Goal: Communication & Community: Answer question/provide support

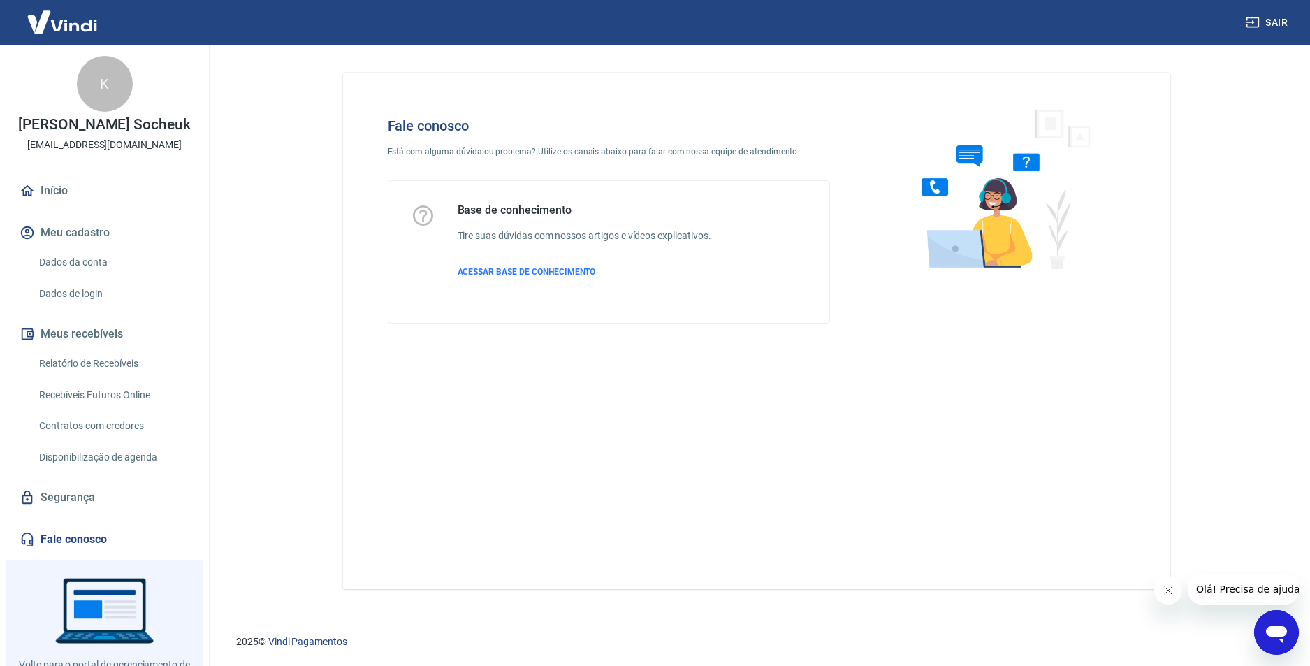
click at [1240, 597] on button "Olá! Precisa de ajuda?" at bounding box center [1250, 588] width 126 height 31
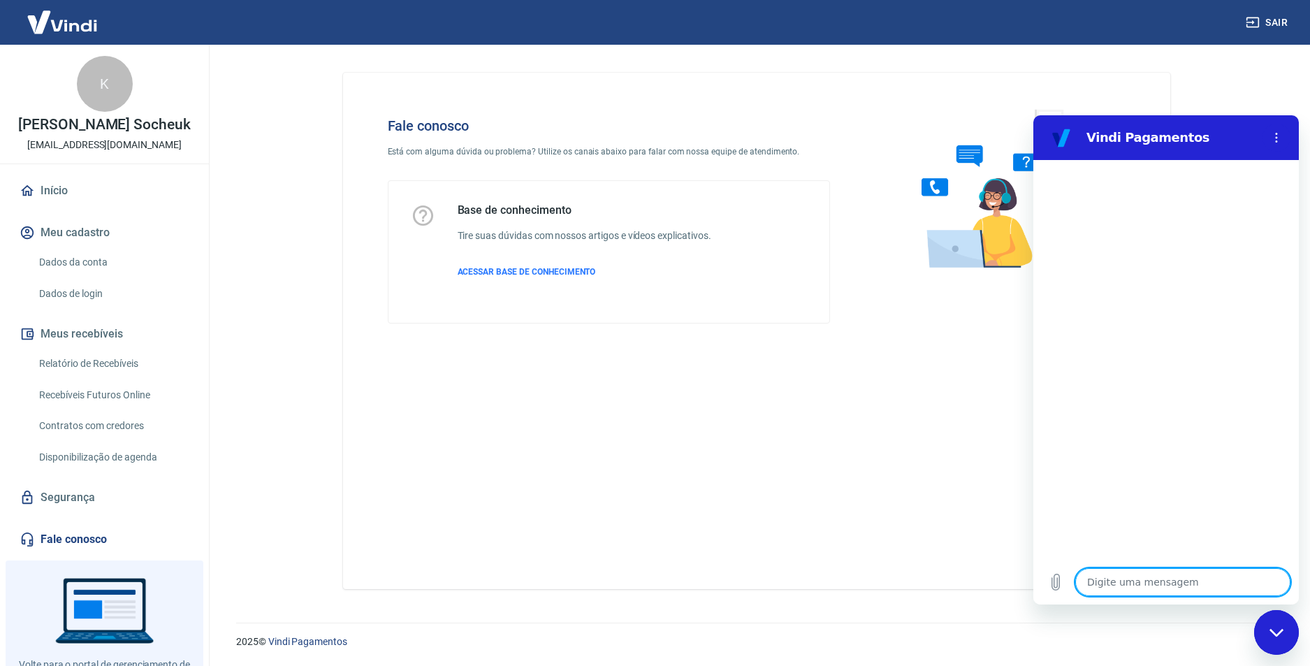
click at [1180, 587] on textarea at bounding box center [1182, 582] width 215 height 28
type textarea "falar com humano especialista"
type textarea "x"
type textarea "falar com humano especialista"
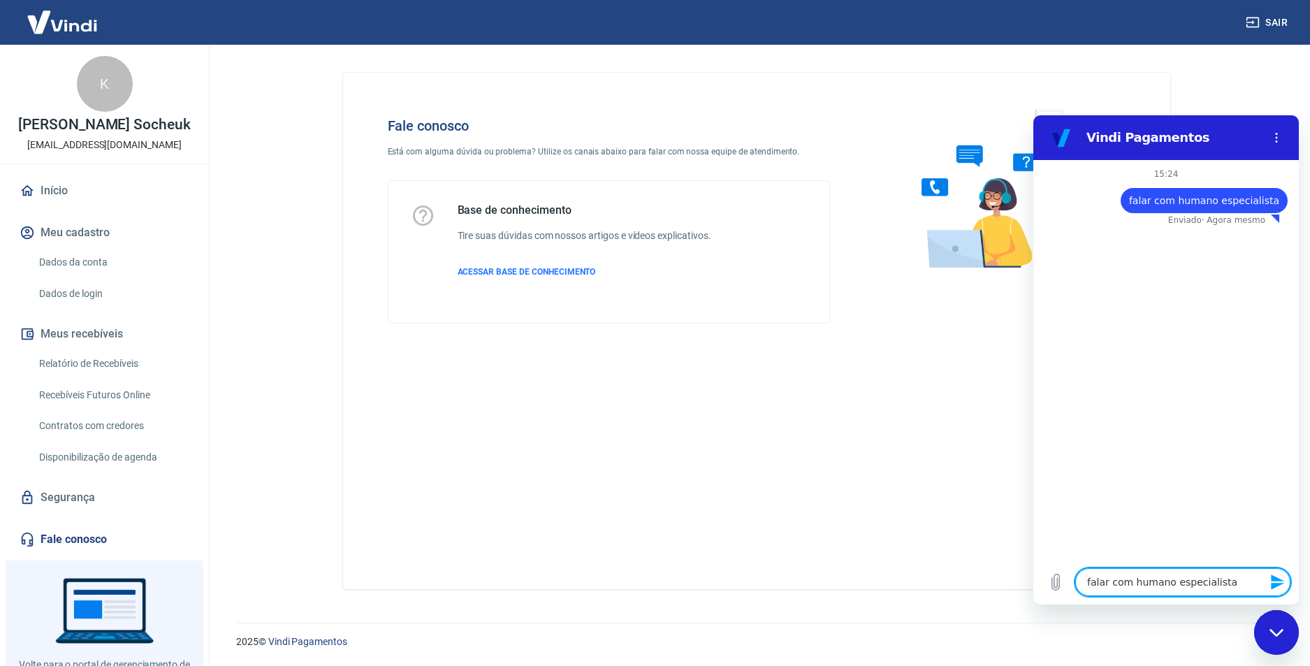
type textarea "x"
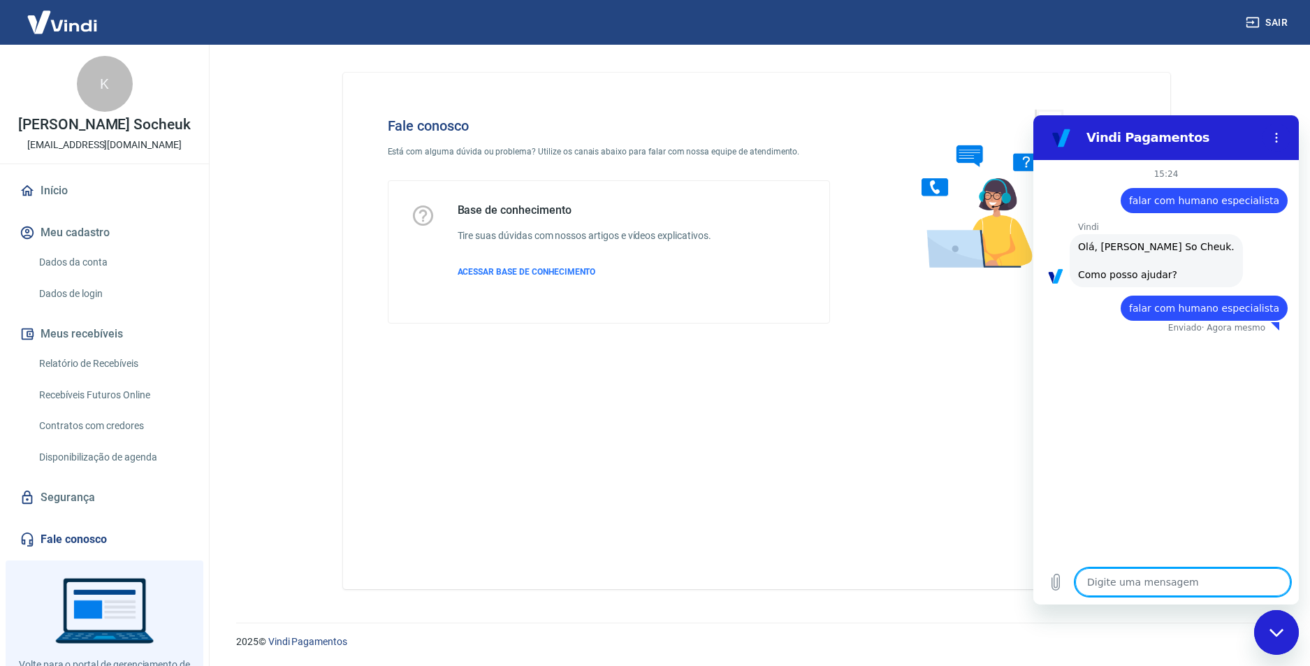
type textarea "x"
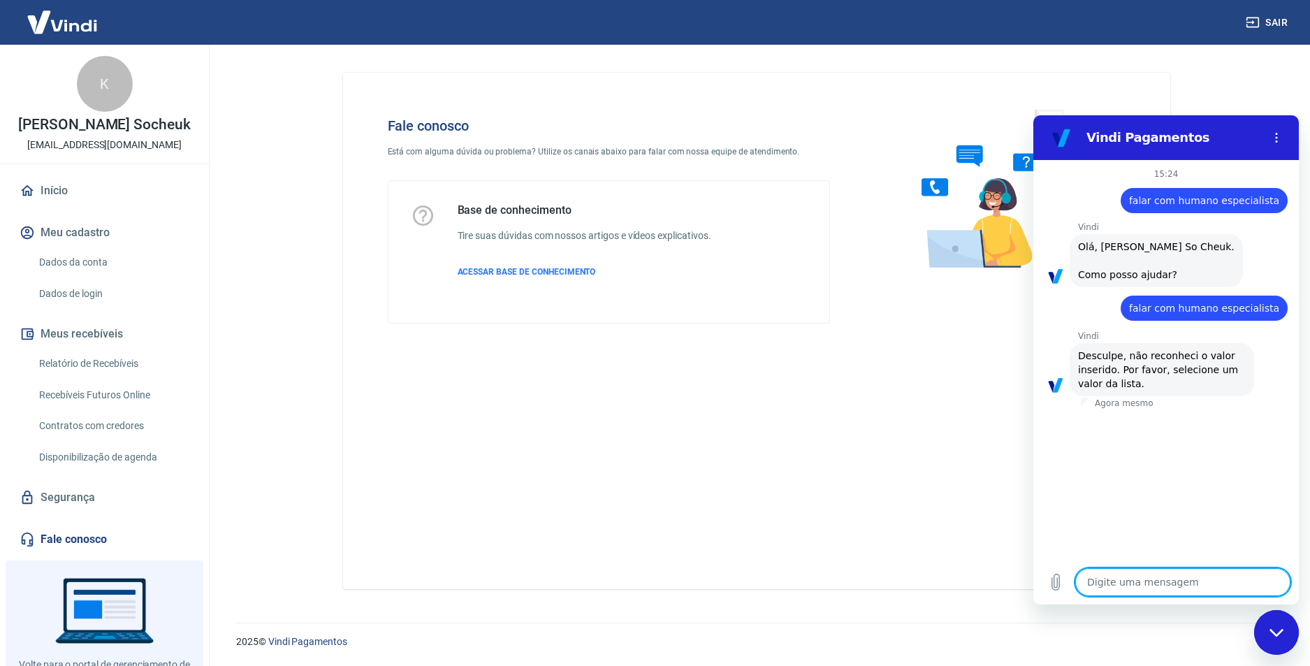
type textarea "falar com humano especialista"
type textarea "x"
type textarea "falar com humano especialista"
type textarea "x"
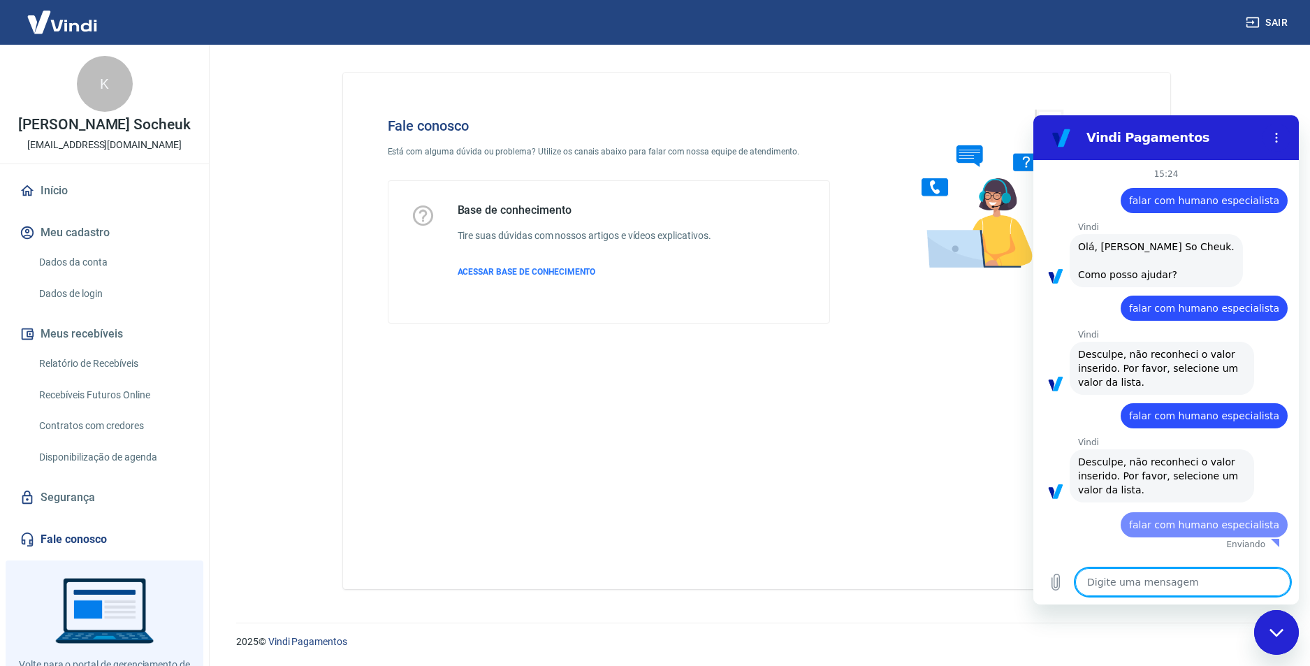
type textarea "x"
type textarea "falar com humano especialista"
type textarea "x"
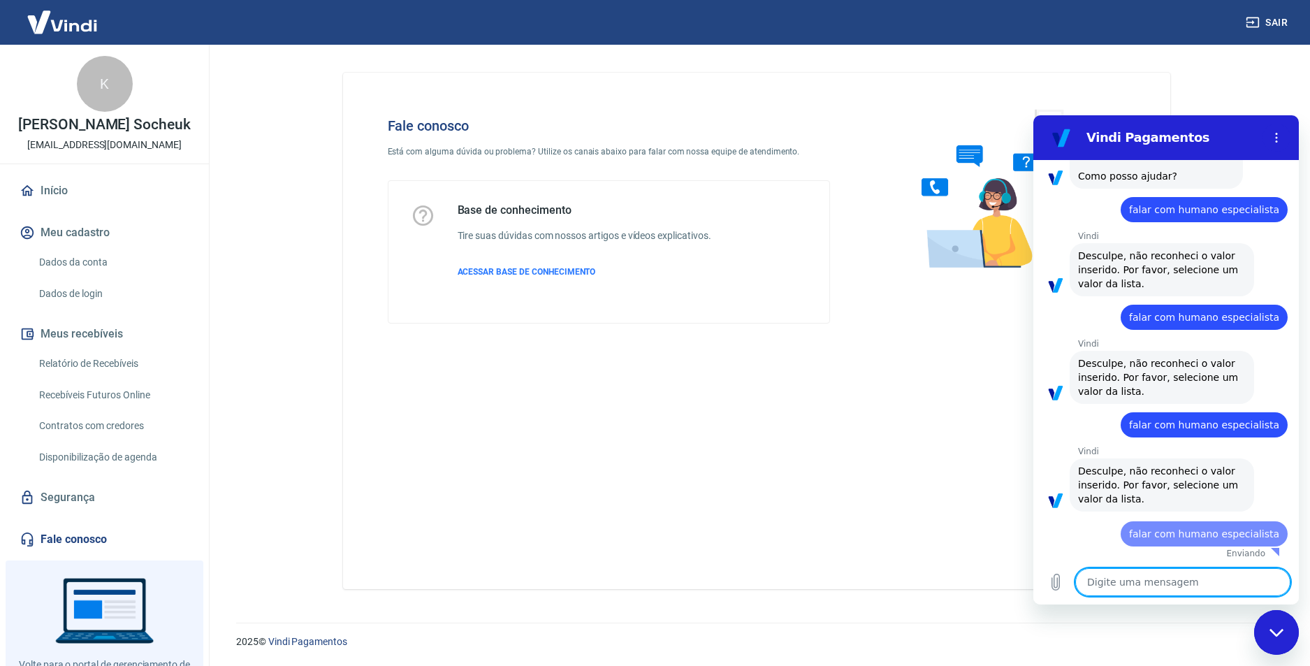
type textarea "x"
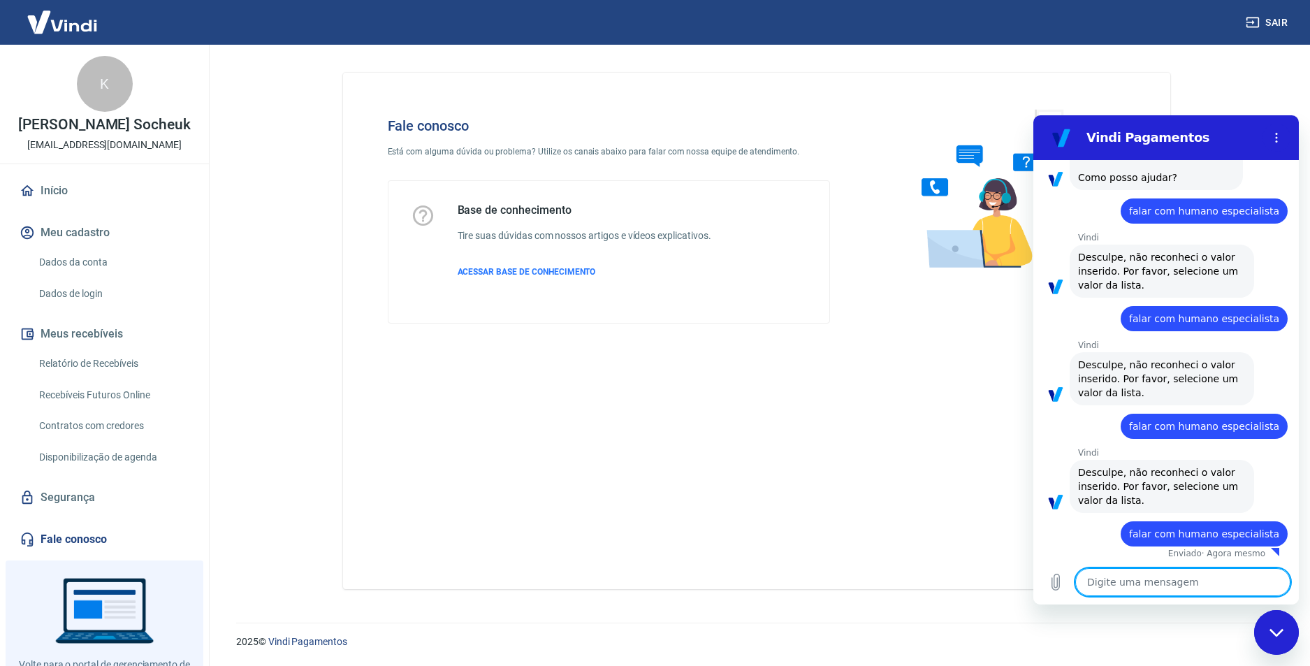
type textarea "falar com humano especialista"
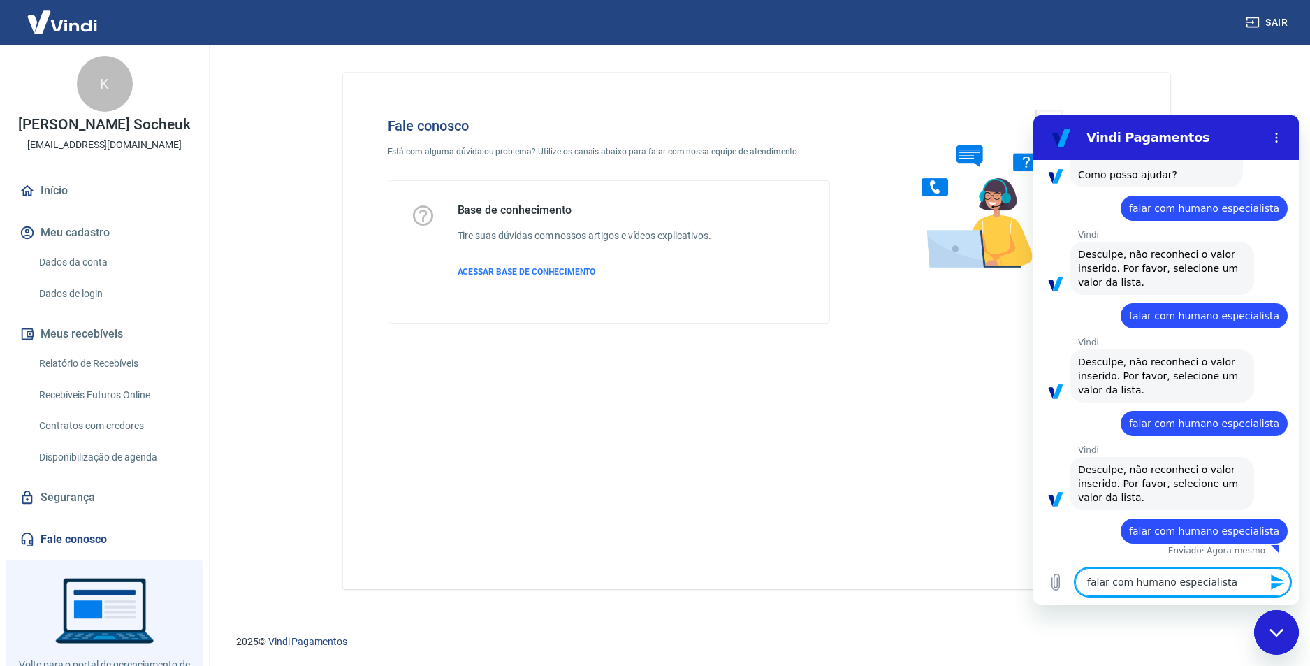
type textarea "x"
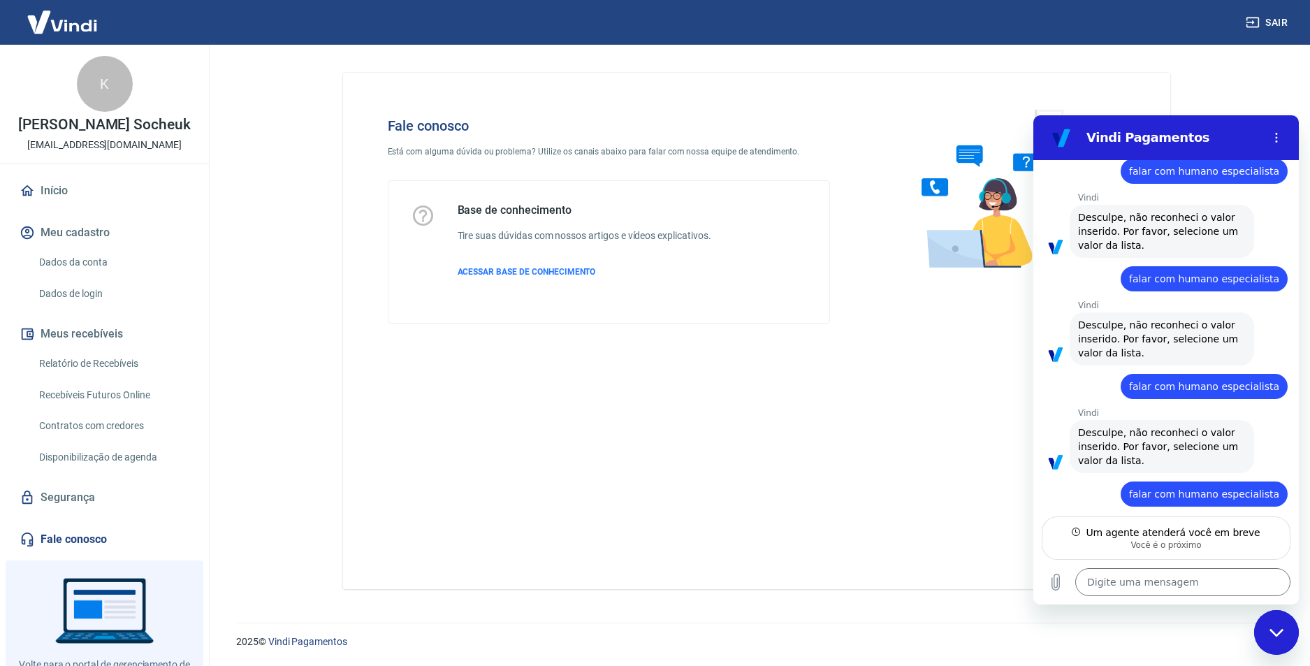
scroll to position [231, 0]
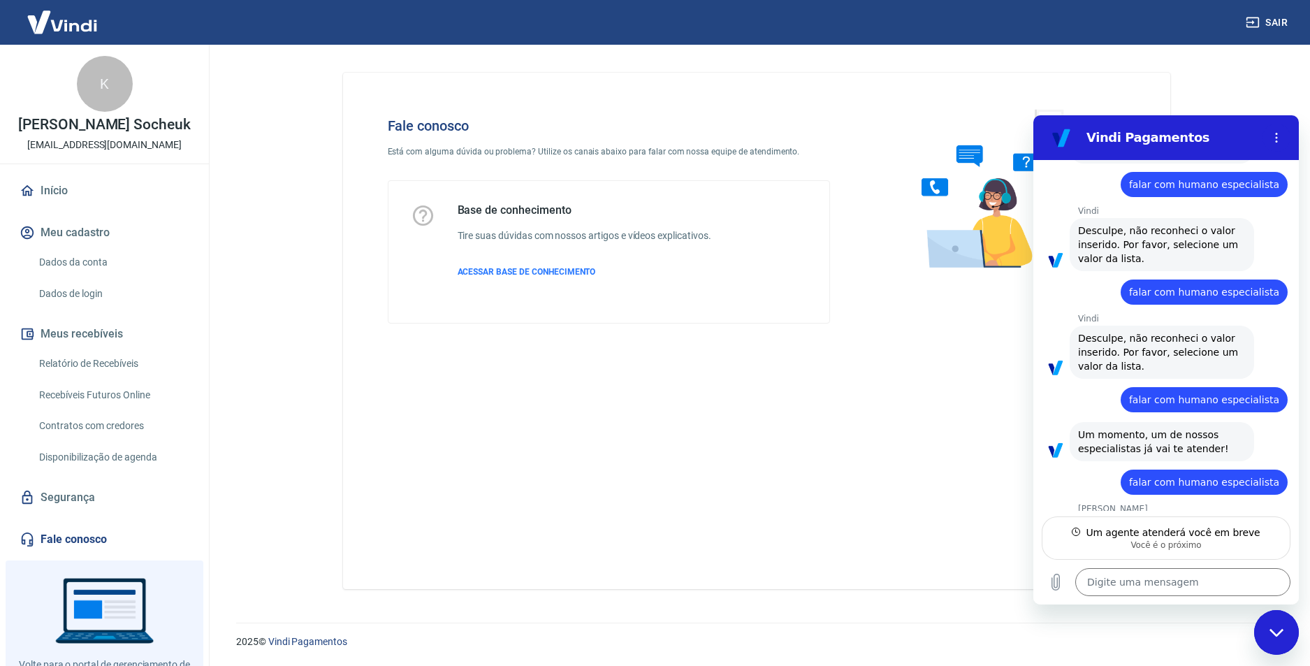
type textarea "x"
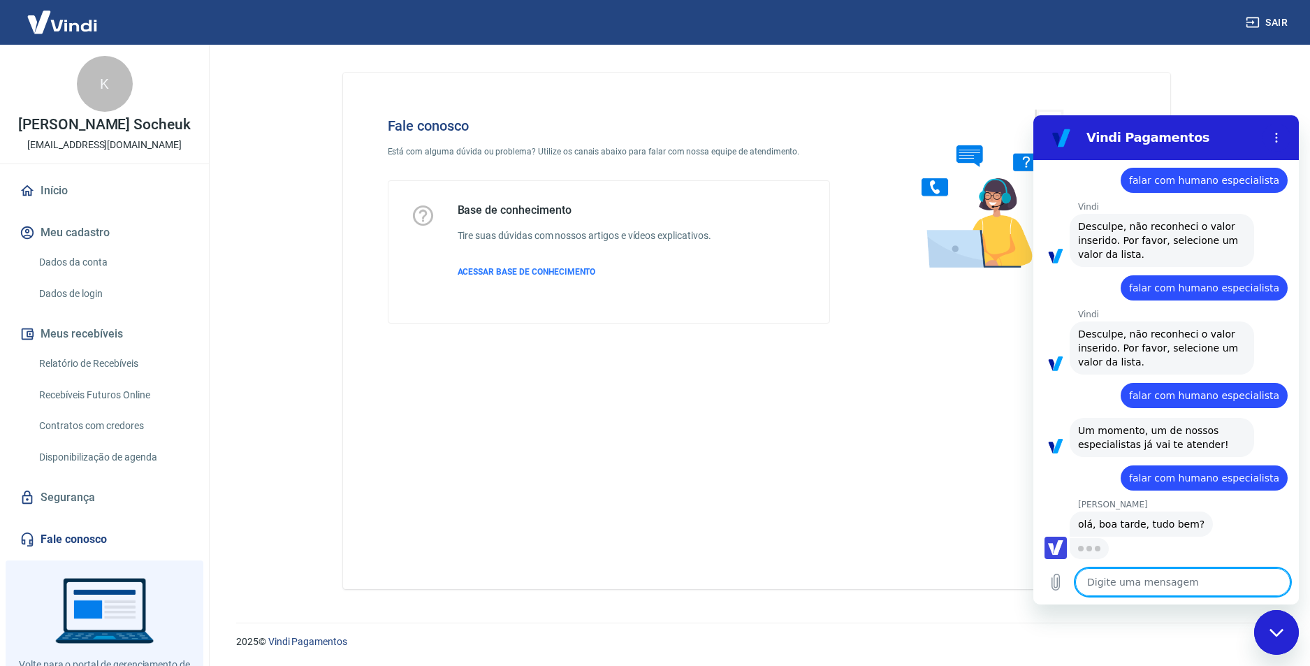
scroll to position [235, 0]
click at [1130, 580] on textarea at bounding box center [1182, 582] width 215 height 28
type textarea "B"
type textarea "x"
type textarea "Bo"
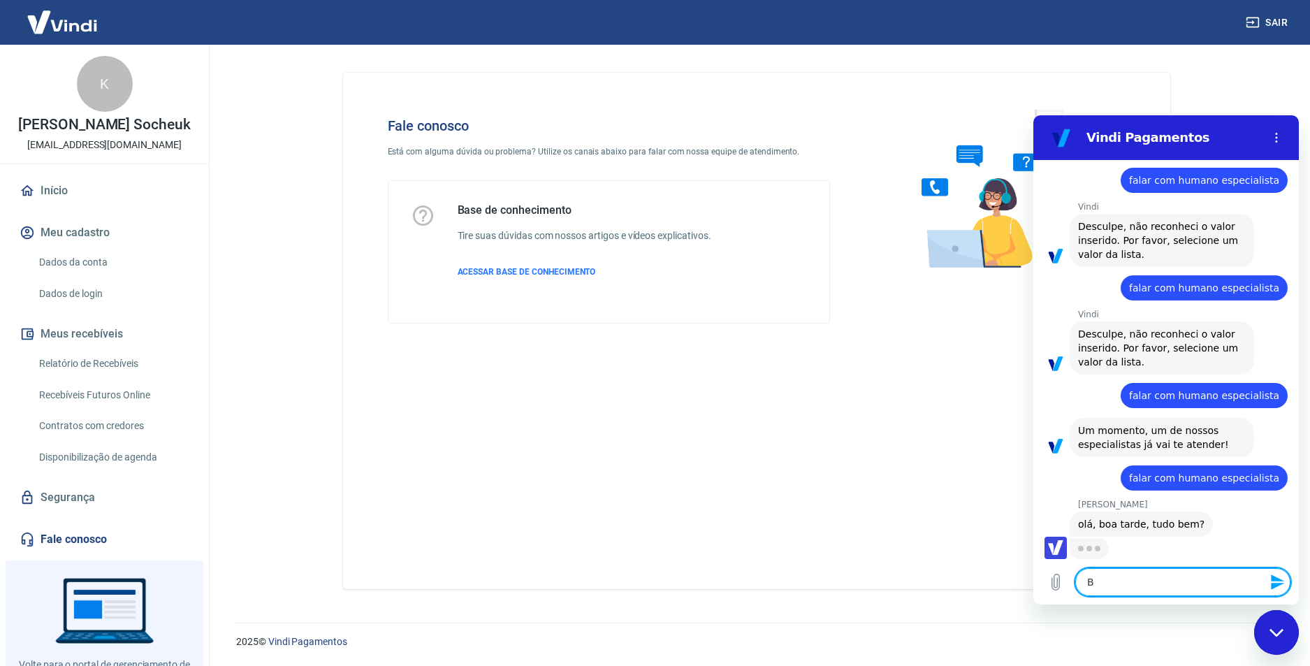
type textarea "x"
type textarea "Boa"
type textarea "x"
type textarea "Boa"
type textarea "x"
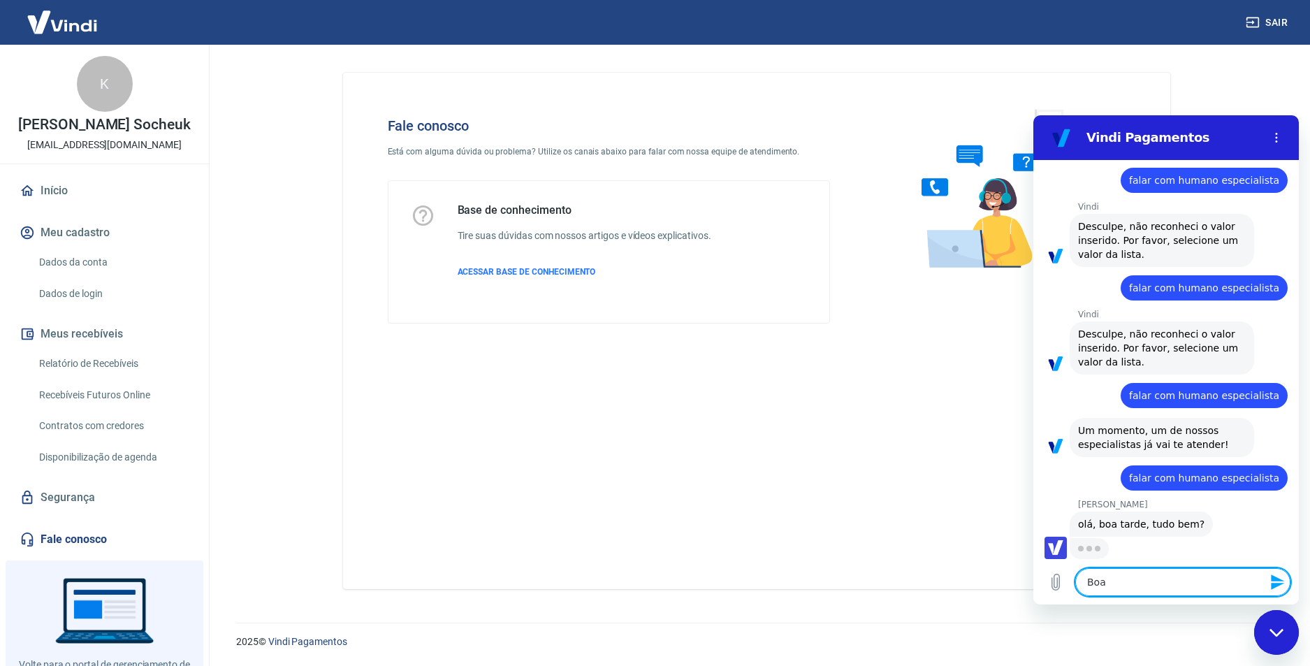
type textarea "Boa t"
type textarea "x"
type textarea "Boa ta"
type textarea "x"
type textarea "Boa tar"
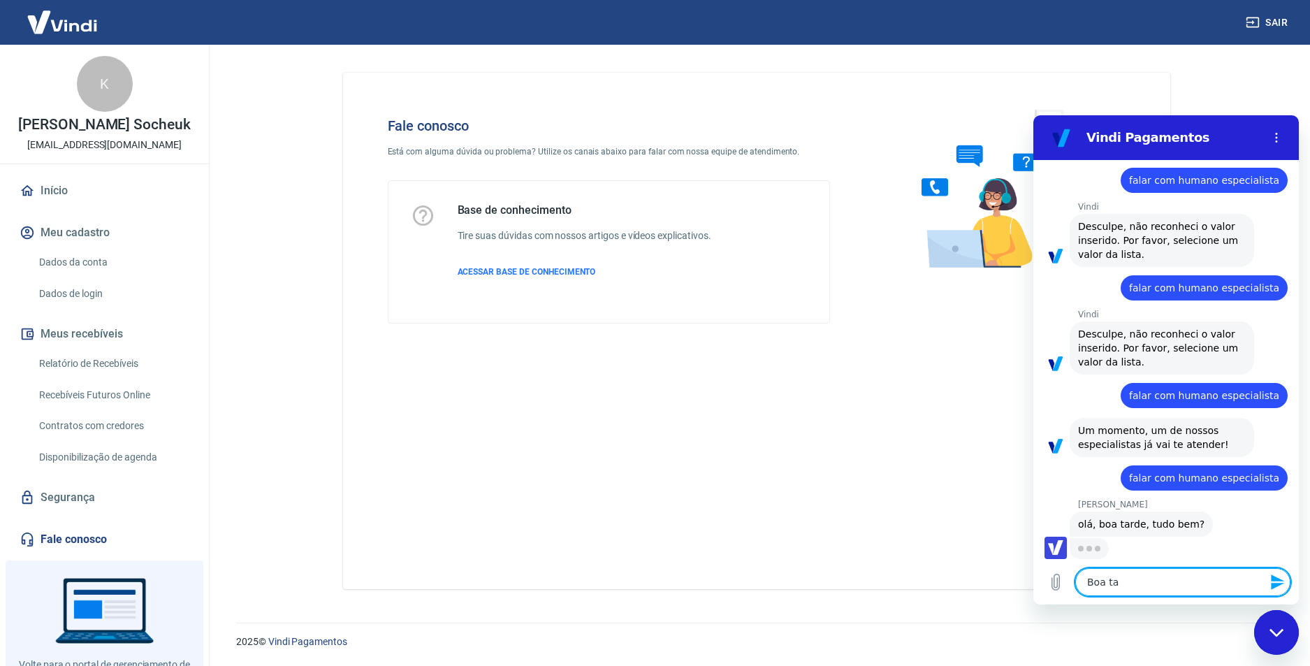
type textarea "x"
type textarea "Boa tard"
type textarea "x"
type textarea "Boa tarde"
type textarea "x"
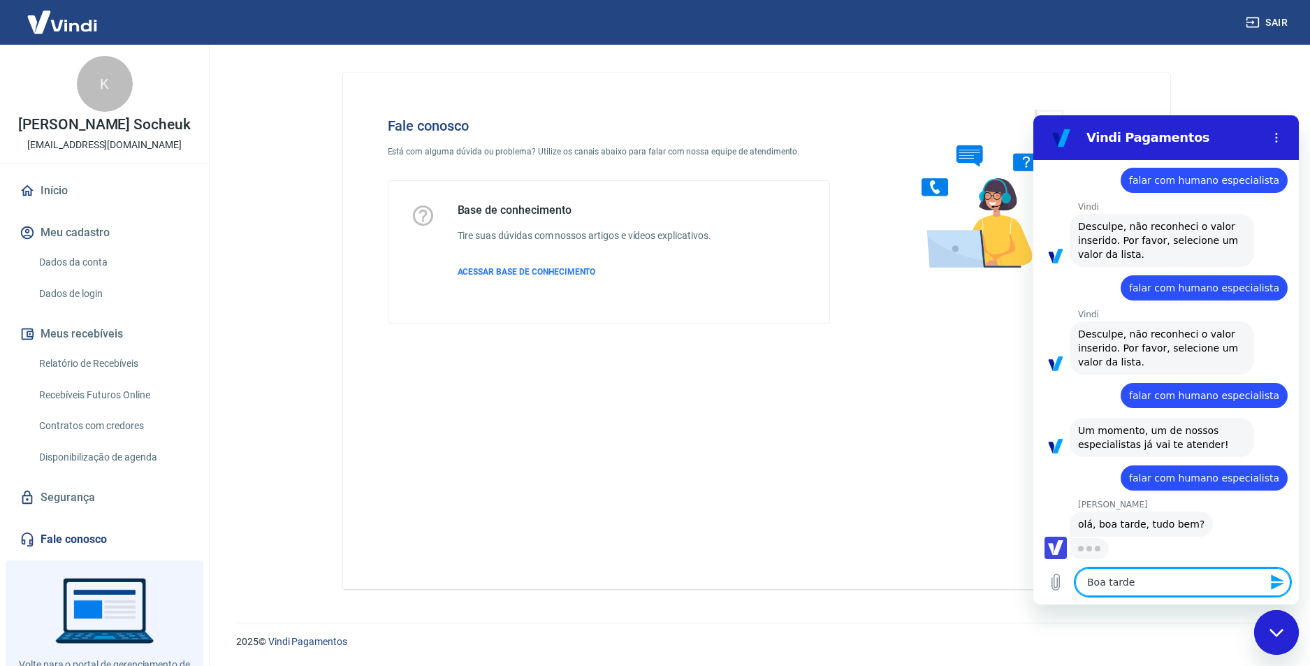
type textarea "Boa tarde,"
type textarea "x"
type textarea "Boa tarde,"
type textarea "x"
type textarea "Boa tarde, t"
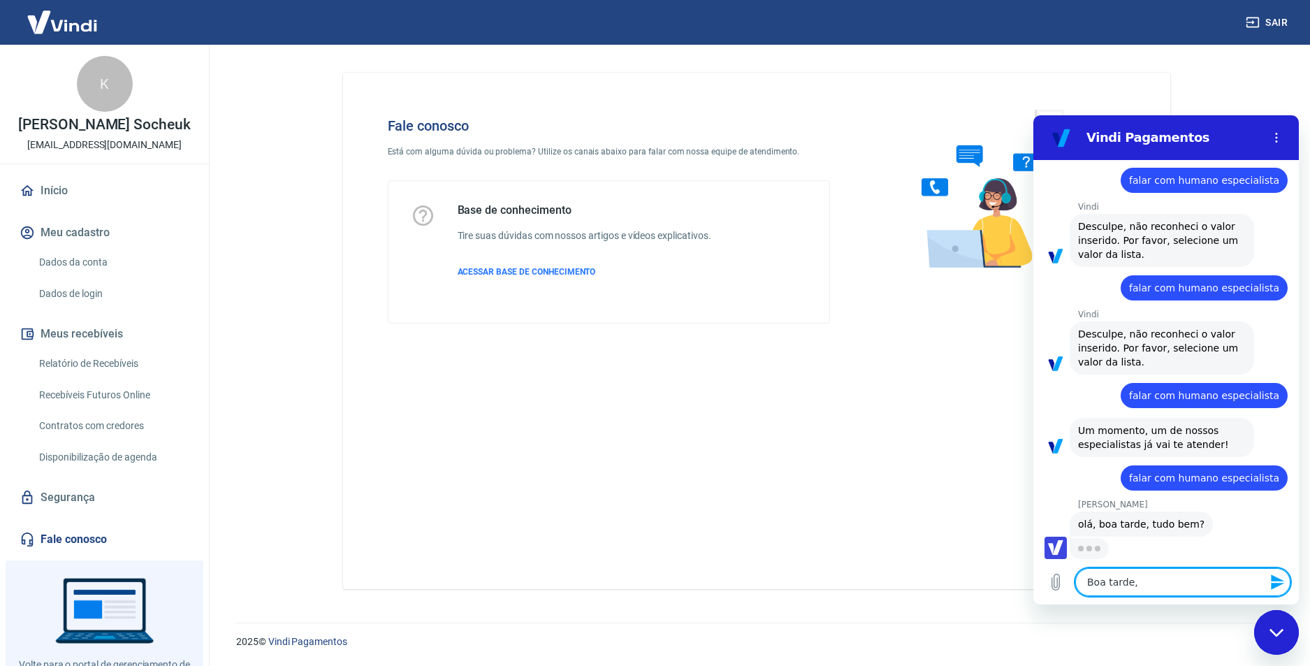
type textarea "x"
type textarea "Boa tarde, tui"
type textarea "x"
type textarea "Boa tarde, tuid"
type textarea "x"
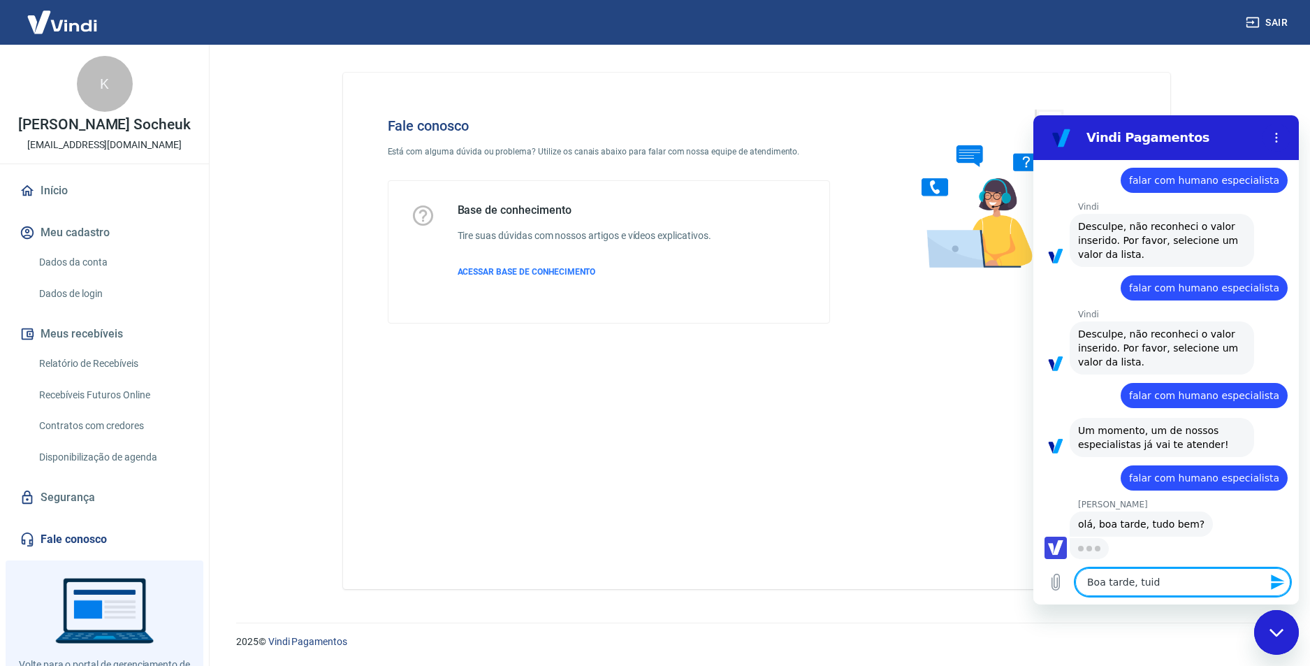
type textarea "Boa tarde, tuido"
type textarea "x"
type textarea "Boa tarde, tuid"
type textarea "x"
type textarea "Boa tarde, tui"
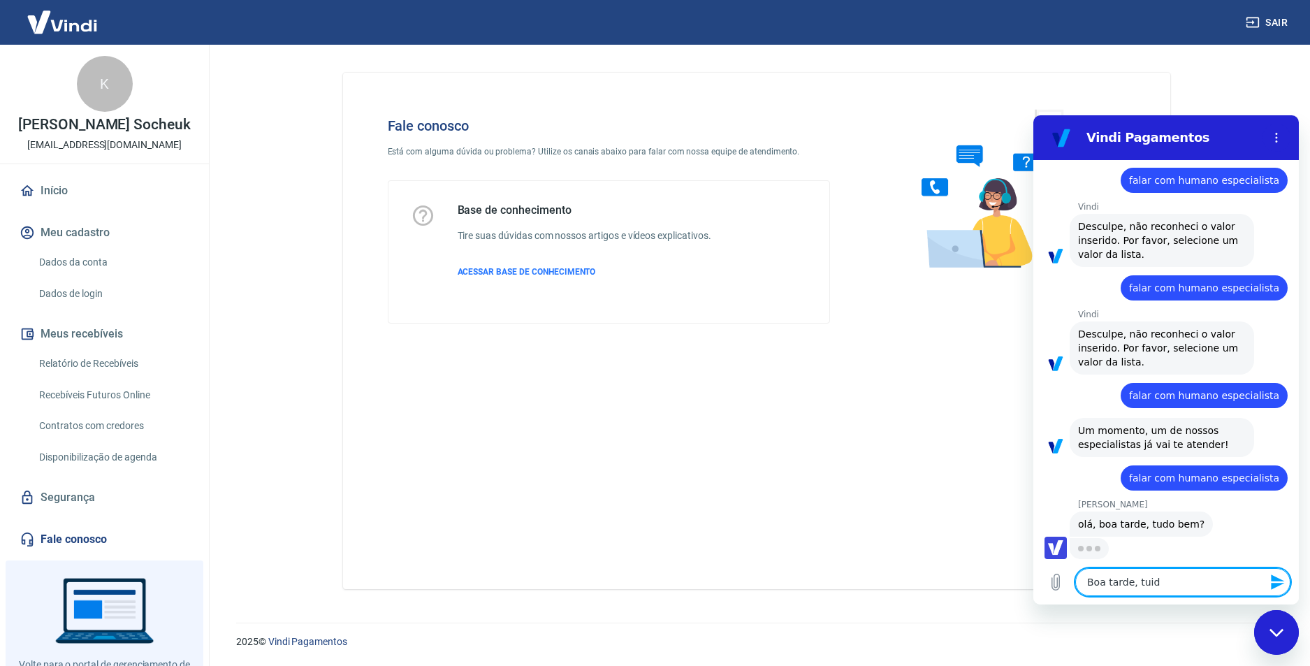
type textarea "x"
type textarea "Boa tarde, tu"
type textarea "x"
type textarea "Boa tarde, tud"
type textarea "x"
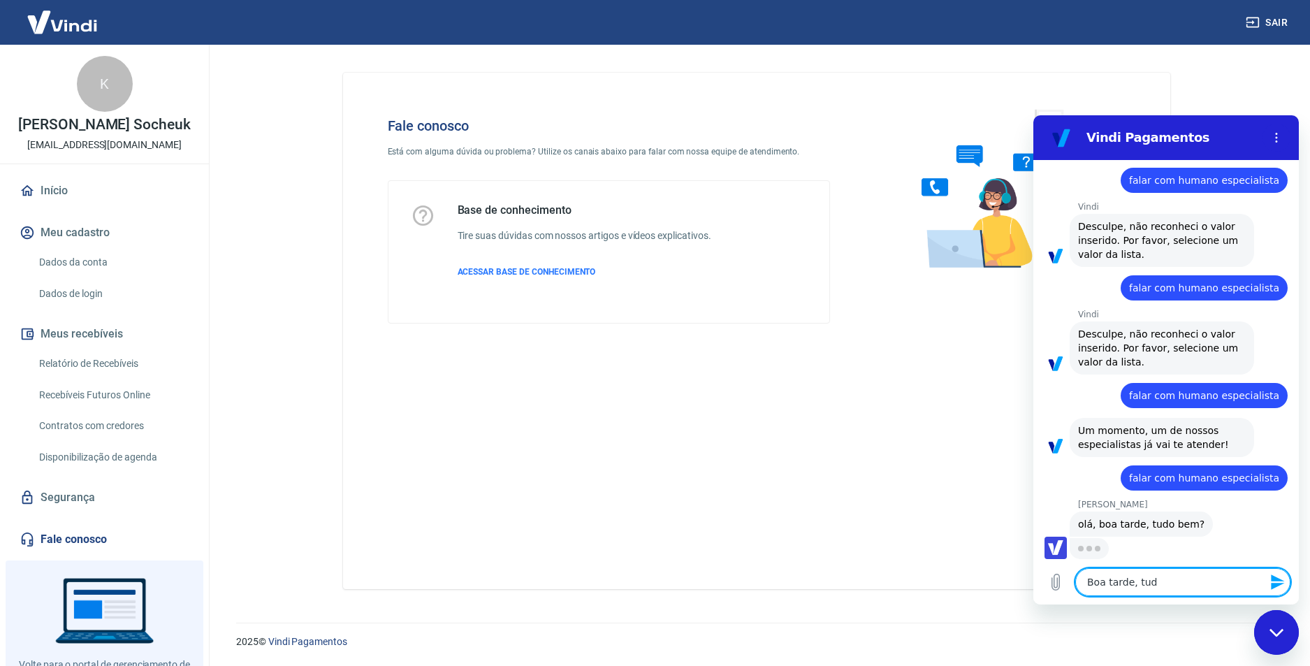
type textarea "Boa tarde, tudo"
type textarea "x"
type textarea "Boa tarde, tudo"
type textarea "x"
type textarea "Boa tarde, tudo b"
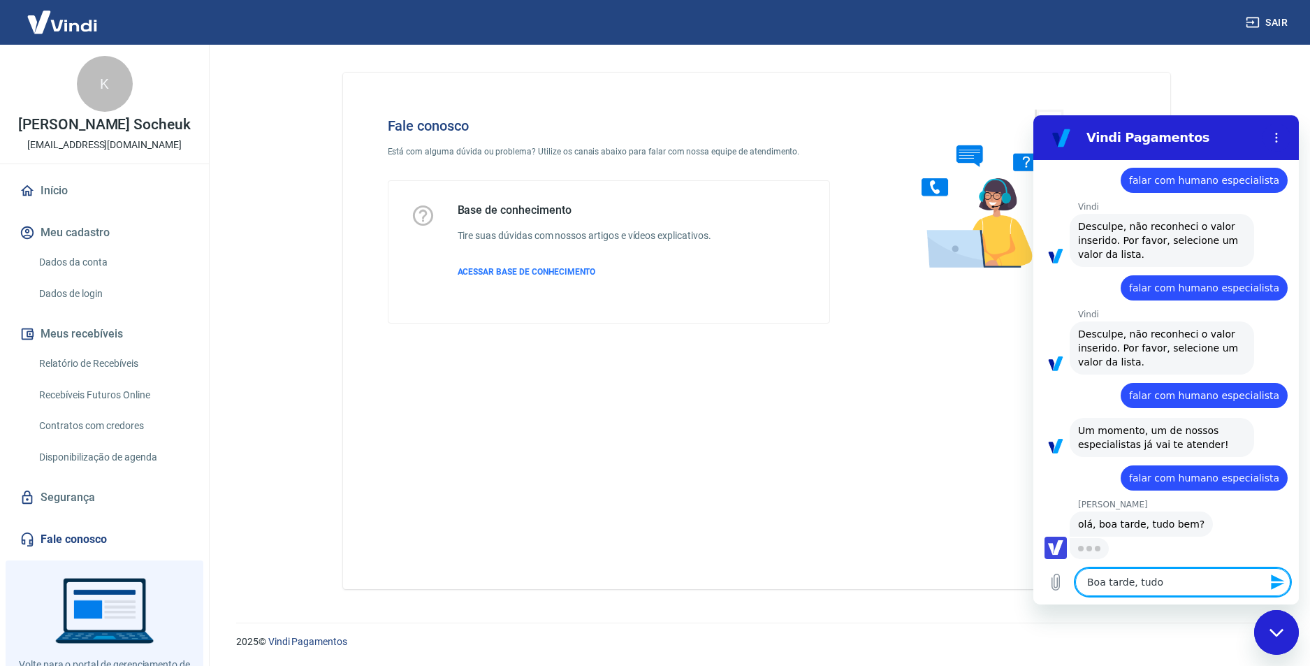
type textarea "x"
type textarea "Boa tarde, tudo bo"
type textarea "x"
type textarea "Boa tarde, tudo bom"
type textarea "x"
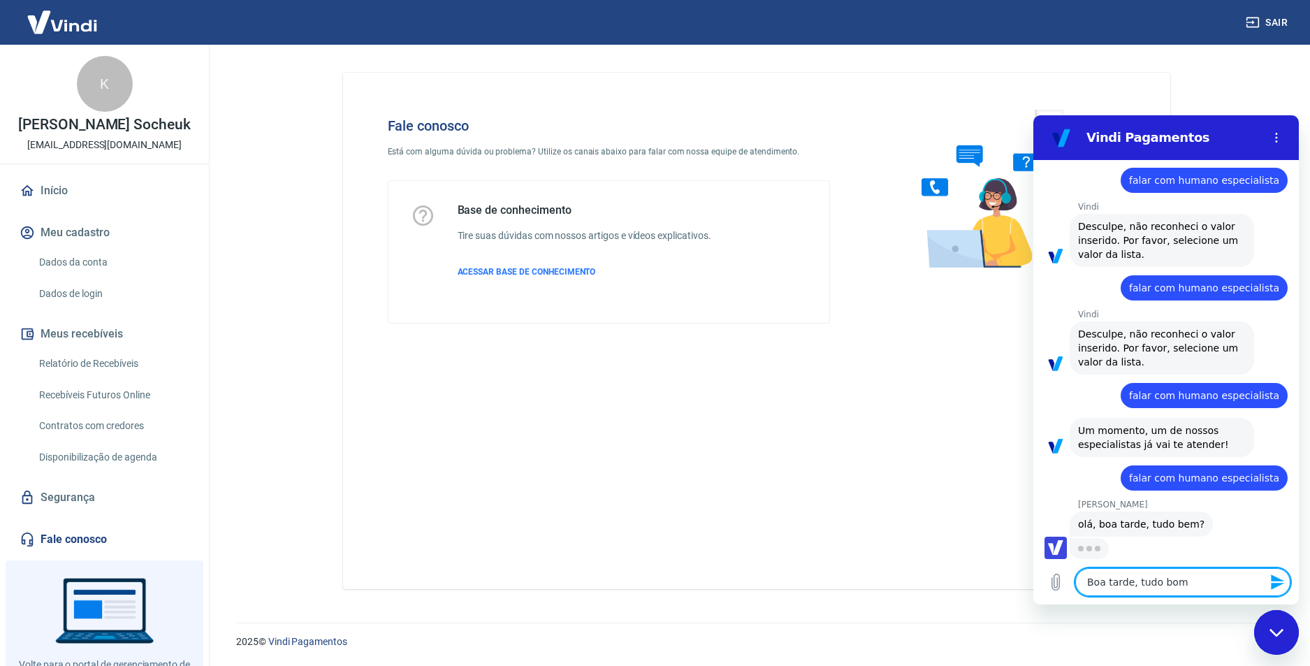
type textarea "Boa tarde, tudo bom?"
type textarea "x"
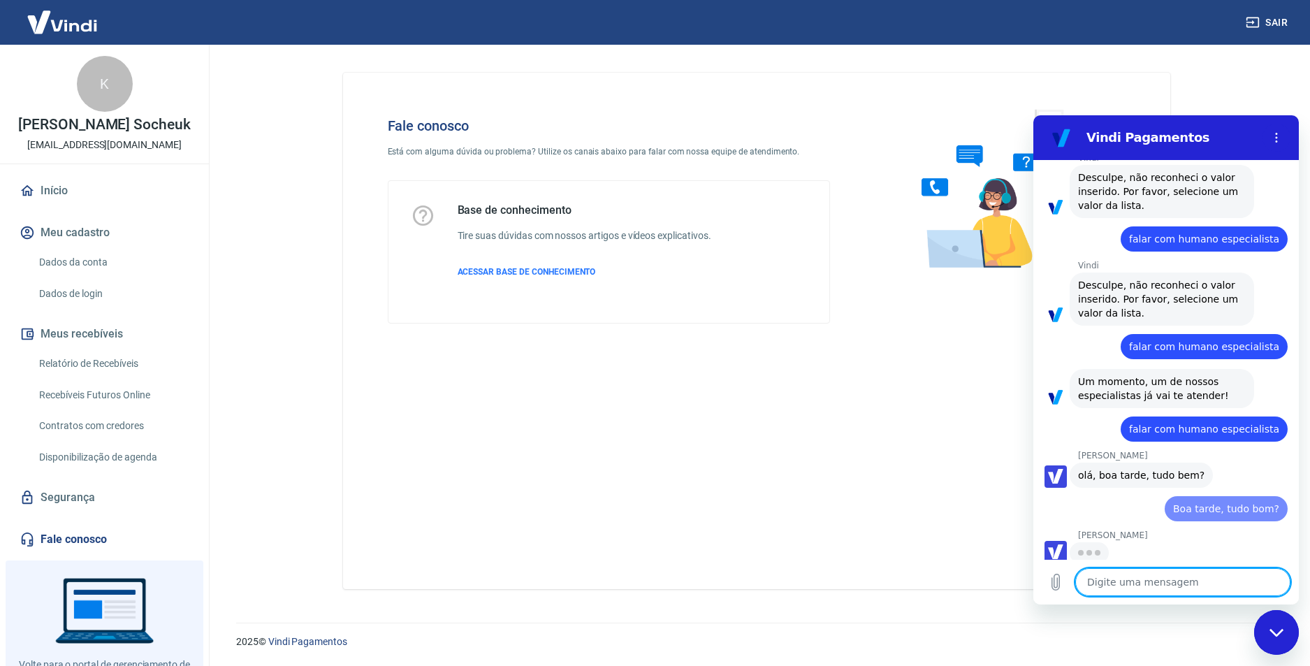
type textarea "S"
type textarea "x"
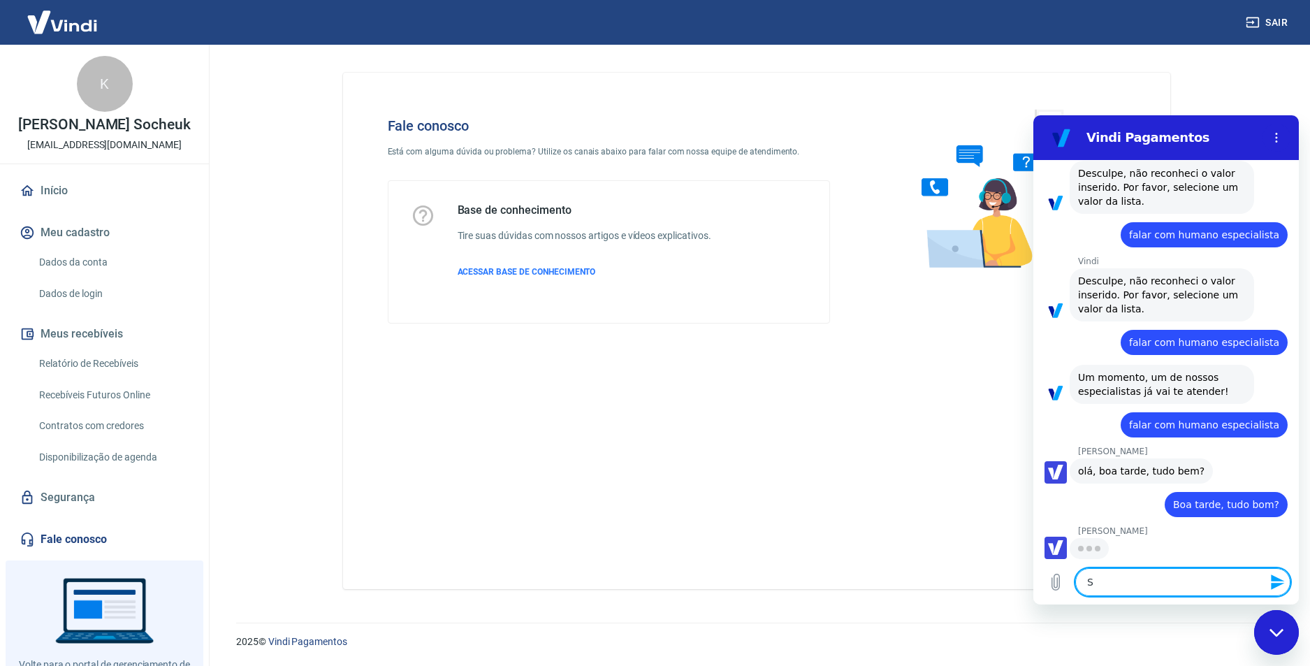
type textarea "So"
type textarea "x"
type textarea "Sou"
type textarea "x"
type textarea "Sou"
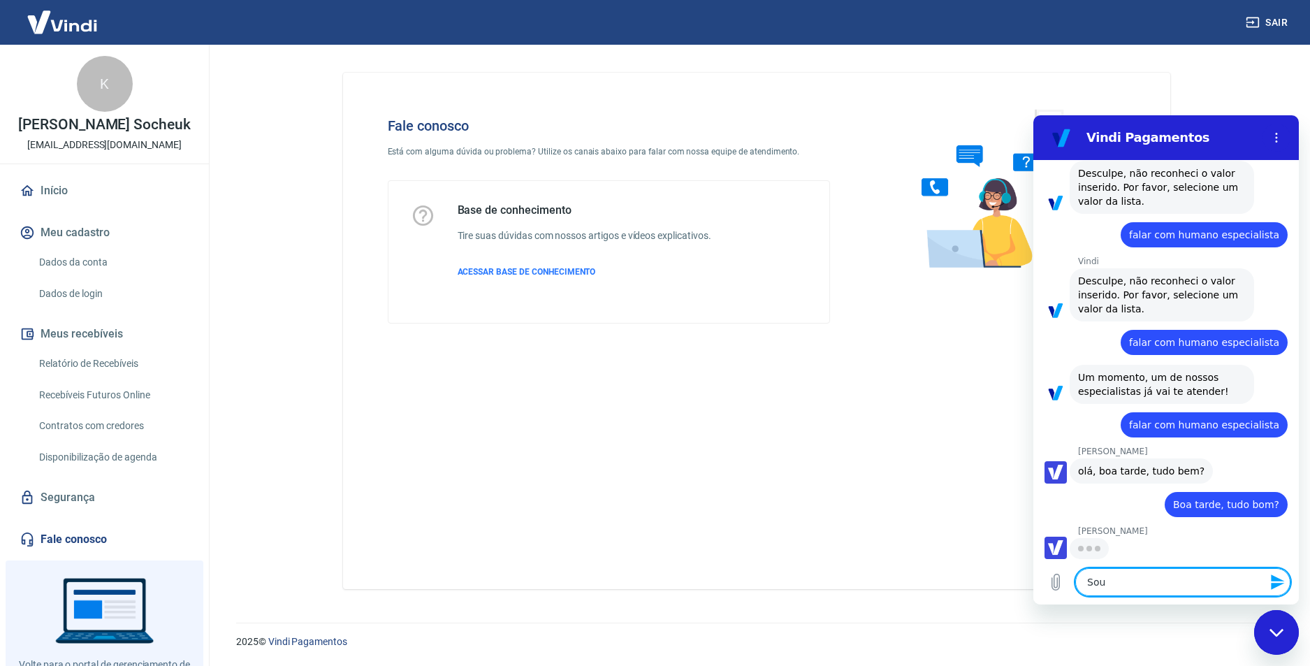
type textarea "x"
type textarea "Sou o"
type textarea "x"
type textarea "Sou o"
type textarea "x"
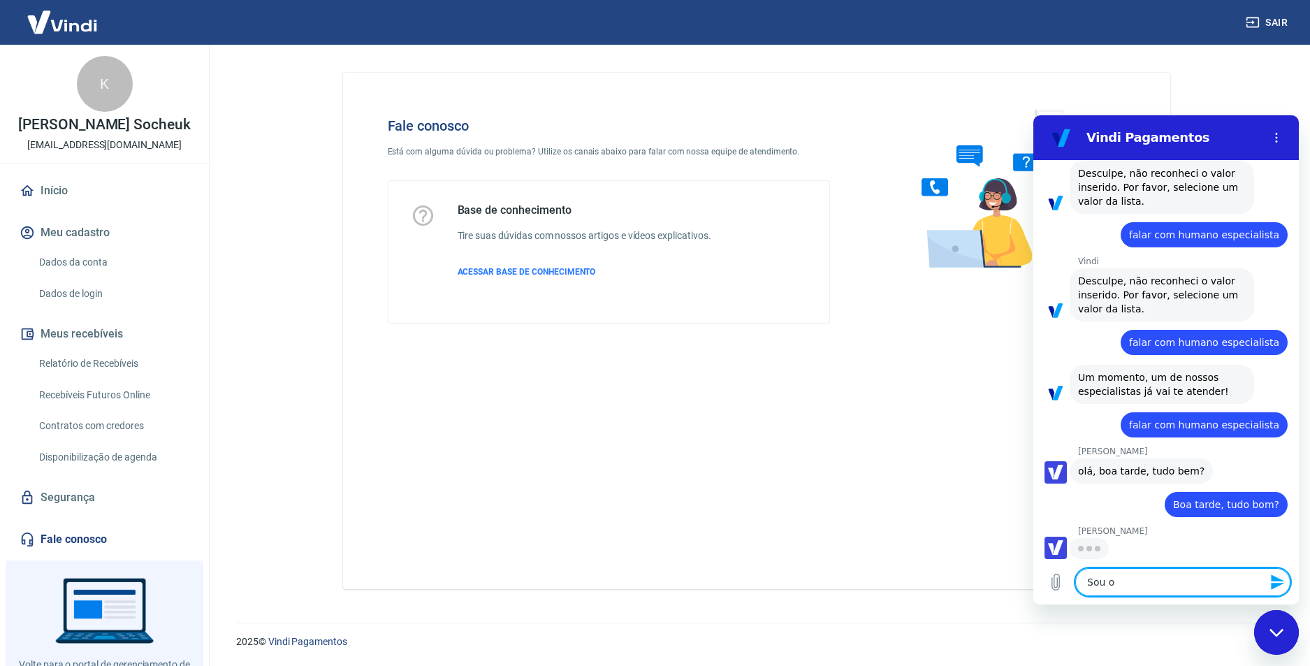
type textarea "Sou o K"
type textarea "x"
type textarea "Sou o Ke"
type textarea "x"
type textarea "Sou o Kev"
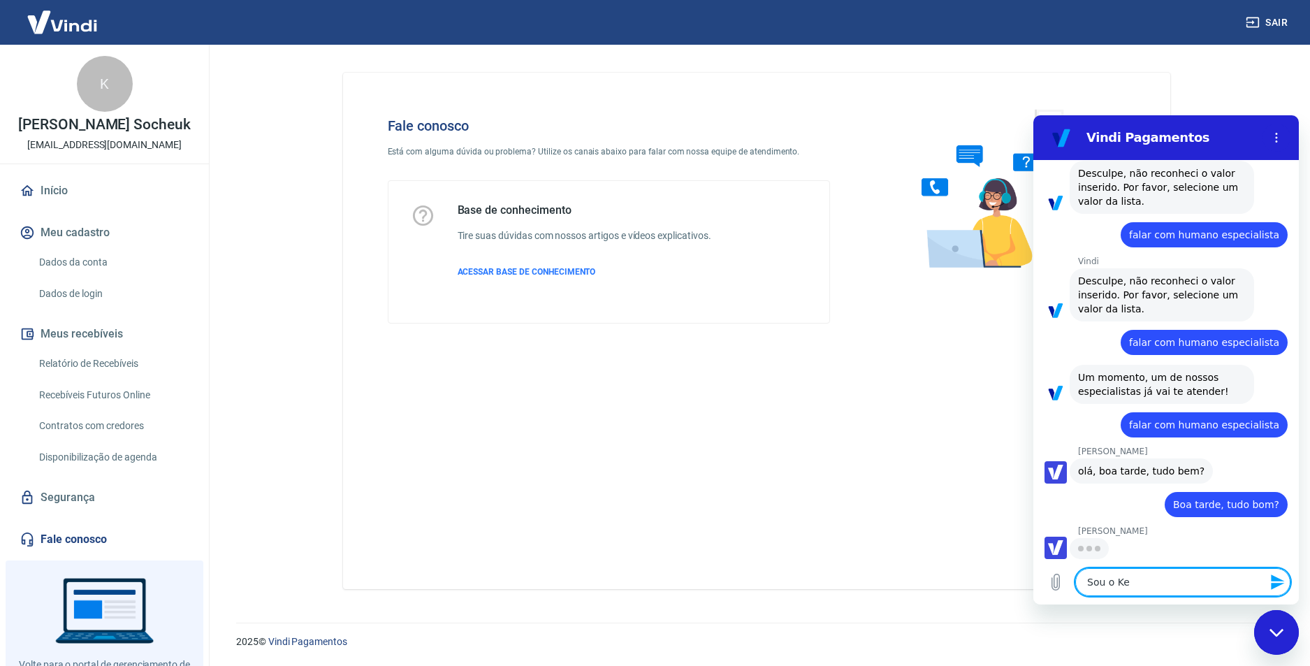
type textarea "x"
type textarea "Sou o Kevi"
type textarea "x"
type textarea "Sou o [PERSON_NAME]"
type textarea "x"
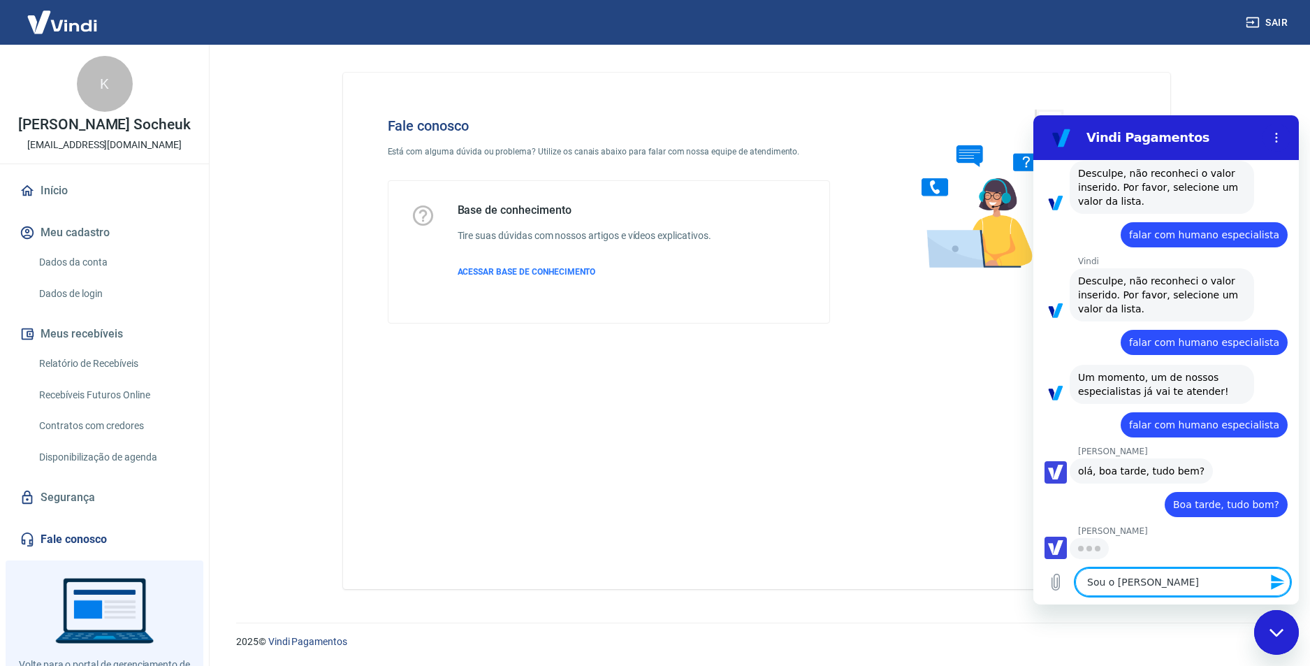
type textarea "Sou o [PERSON_NAME]"
type textarea "x"
type textarea "Sou o [PERSON_NAME]"
type textarea "x"
type textarea "Sou o [PERSON_NAME]"
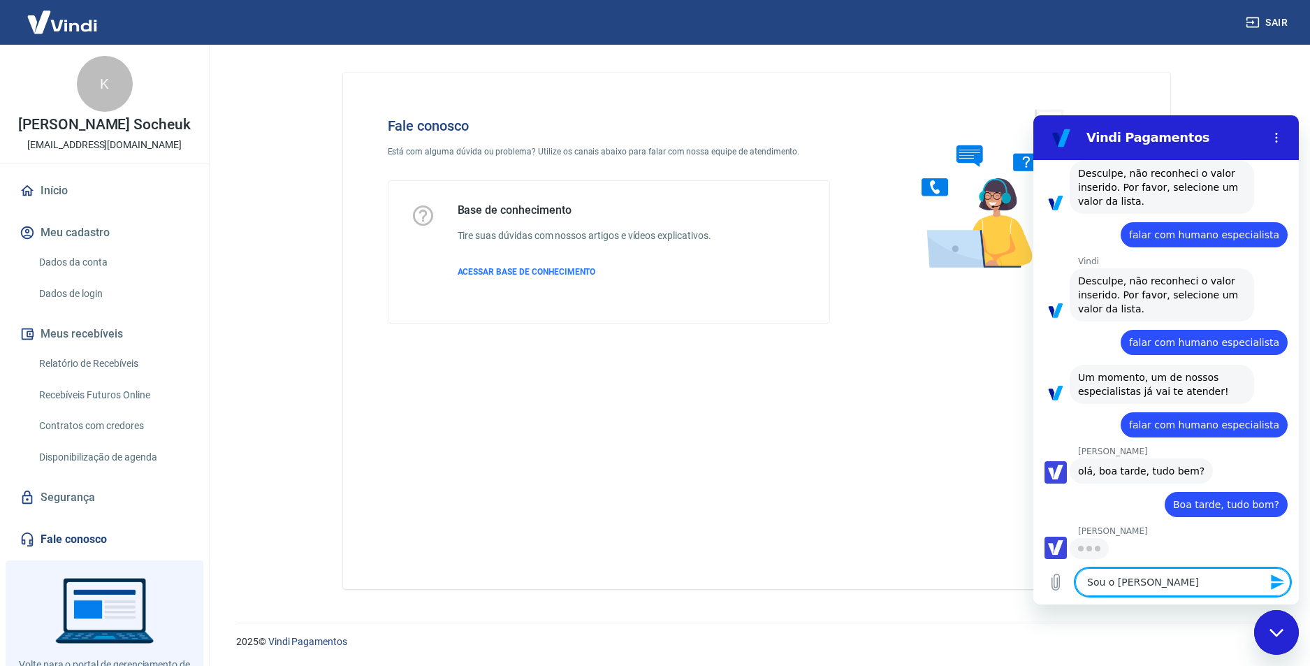
type textarea "x"
type textarea "Sou o [PERSON_NAME]"
type textarea "x"
type textarea "Sou o [PERSON_NAME]"
type textarea "x"
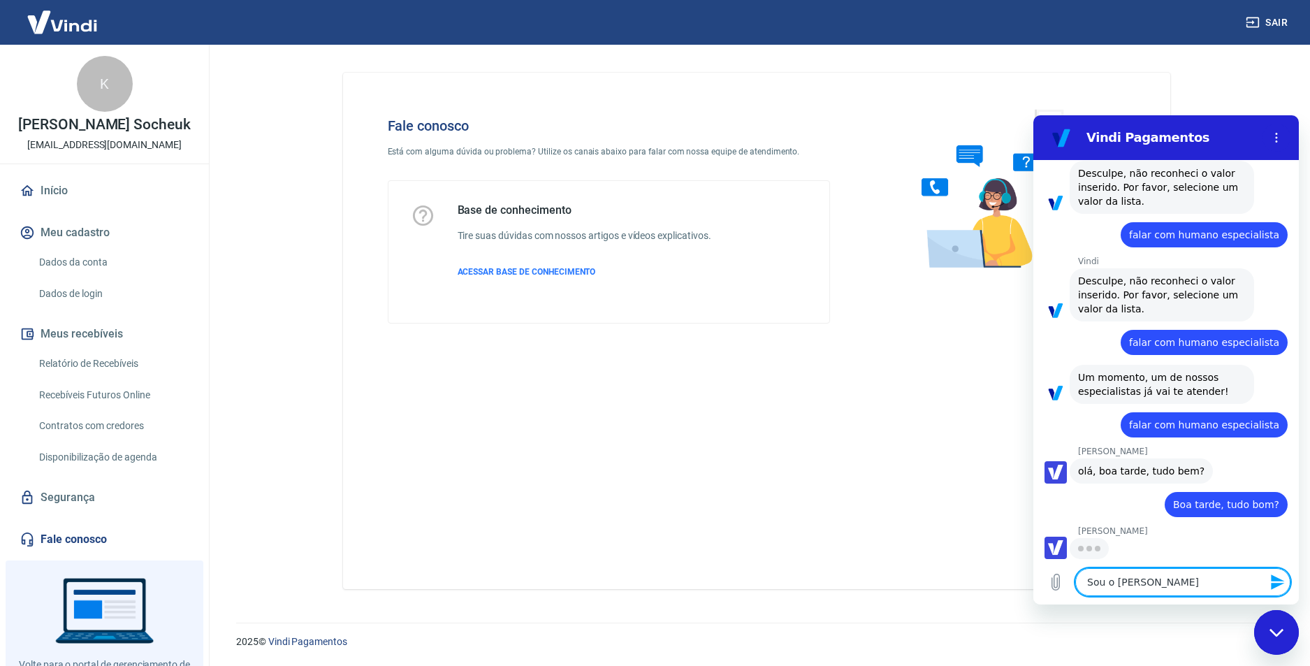
type textarea "Sou o [PERSON_NAME]"
type textarea "x"
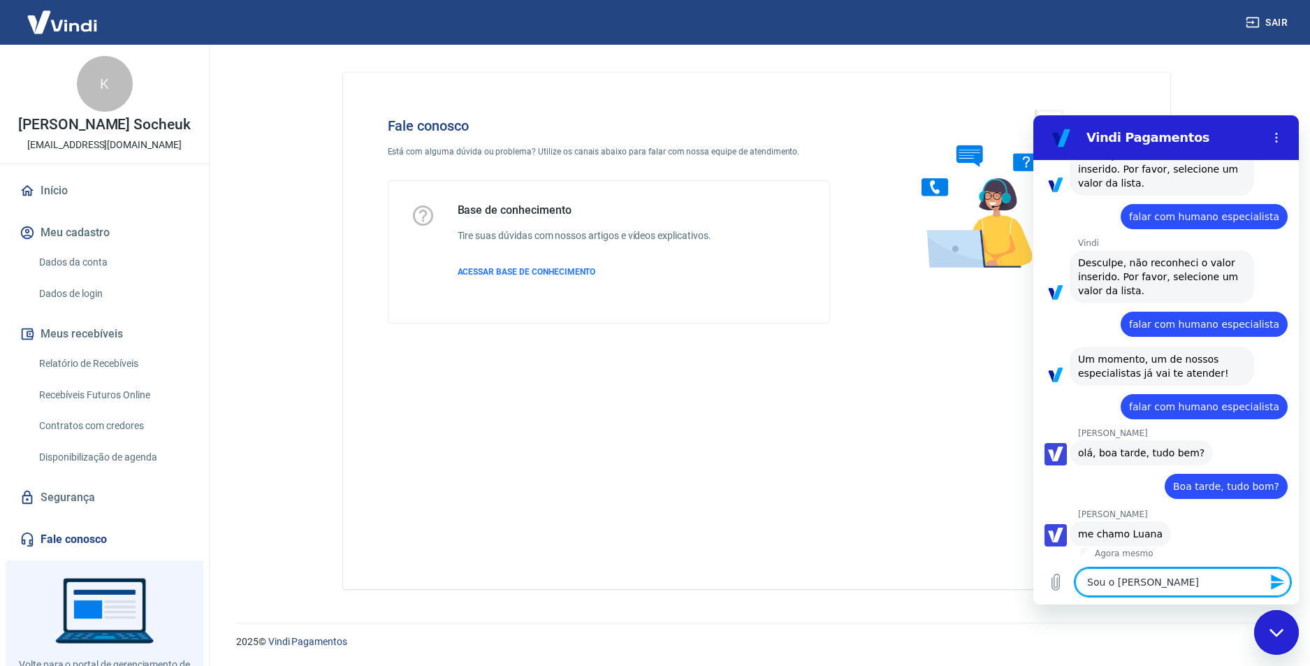
type textarea "Sou o [PERSON_NAME]"
type textarea "x"
type textarea "Sou o [PERSON_NAME]"
type textarea "x"
type textarea "Sou o [PERSON_NAME]"
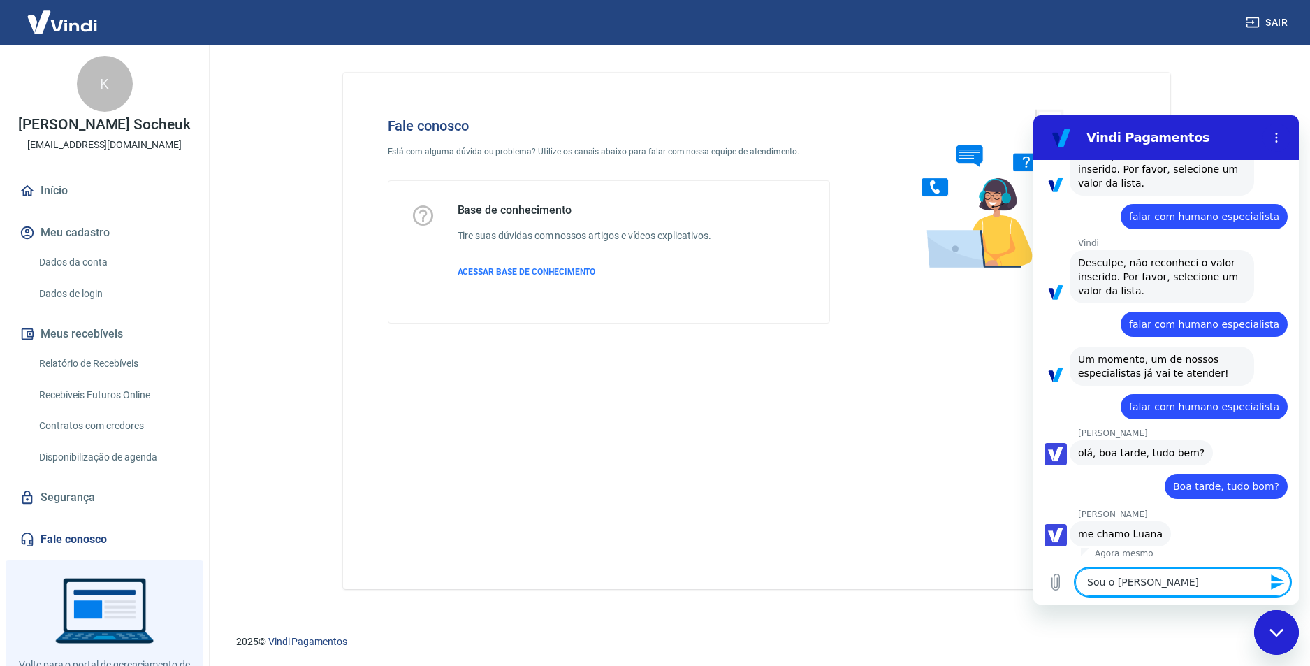
type textarea "x"
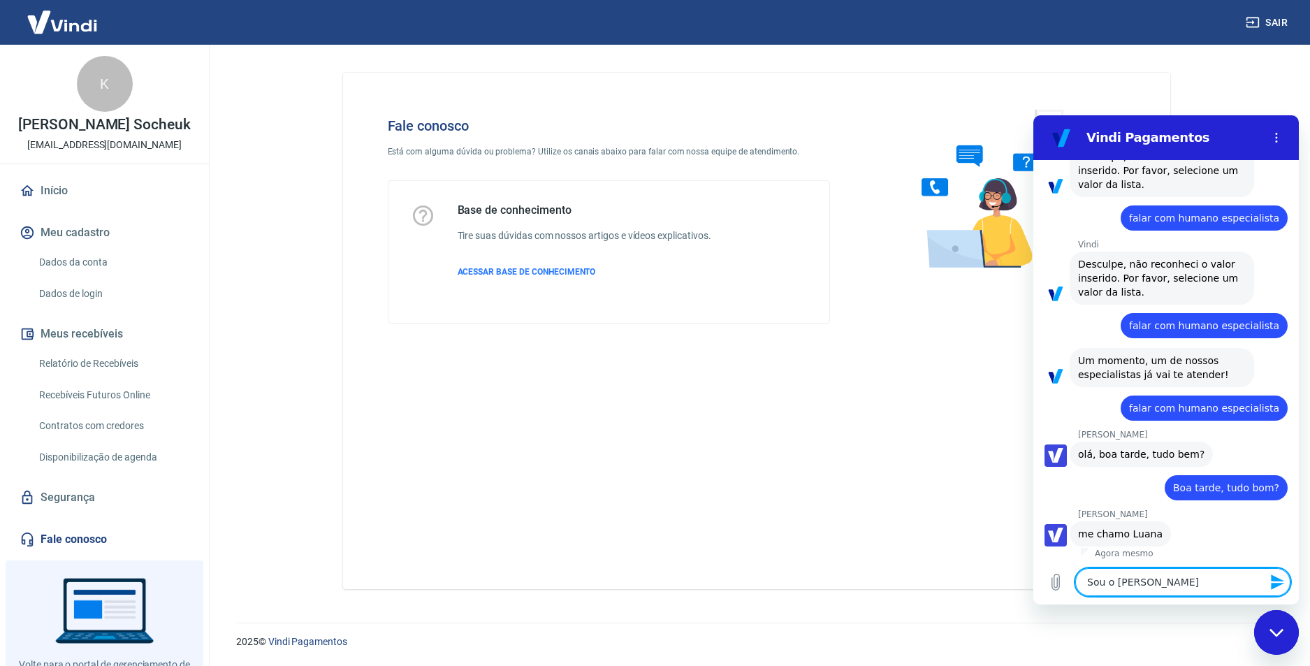
type textarea "Sou o [PERSON_NAME]"
type textarea "x"
type textarea "Sou o [PERSON_NAME]"
type textarea "x"
type textarea "Sou o [PERSON_NAME] da Florency"
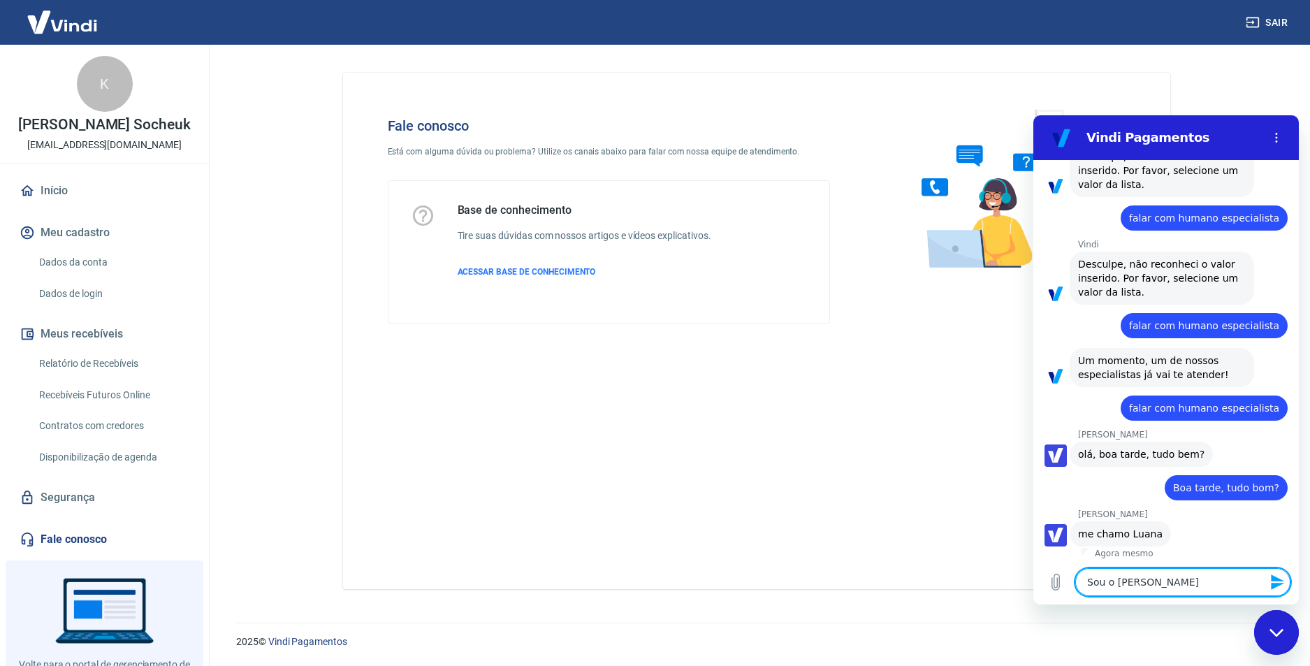
type textarea "x"
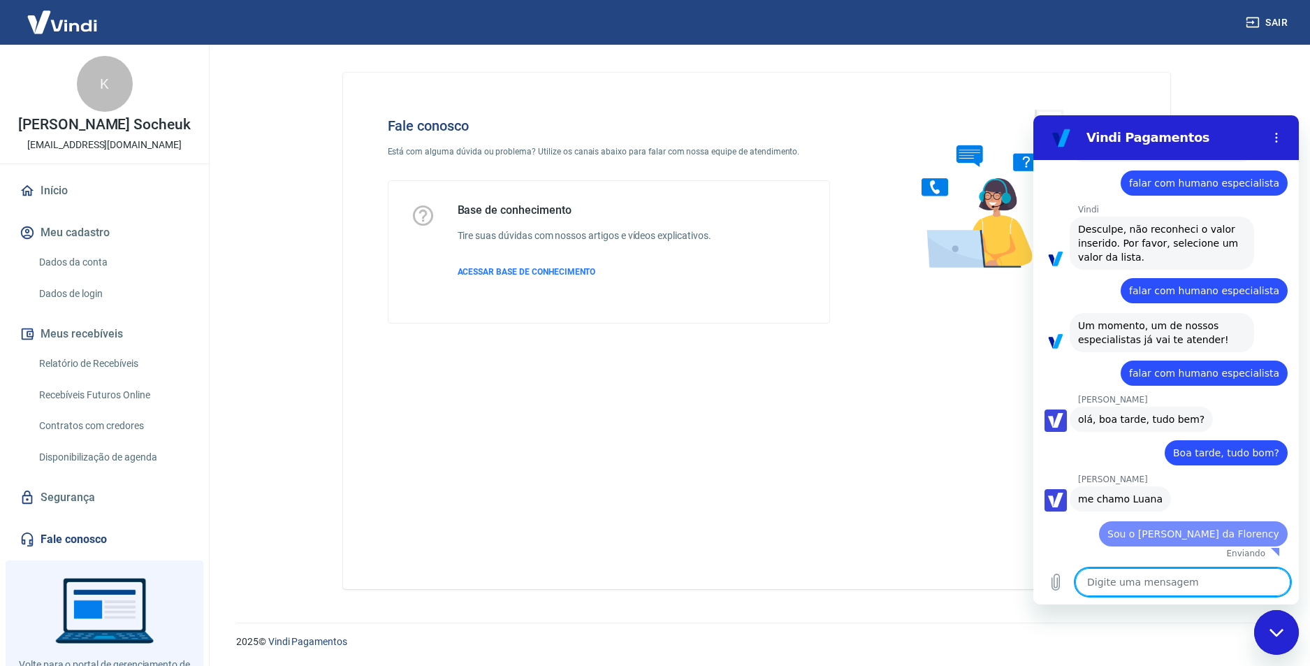
type textarea "x"
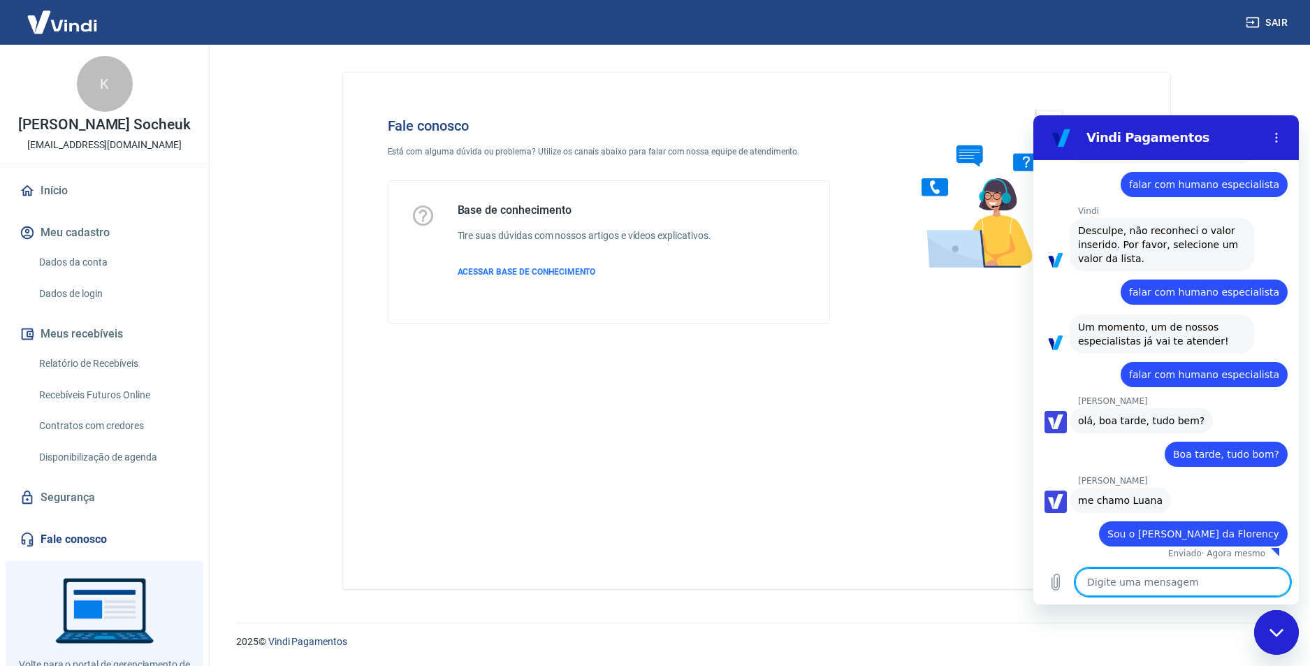
type textarea "P"
type textarea "x"
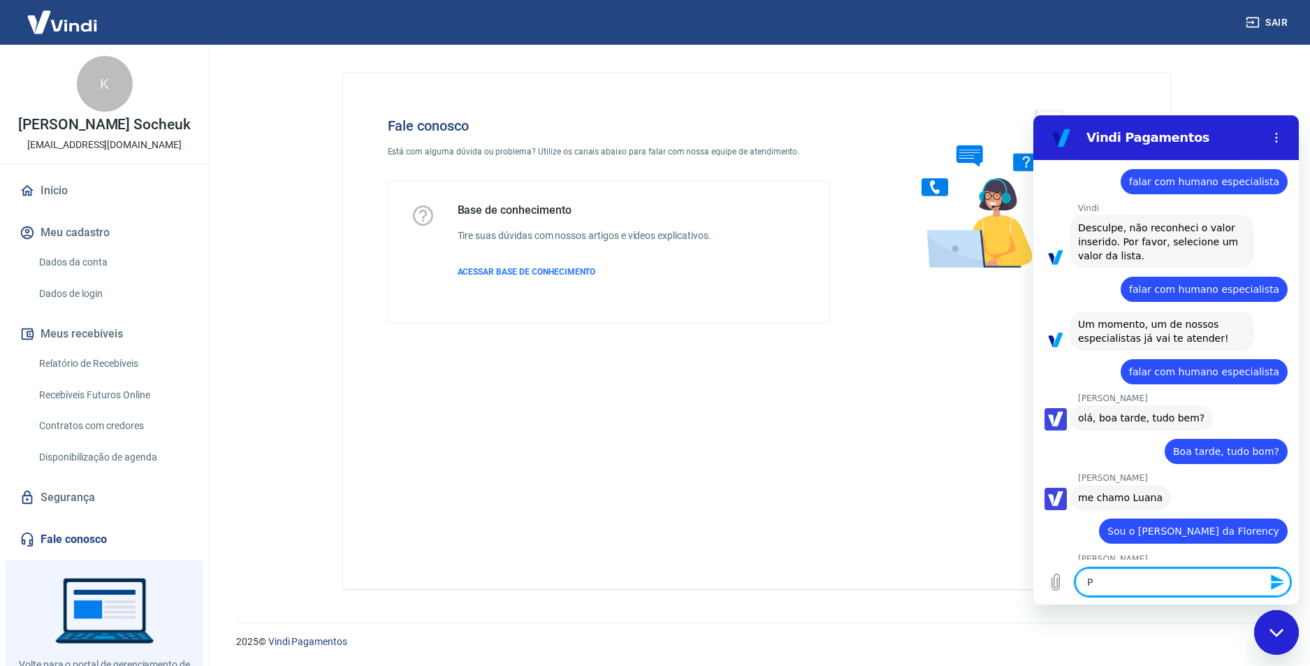
type textarea "Pr"
type textarea "x"
type textarea "Pra"
type textarea "x"
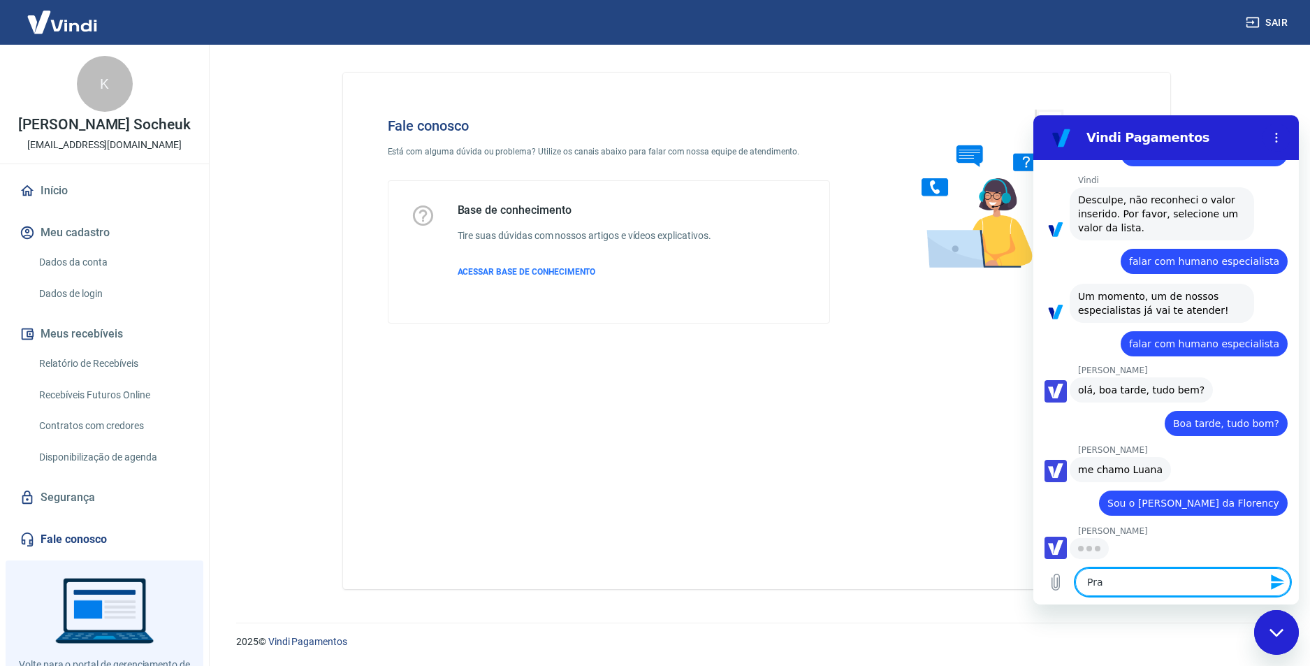
type textarea "Praz"
type textarea "x"
type textarea "[GEOGRAPHIC_DATA]"
type textarea "x"
type textarea "Prazer"
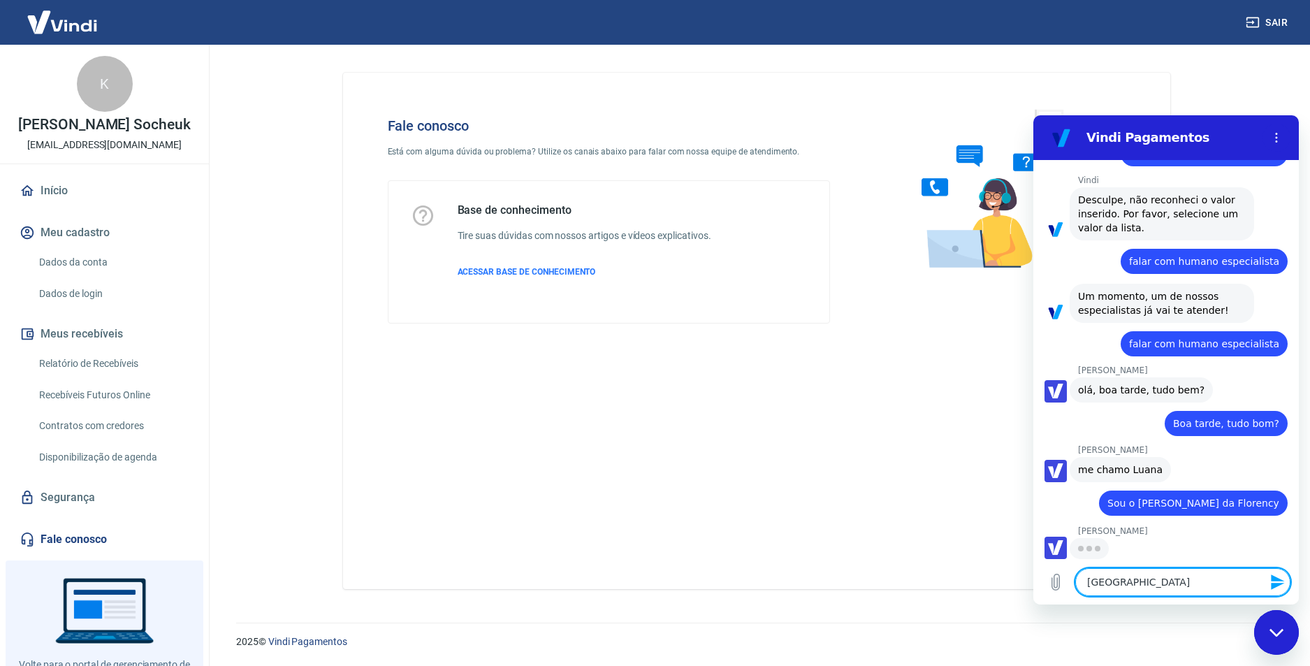
type textarea "x"
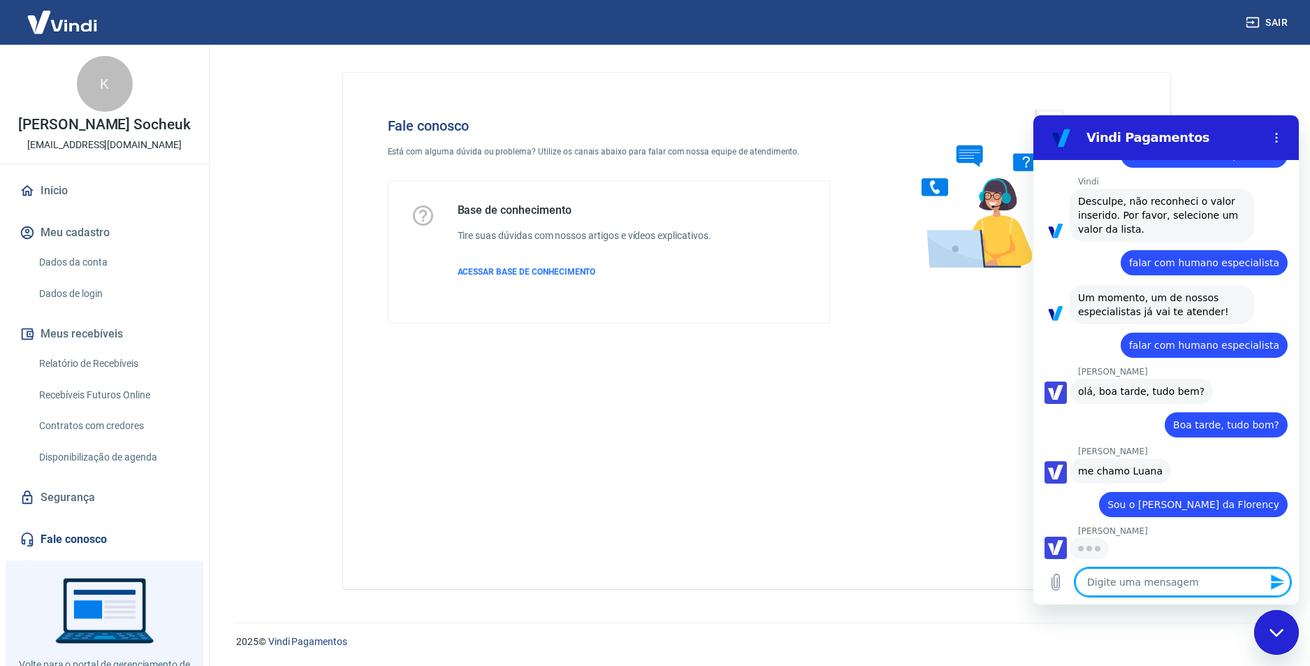
scroll to position [395, 0]
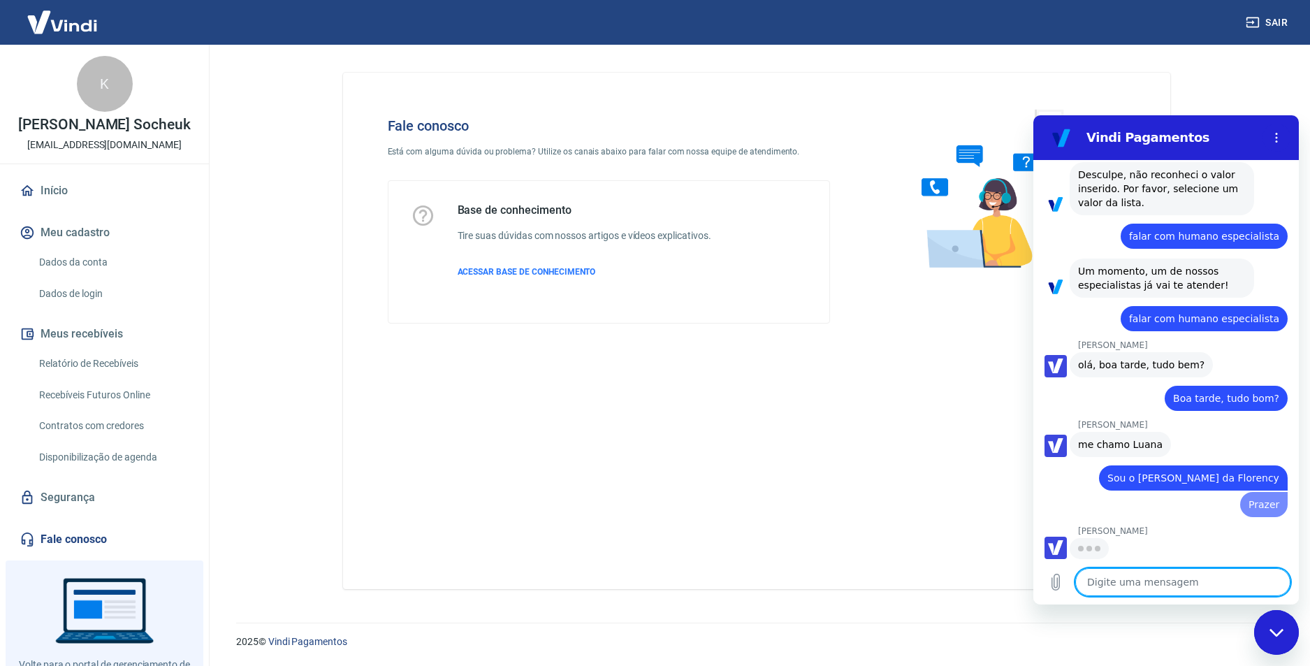
type textarea "x"
type textarea "E"
type textarea "x"
type textarea "Es"
type textarea "x"
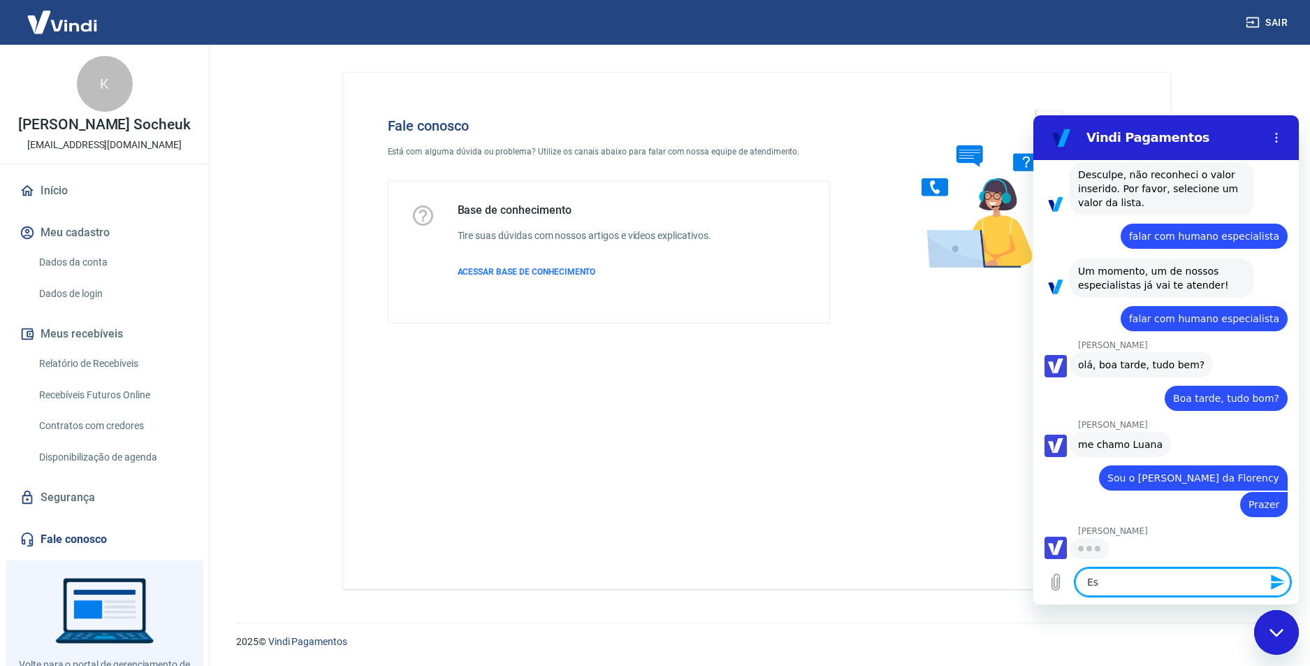
type textarea "Est"
type textarea "x"
type textarea "Esto"
type textarea "x"
type textarea "Estou"
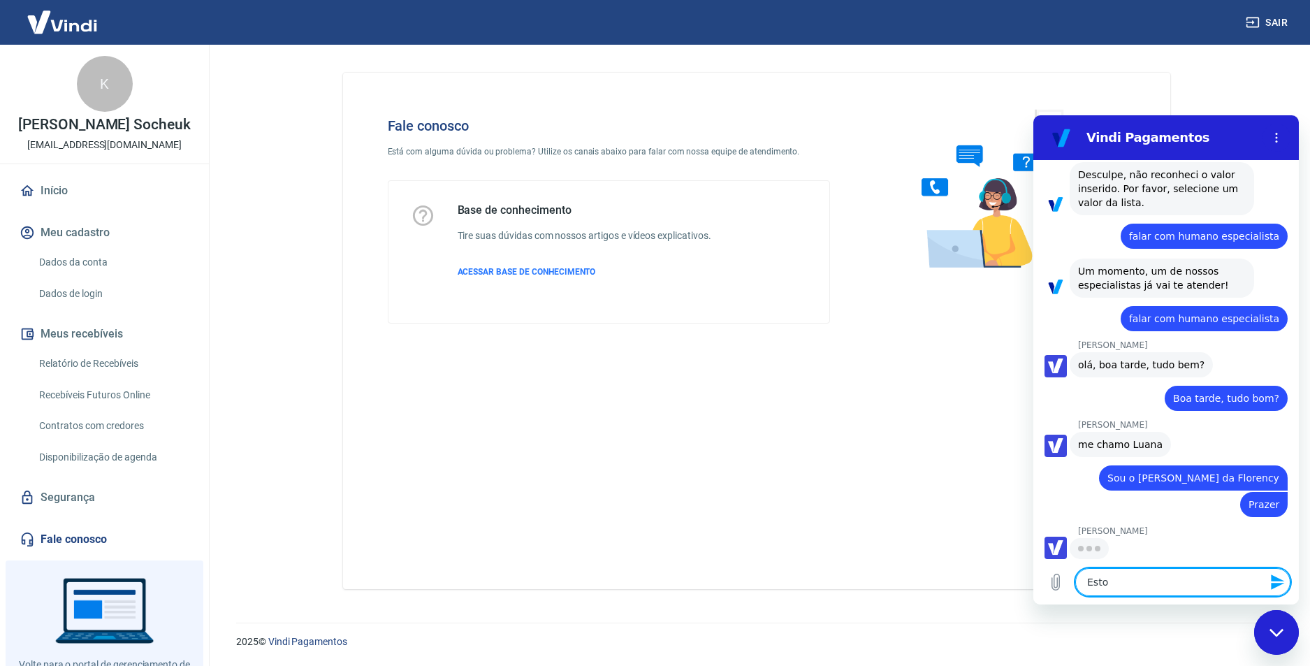
type textarea "x"
type textarea "Estou"
type textarea "x"
type textarea "Estou c"
type textarea "x"
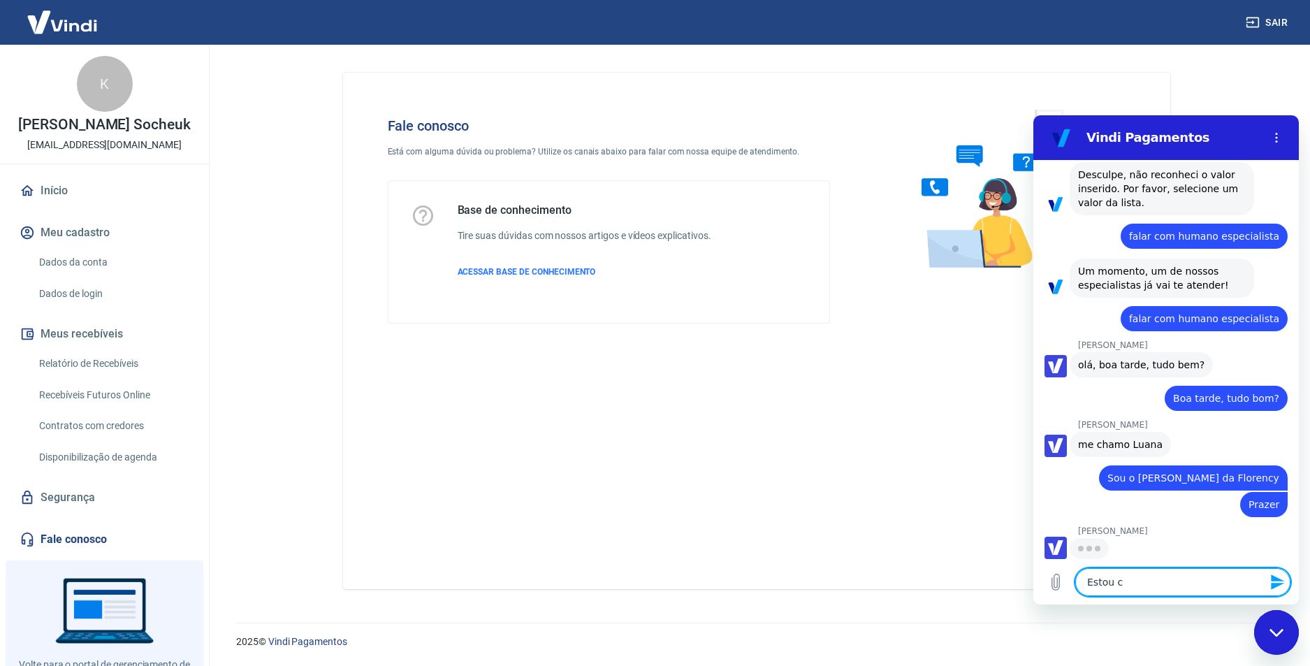
type textarea "Estou co"
type textarea "x"
type textarea "Estou com"
type textarea "x"
type textarea "Estou com"
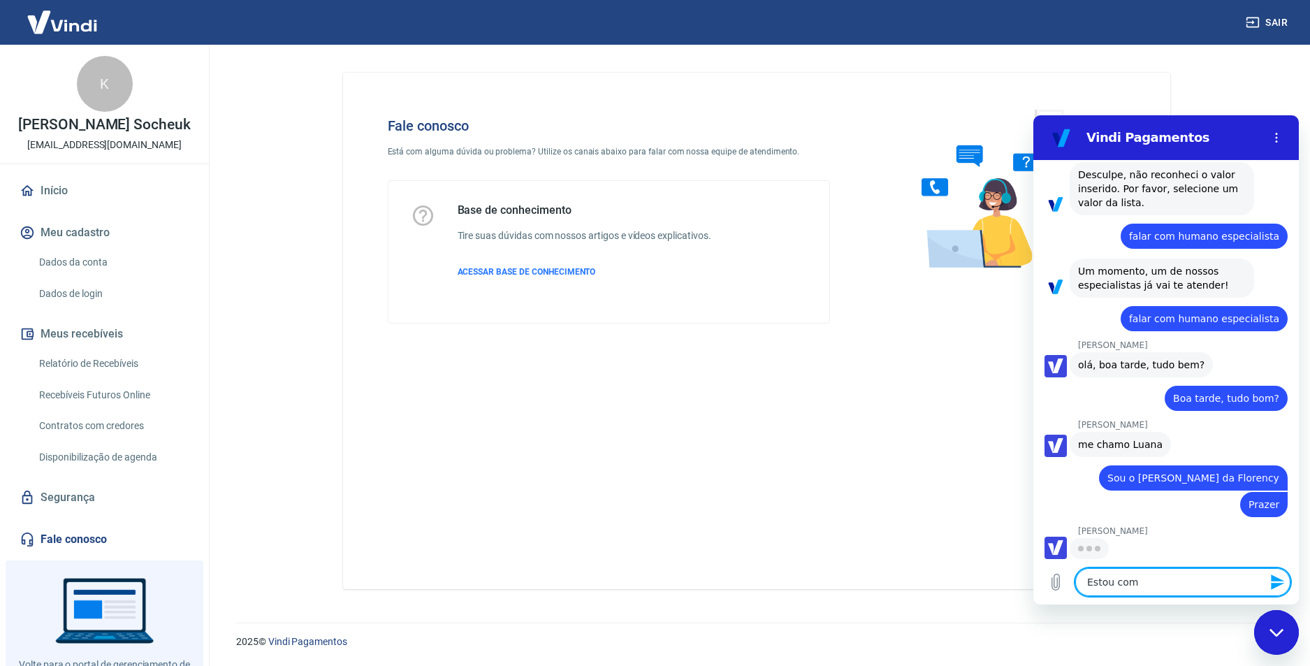
type textarea "x"
type textarea "Estou com u"
type textarea "x"
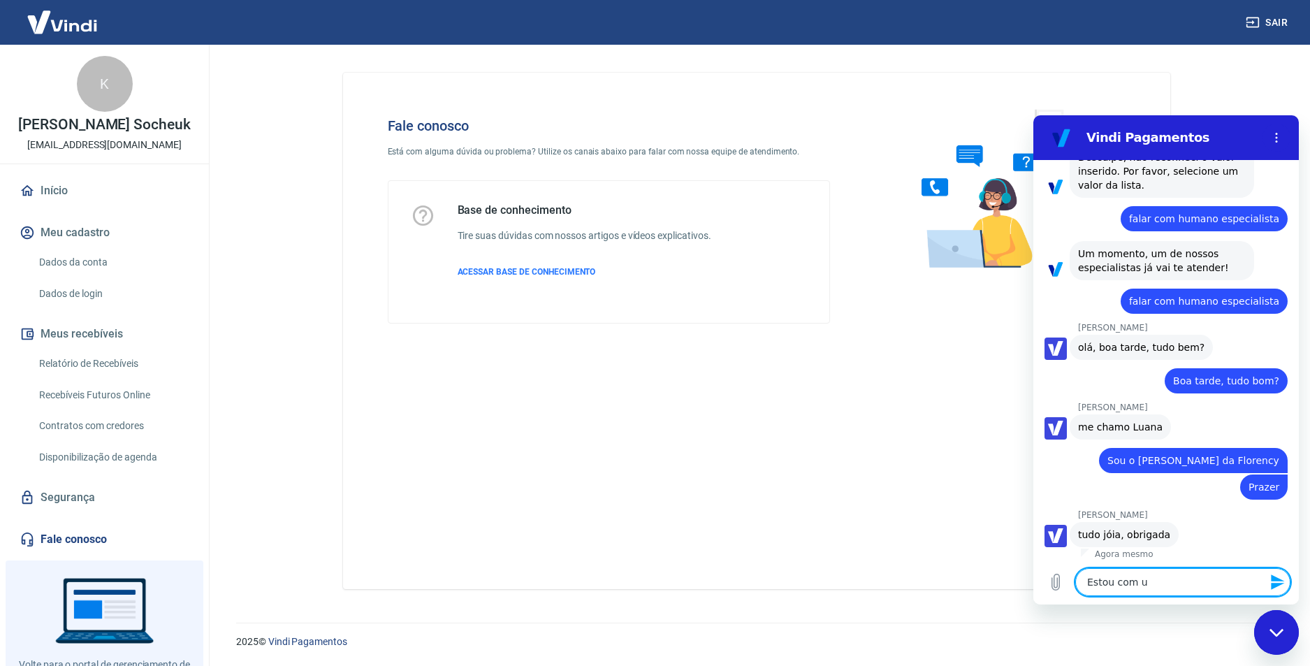
type textarea "Estou com um"
type textarea "x"
type textarea "Estou com um"
type textarea "x"
type textarea "Estou com um '"
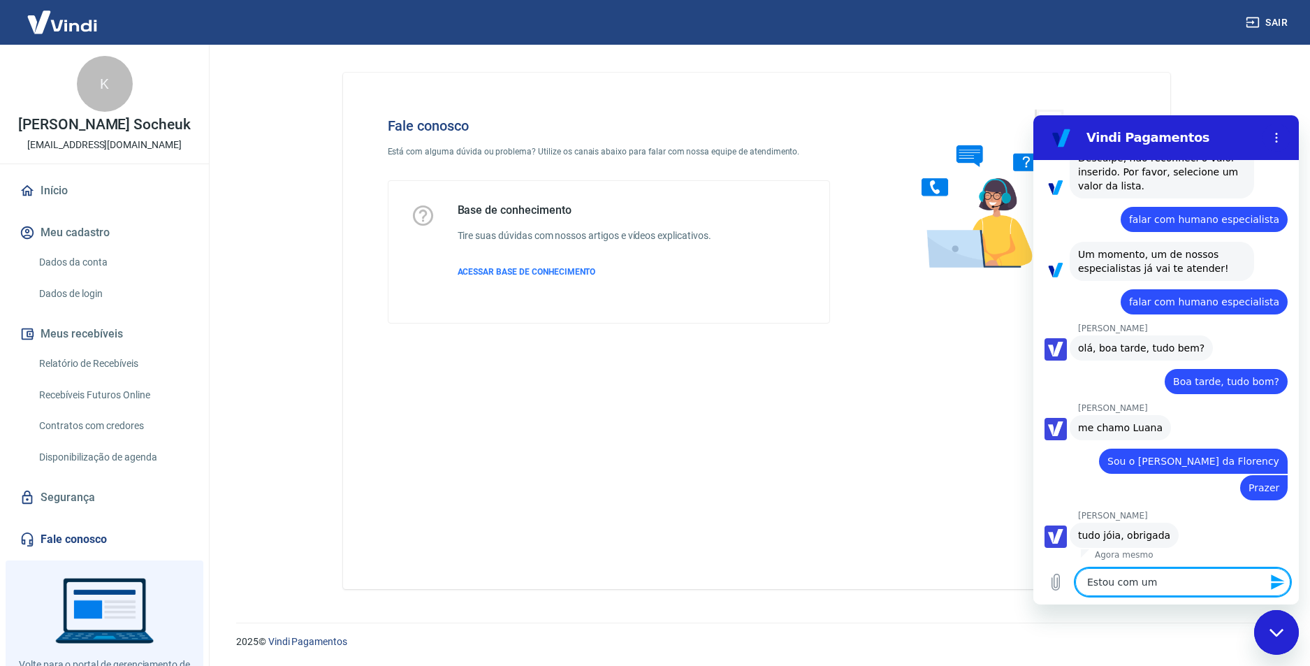
type textarea "x"
type textarea "Estou com um ''"
type textarea "x"
type textarea "Estou com um ''p"
type textarea "x"
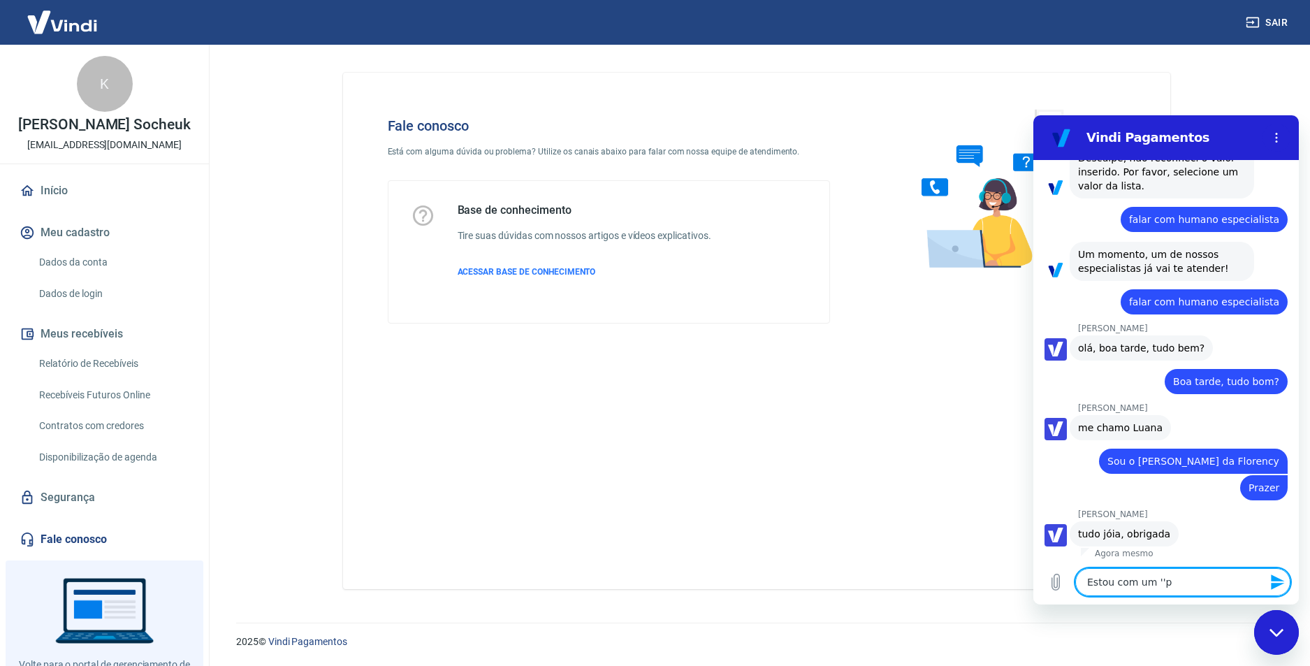
type textarea "Estou com um ''pr"
type textarea "x"
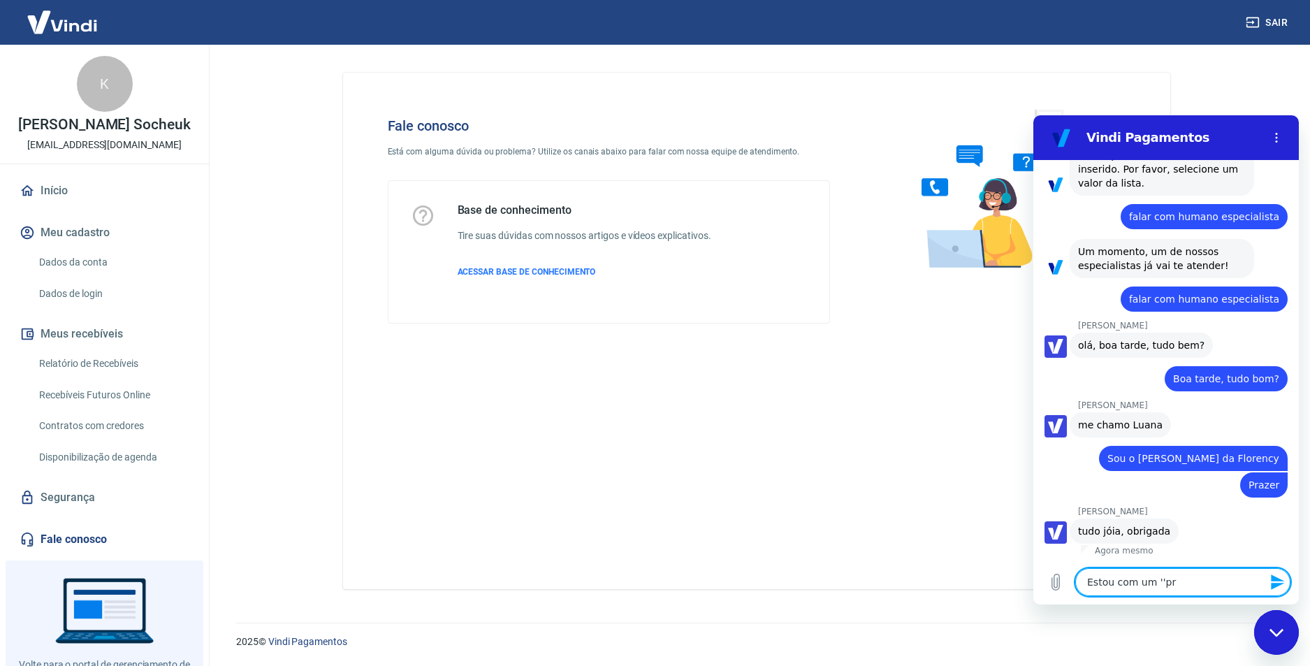
type textarea "Estou com um ''pro"
type textarea "x"
type textarea "Estou com um ''prob"
type textarea "x"
type textarea "Estou com um ''probl"
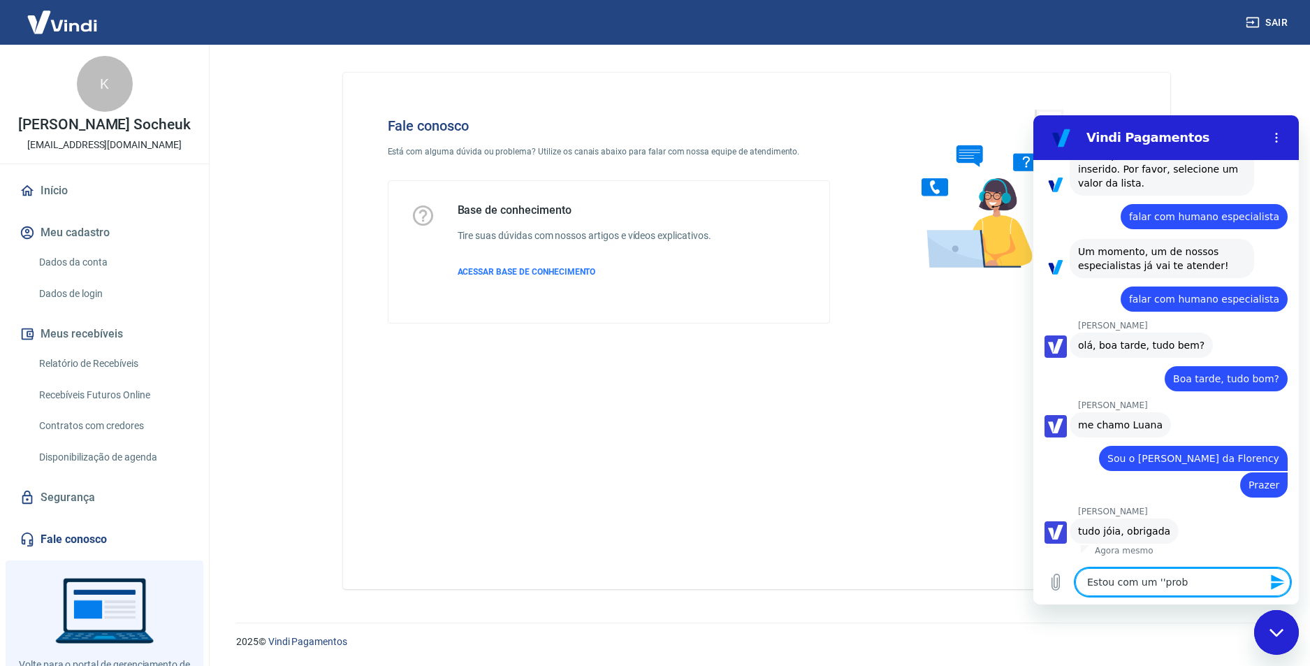
type textarea "x"
type textarea "Estou com um ''proble"
type textarea "x"
type textarea "Estou com um ''problem"
type textarea "x"
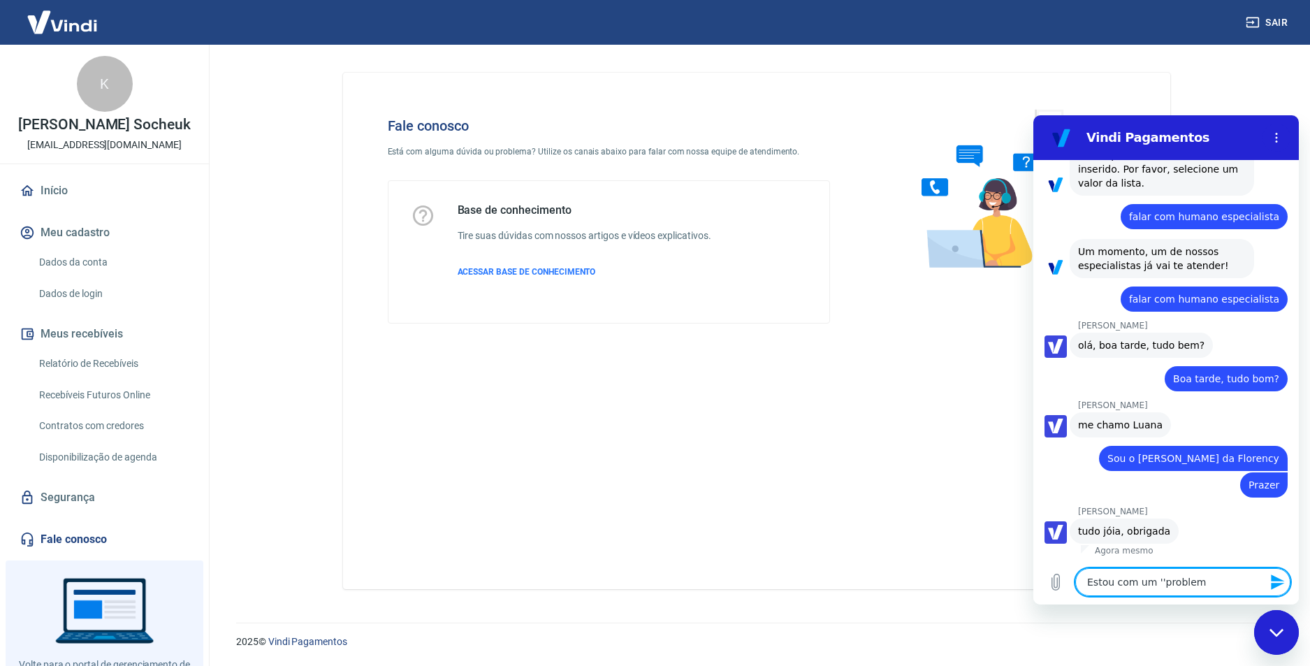
type textarea "Estou com um ''problema"
type textarea "x"
type textarea "Estou com um ''problema'"
type textarea "x"
type textarea "Estou com um ''problema''"
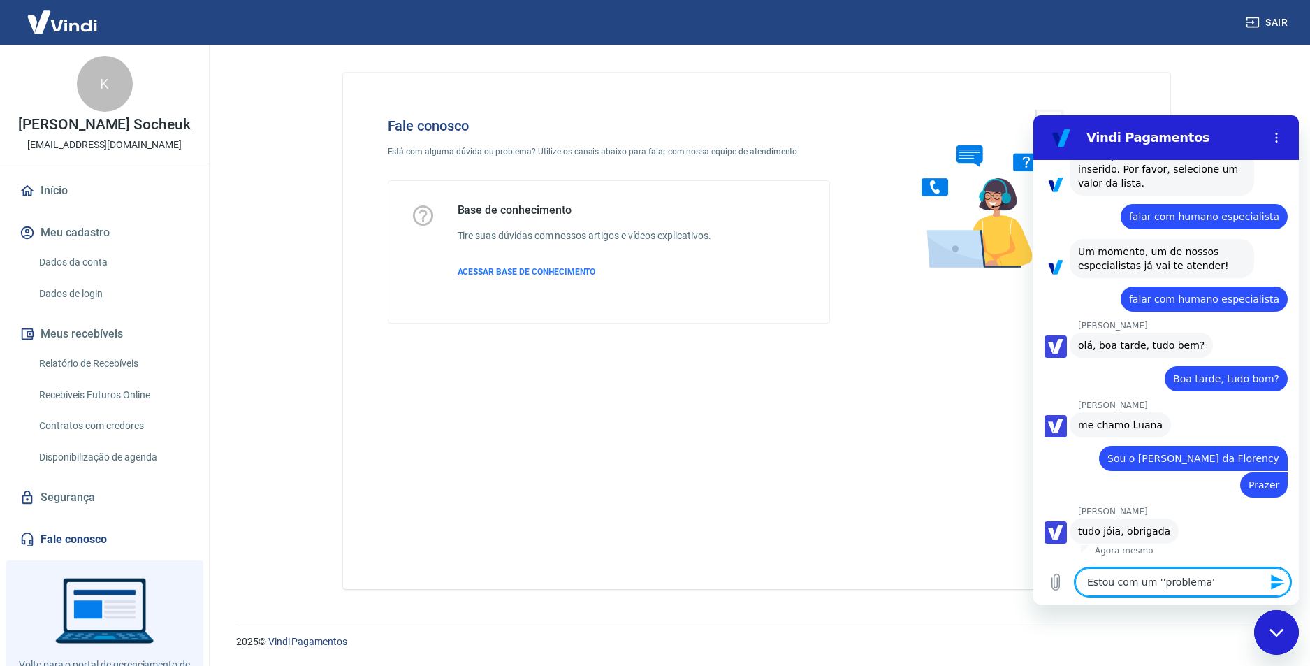
type textarea "x"
type textarea "Estou com um ''problema''"
type textarea "x"
type textarea "Estou com um ''problema'' e"
type textarea "x"
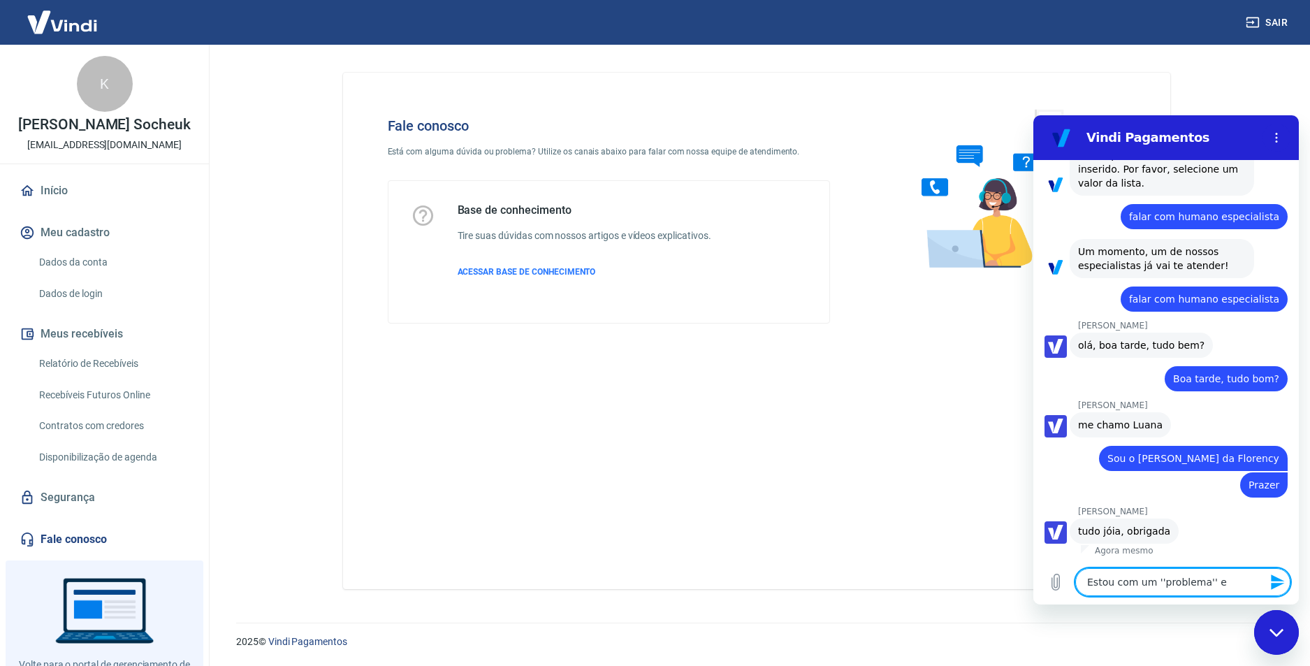
type textarea "Estou com um ''problema'' em"
type textarea "x"
type textarea "Estou com um ''problema'' em"
type textarea "x"
type textarea "Estou com um ''problema'' em d"
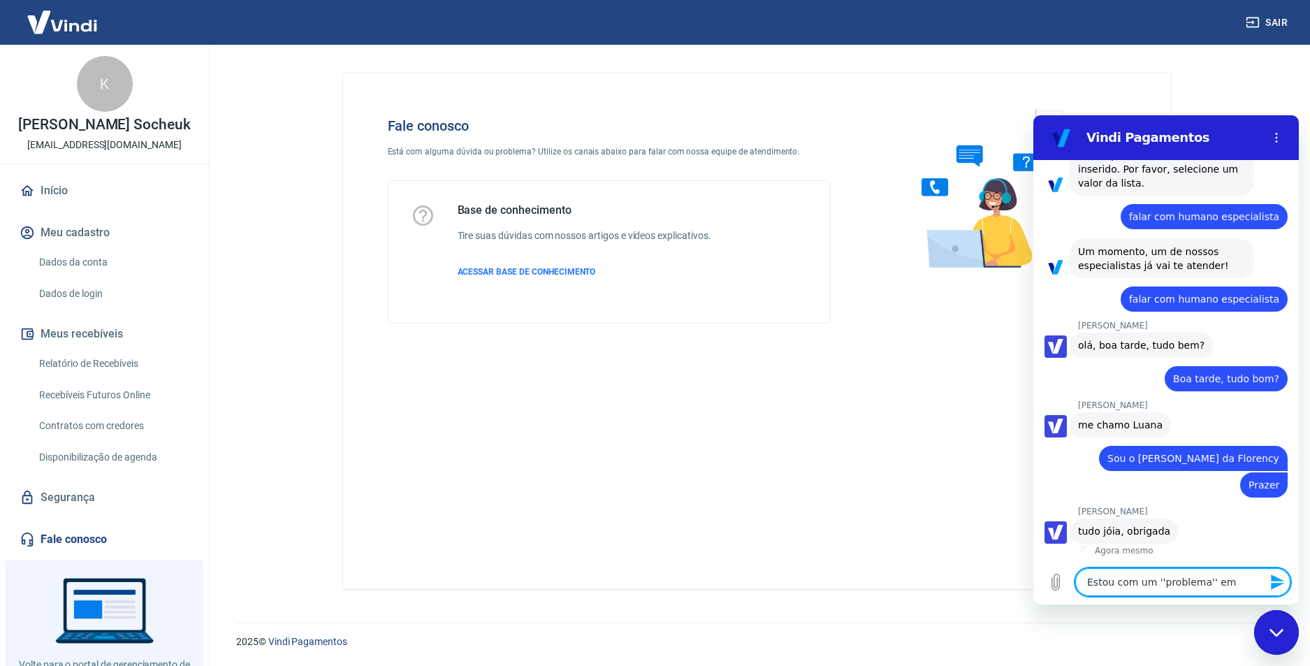
type textarea "x"
type textarea "Estou com um ''problema'' em do"
type textarea "x"
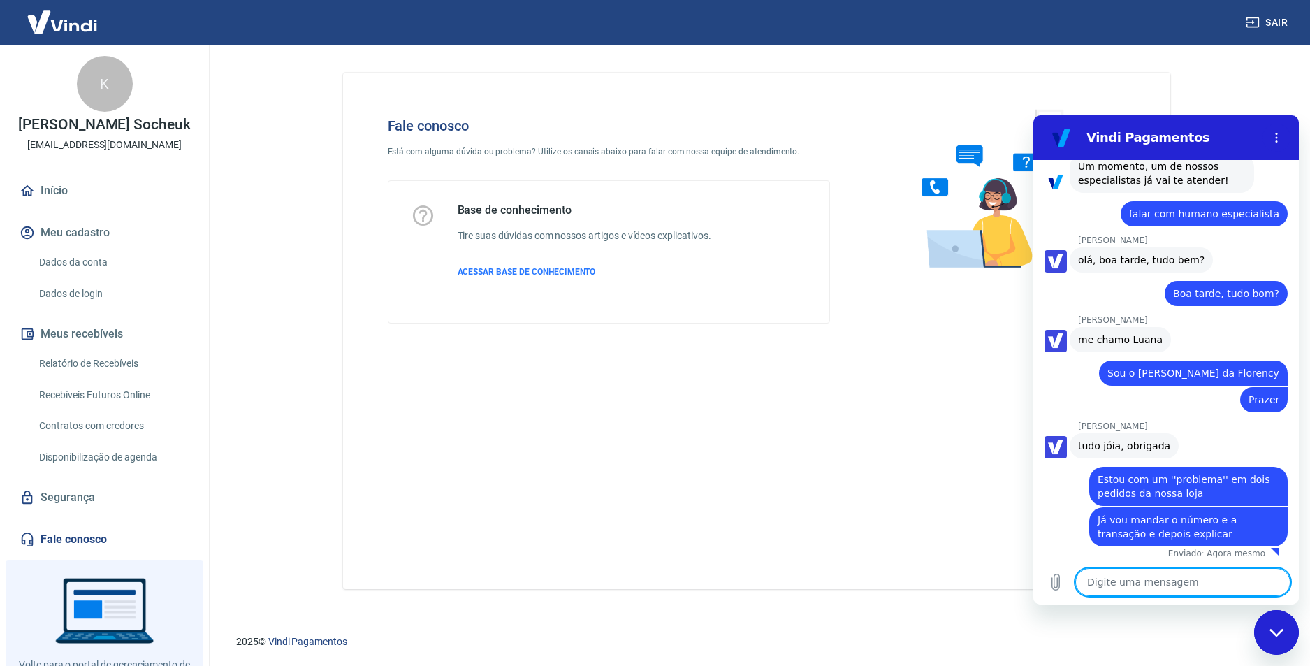
scroll to position [502, 0]
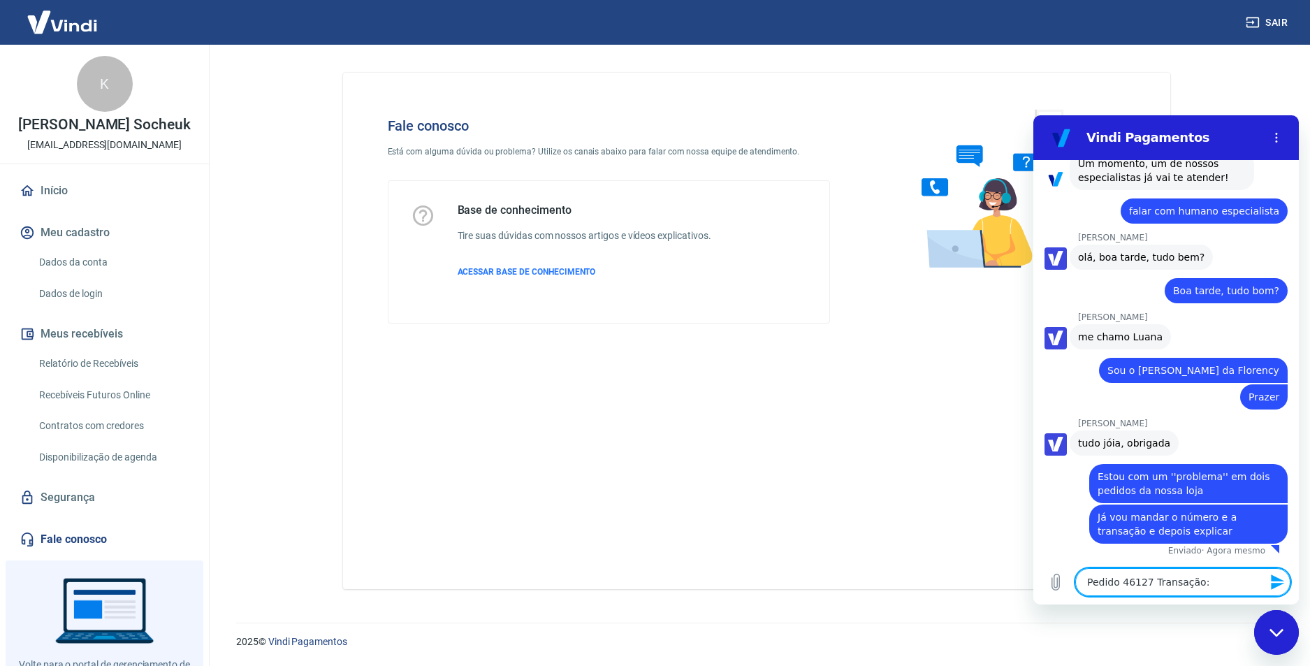
paste textarea "228189606"
click at [1245, 583] on textarea "Pedido 46127 Transação: 228189606" at bounding box center [1182, 582] width 215 height 28
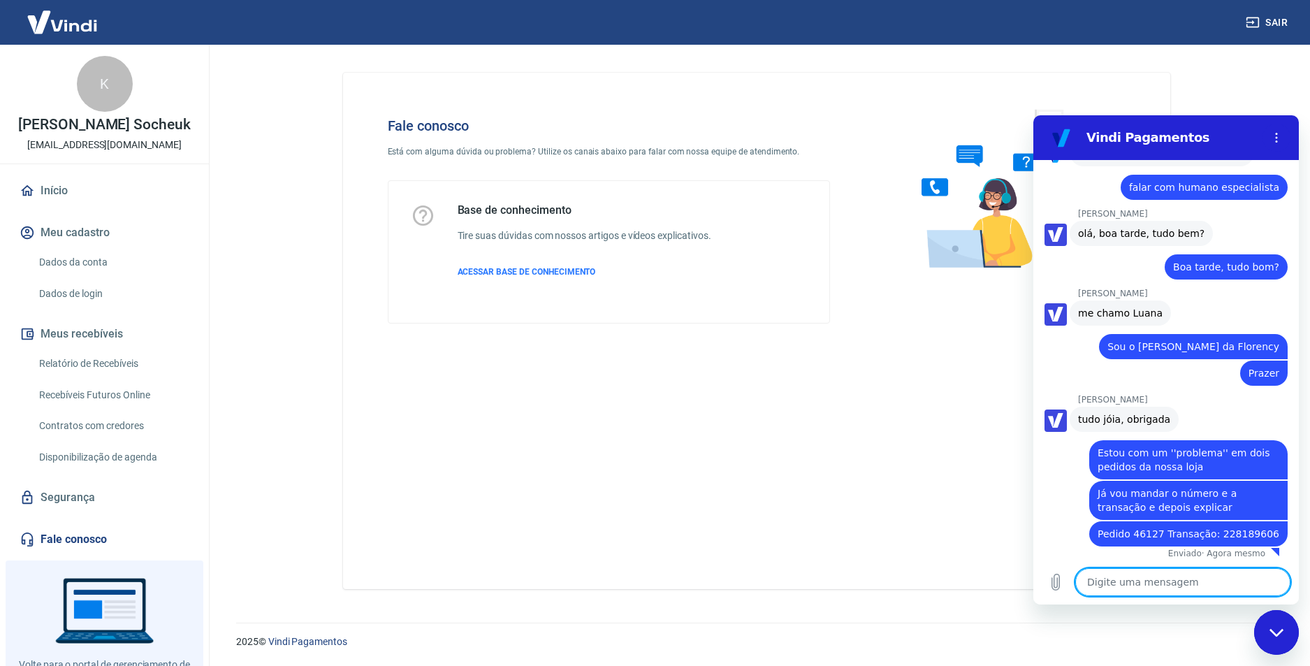
scroll to position [529, 0]
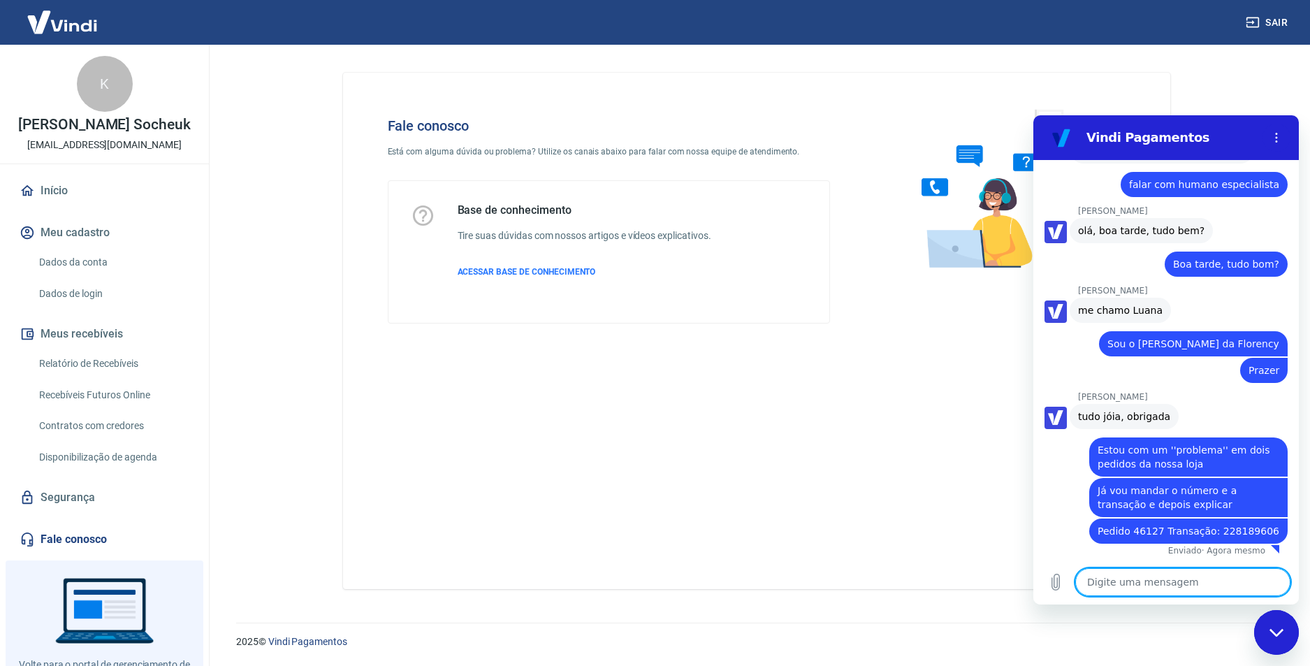
click at [1138, 580] on textarea at bounding box center [1182, 582] width 215 height 28
click at [1162, 582] on textarea "Pedido 46167" at bounding box center [1182, 582] width 215 height 28
paste textarea "228195741"
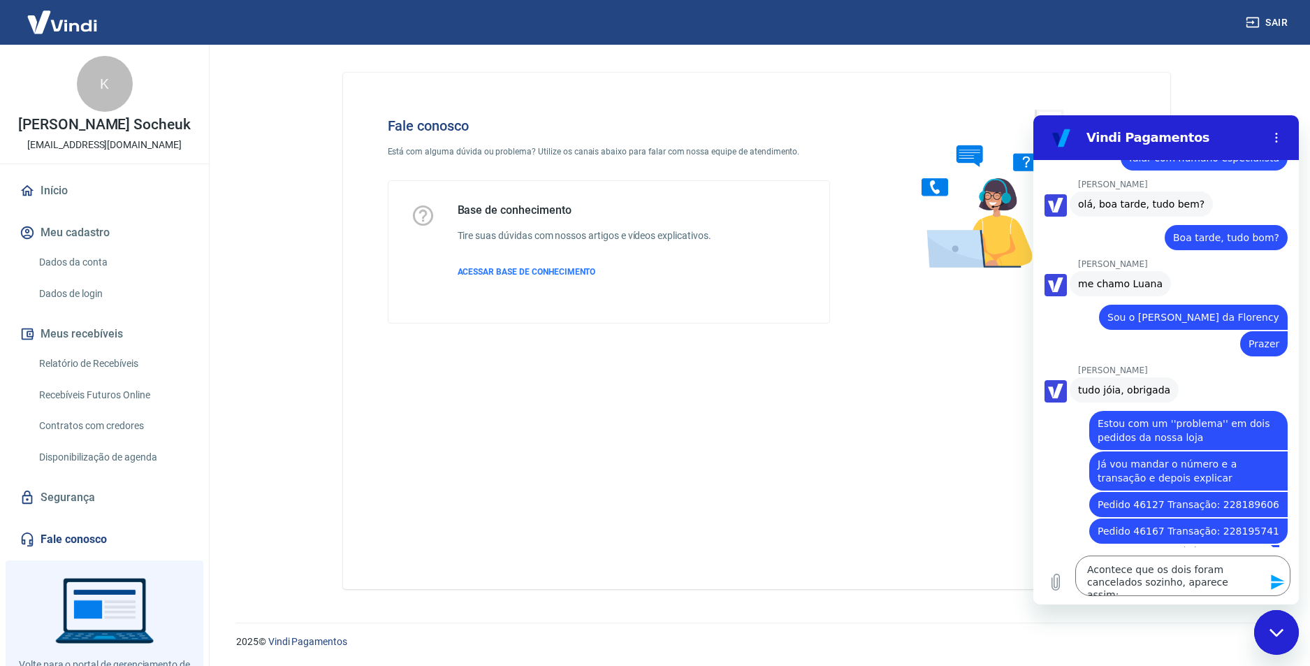
scroll to position [568, 0]
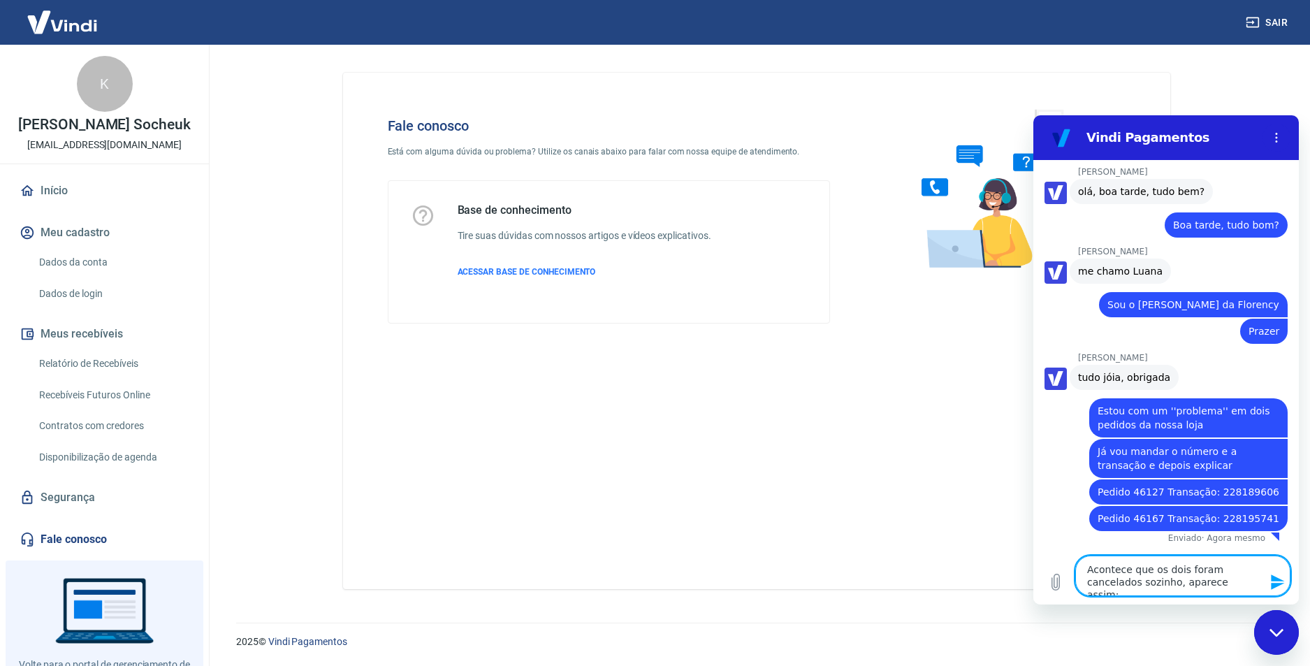
drag, startPoint x: 1193, startPoint y: 583, endPoint x: 1183, endPoint y: 581, distance: 10.0
click at [1183, 581] on textarea "Acontece que os dois foram cancelados sozinho, aparece assim:" at bounding box center [1182, 575] width 215 height 41
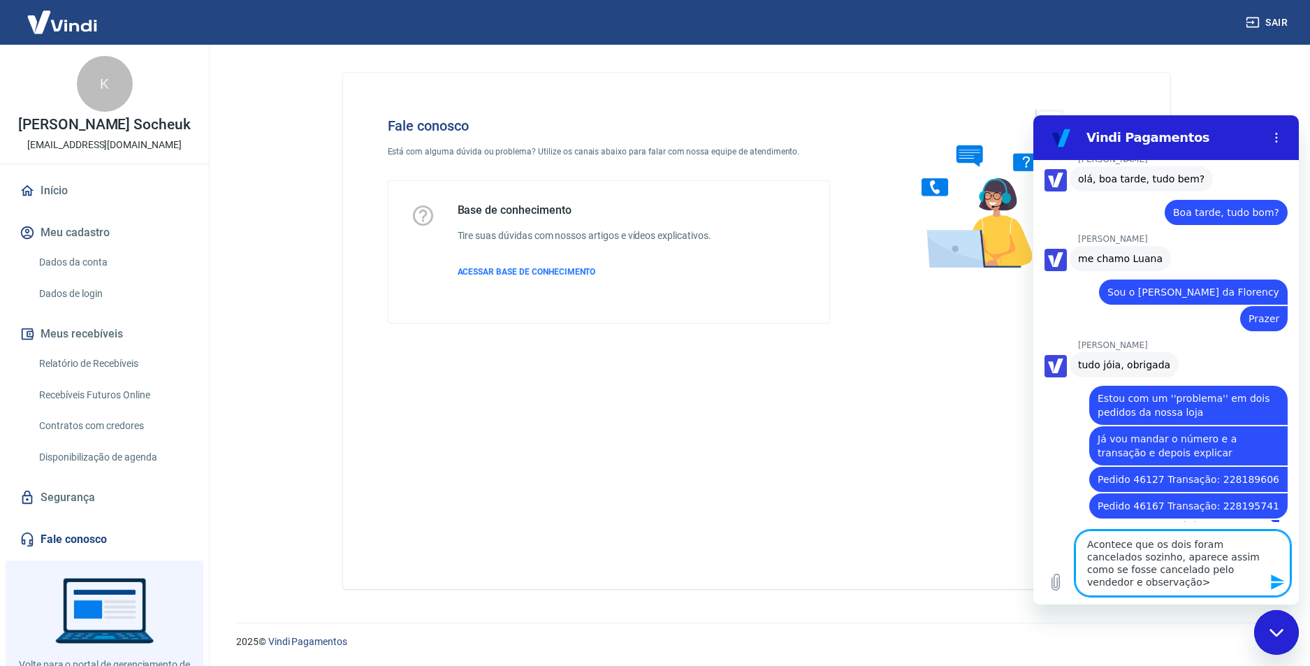
paste textarea "Cancelamento automático por configuração de vendedor"
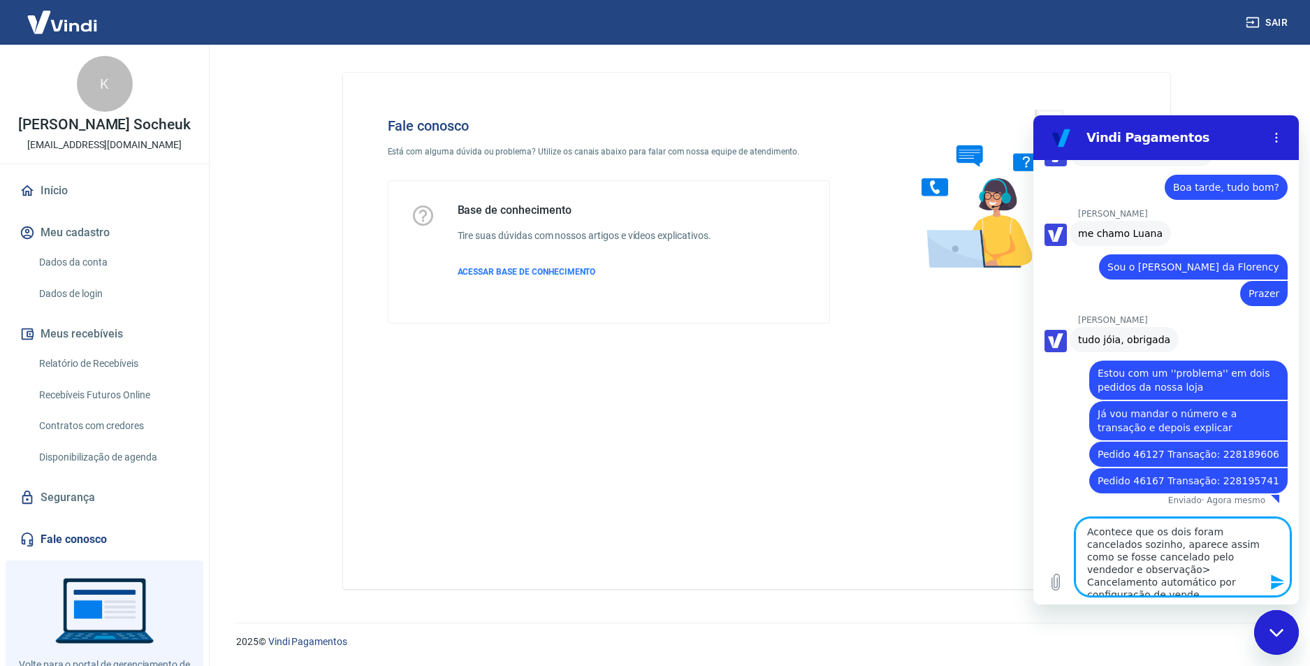
click at [1215, 585] on textarea "Acontece que os dois foram cancelados sozinho, aparece assim como se fosse canc…" at bounding box center [1182, 557] width 215 height 78
click at [1146, 571] on textarea "Acontece que os dois foram cancelados sozinho, aparece assim como se fosse canc…" at bounding box center [1182, 557] width 215 height 78
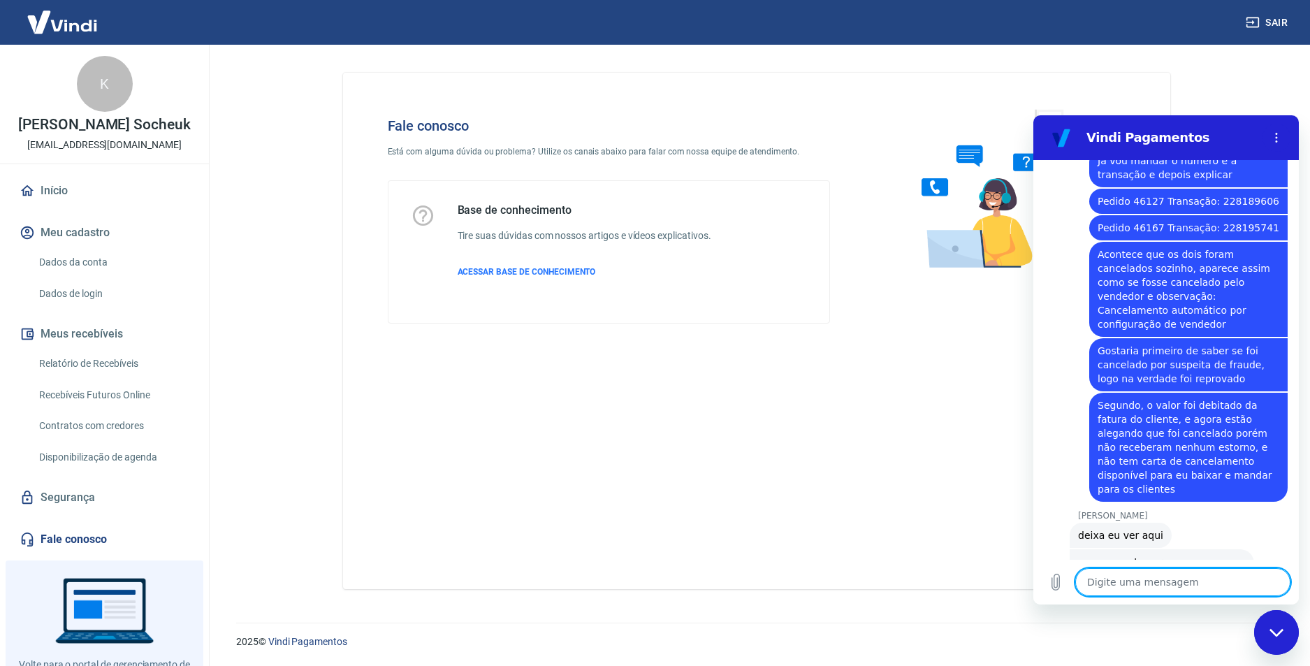
scroll to position [861, 0]
click at [1149, 572] on textarea at bounding box center [1182, 582] width 215 height 28
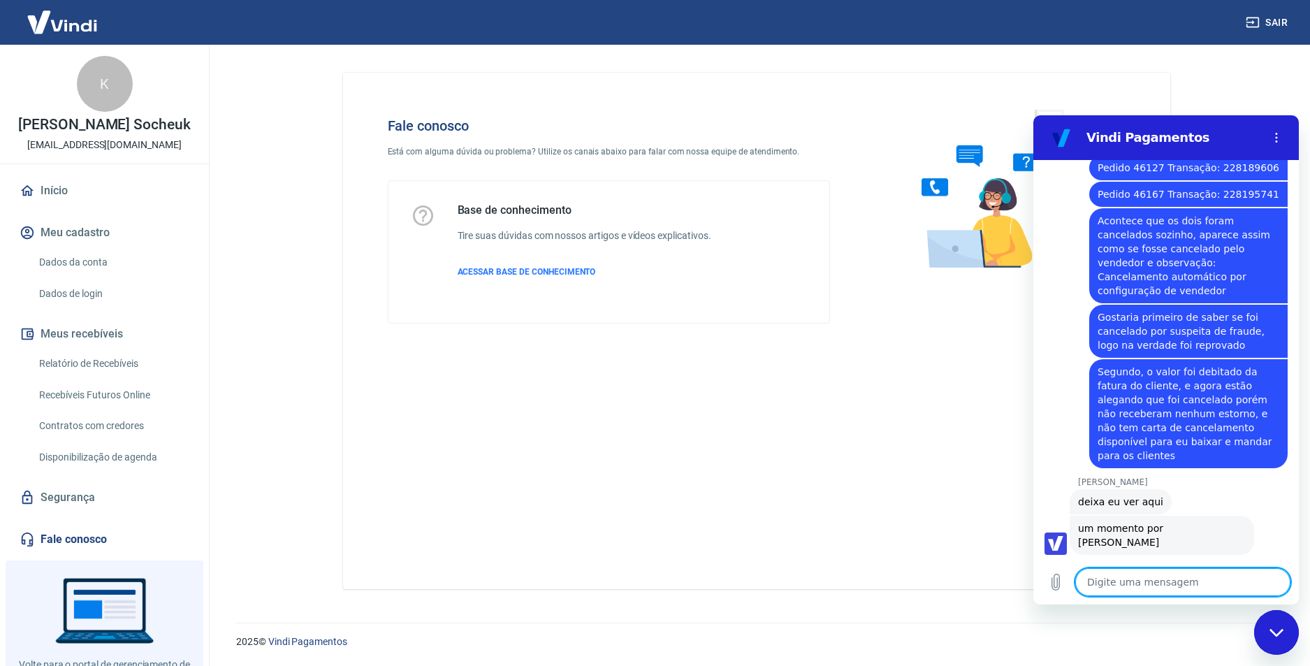
scroll to position [895, 0]
click at [1299, 497] on html "Vindi Pagamentos 15:24 diz: falar com humano especialista Enviado · 15:24 [PERS…" at bounding box center [1165, 359] width 265 height 489
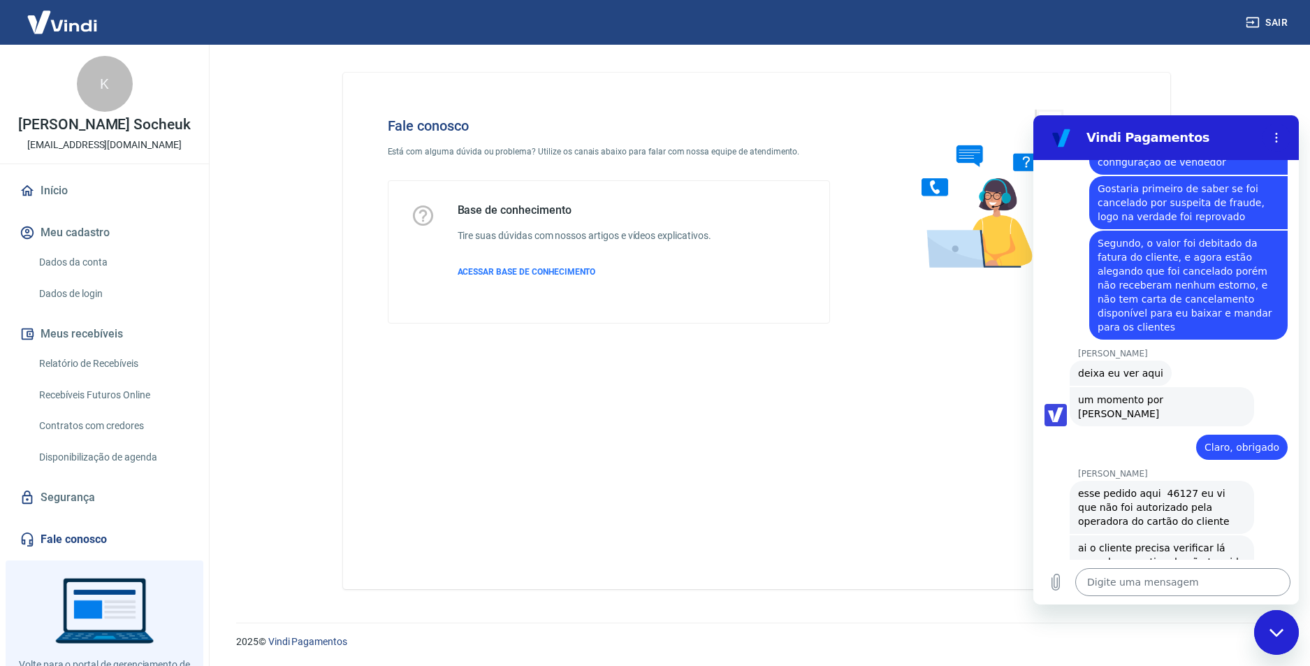
scroll to position [1023, 0]
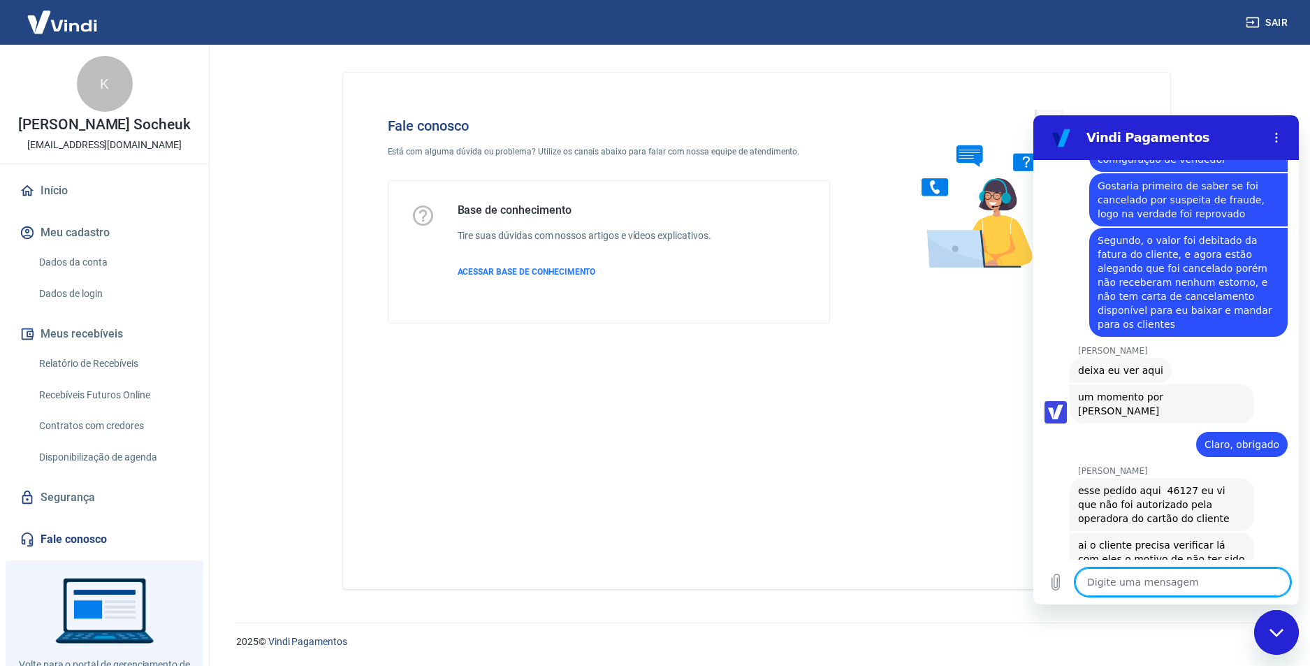
click at [1199, 580] on textarea at bounding box center [1182, 582] width 215 height 28
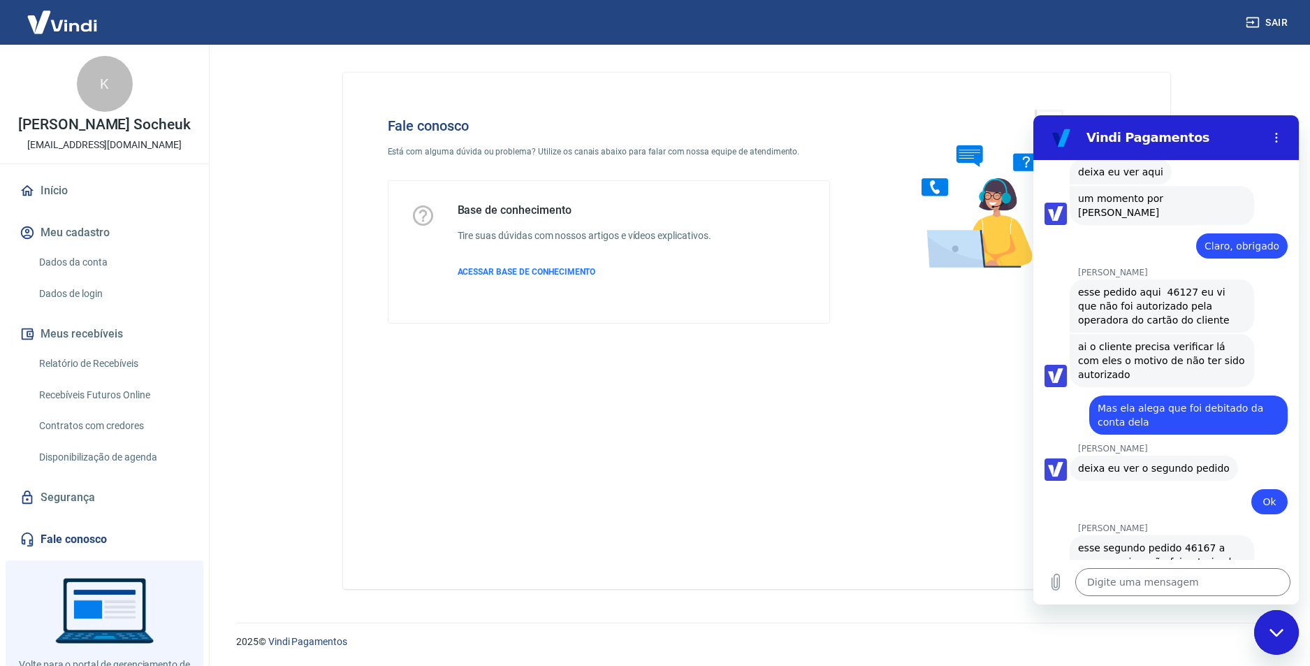
scroll to position [1225, 0]
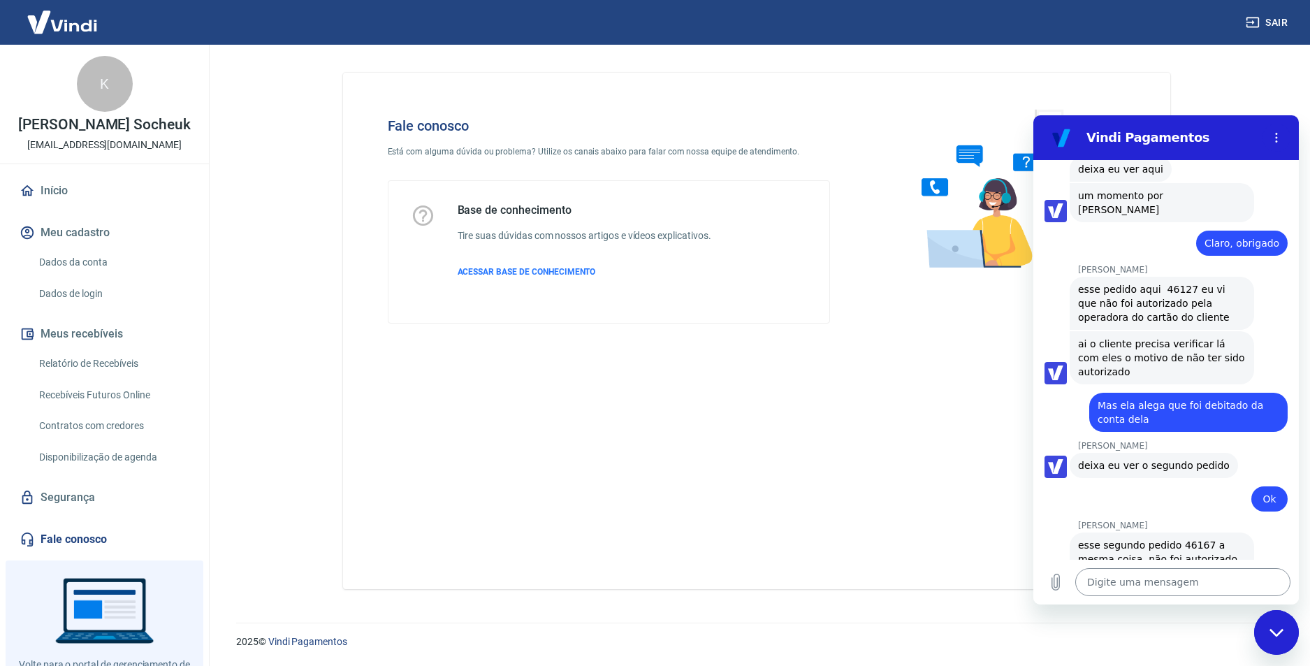
click at [1143, 592] on textarea at bounding box center [1182, 582] width 215 height 28
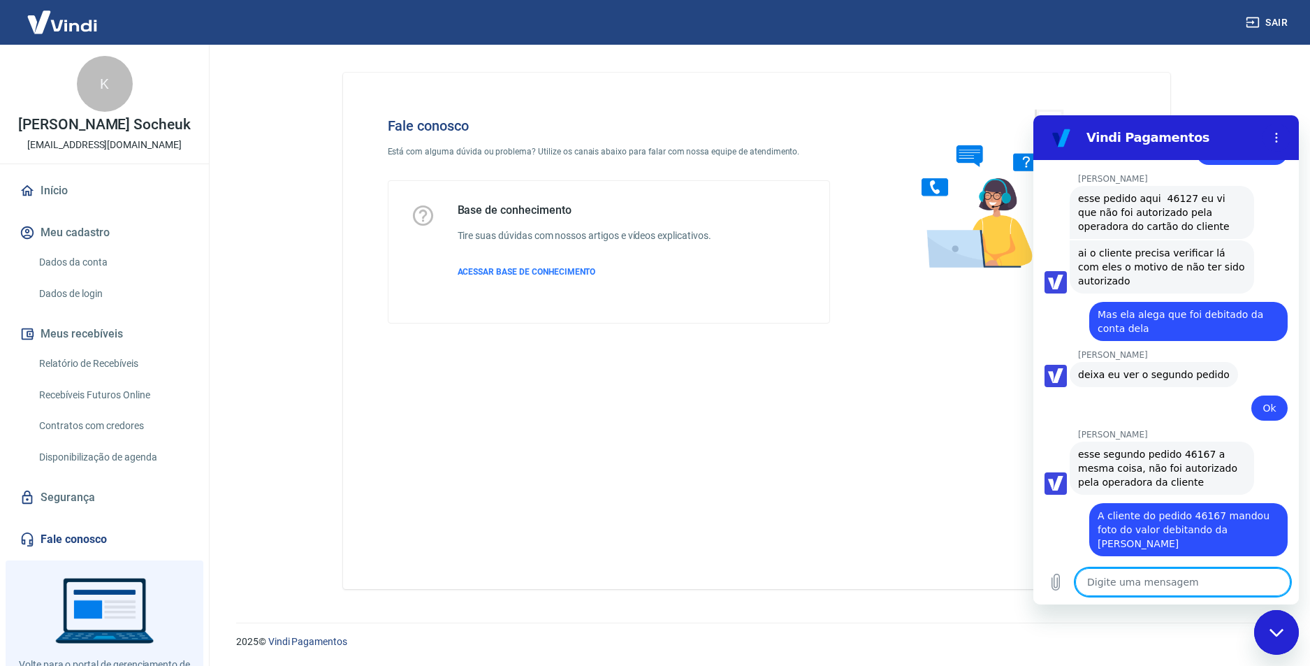
scroll to position [1318, 0]
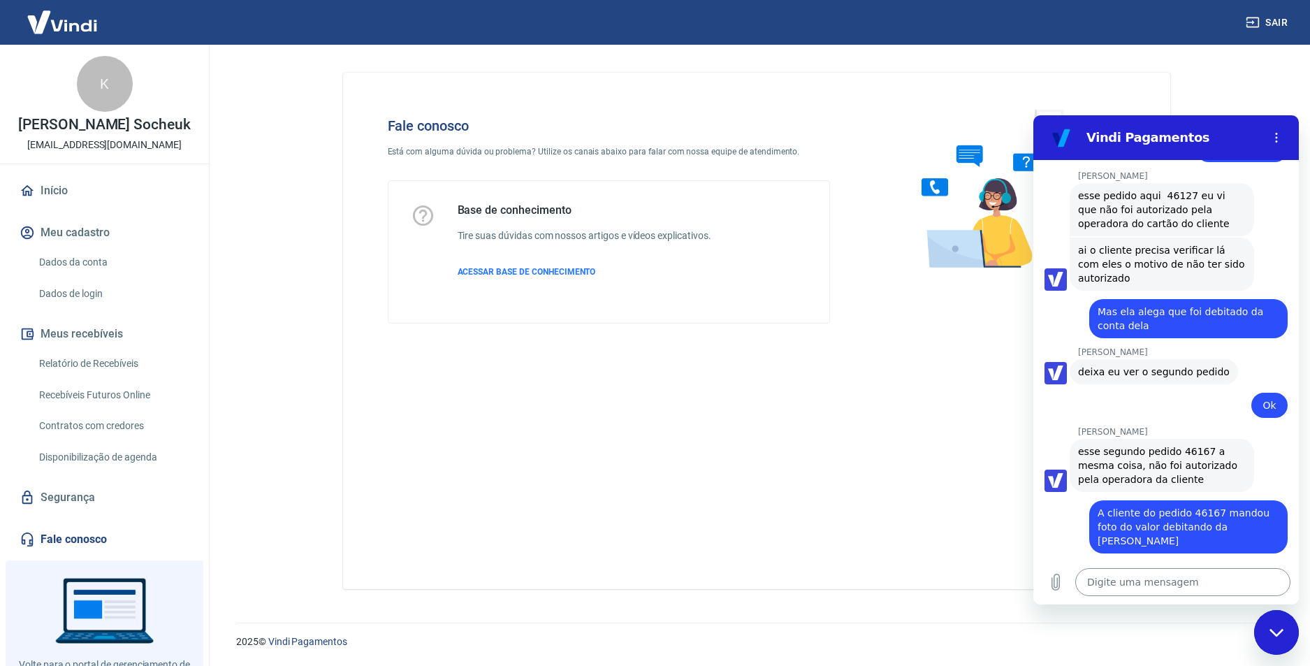
click at [1099, 585] on textarea at bounding box center [1182, 582] width 215 height 28
click at [1066, 574] on button "Carregar arquivo" at bounding box center [1056, 582] width 28 height 28
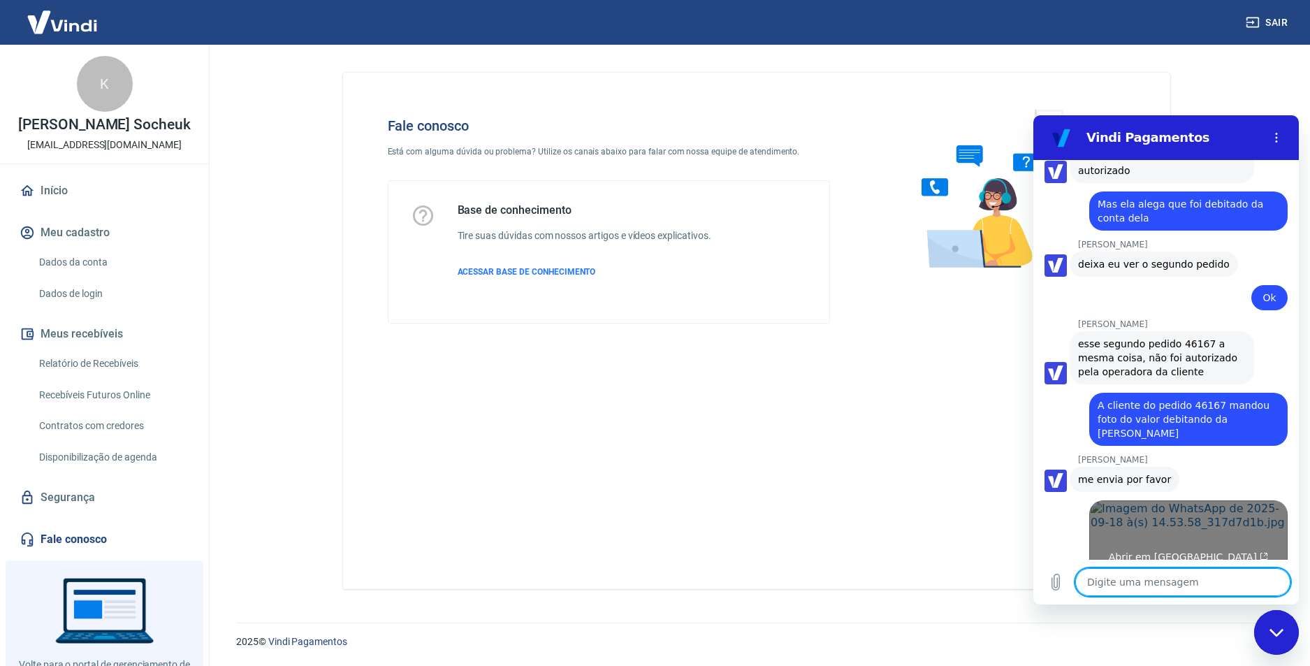
scroll to position [1428, 0]
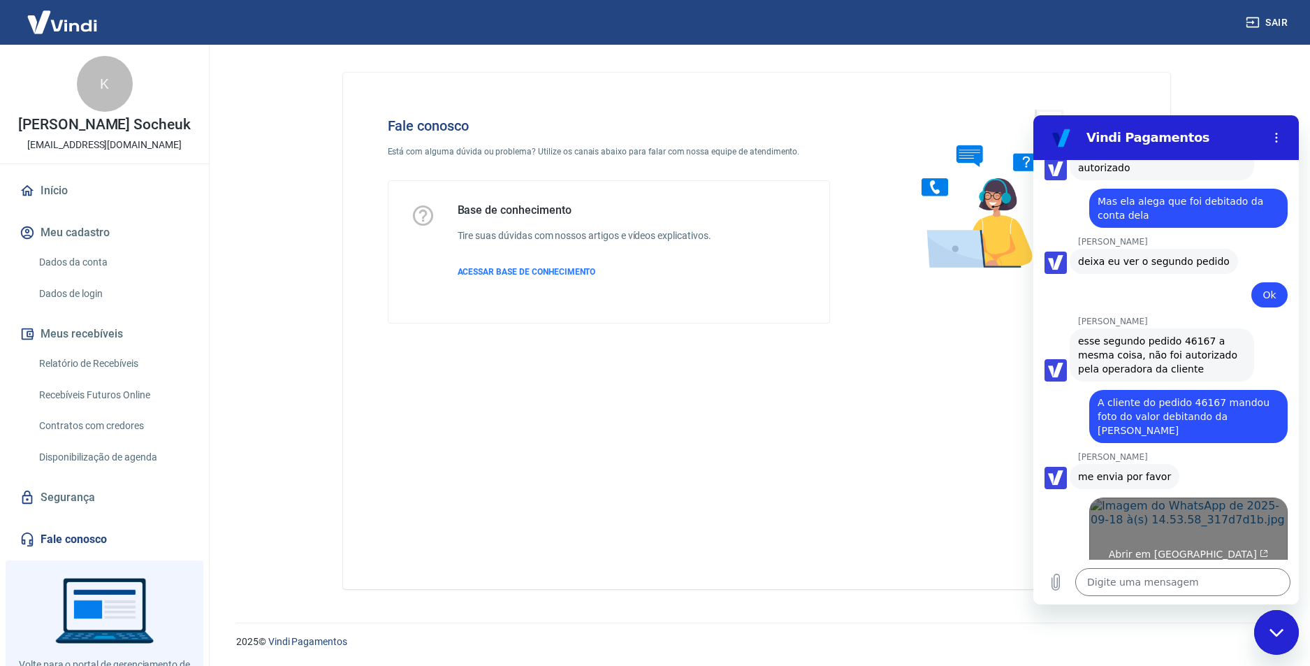
click at [1215, 509] on link "Abrir em [GEOGRAPHIC_DATA]" at bounding box center [1188, 548] width 198 height 102
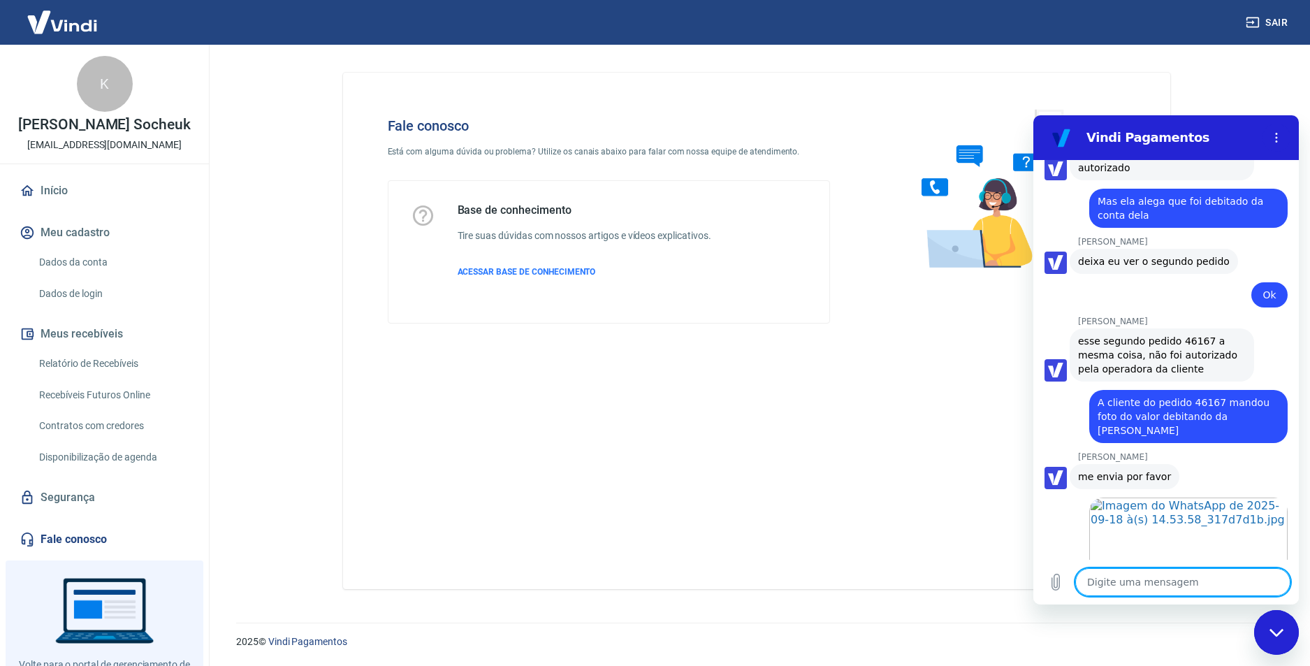
click at [1117, 590] on textarea at bounding box center [1182, 582] width 215 height 28
click at [1058, 585] on icon "Carregar arquivo" at bounding box center [1056, 582] width 8 height 16
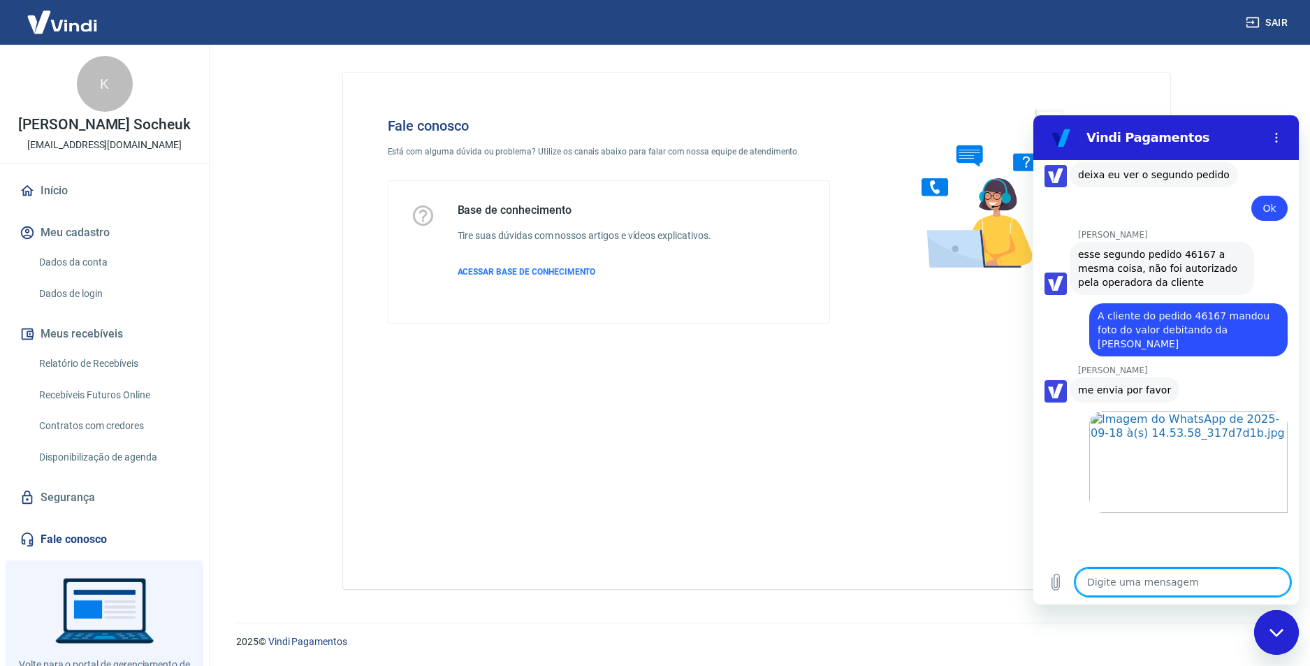
click at [1192, 573] on textarea at bounding box center [1182, 582] width 215 height 28
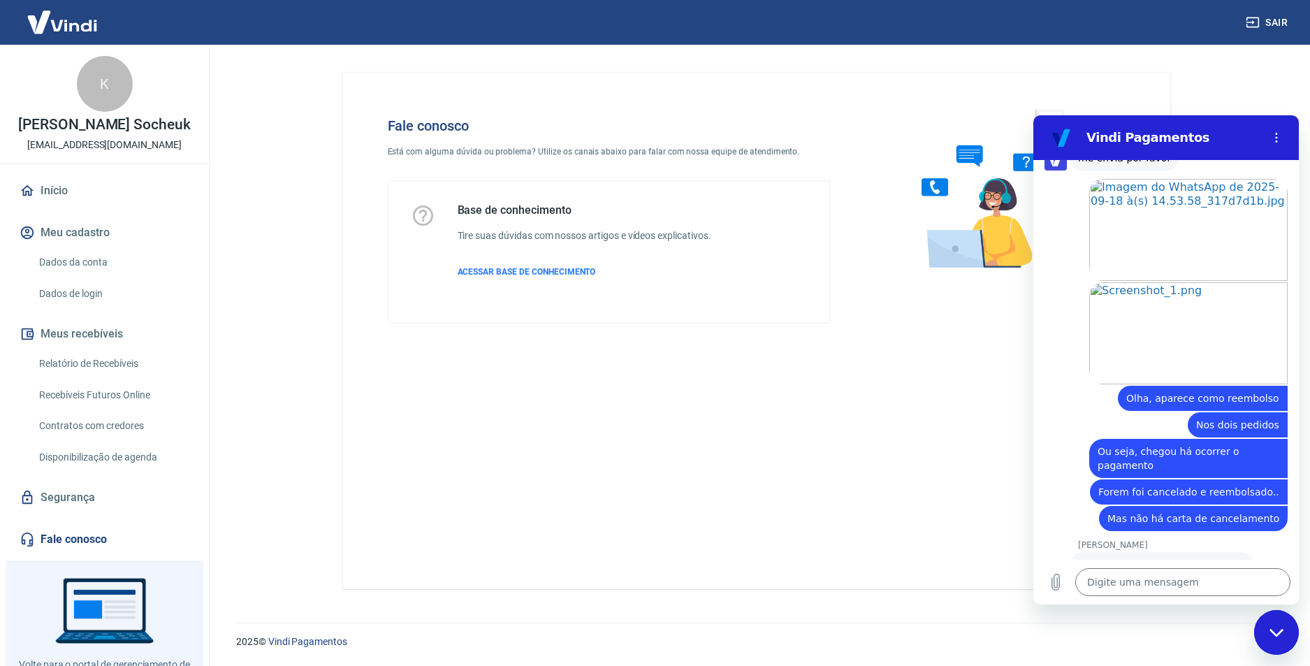
scroll to position [1746, 0]
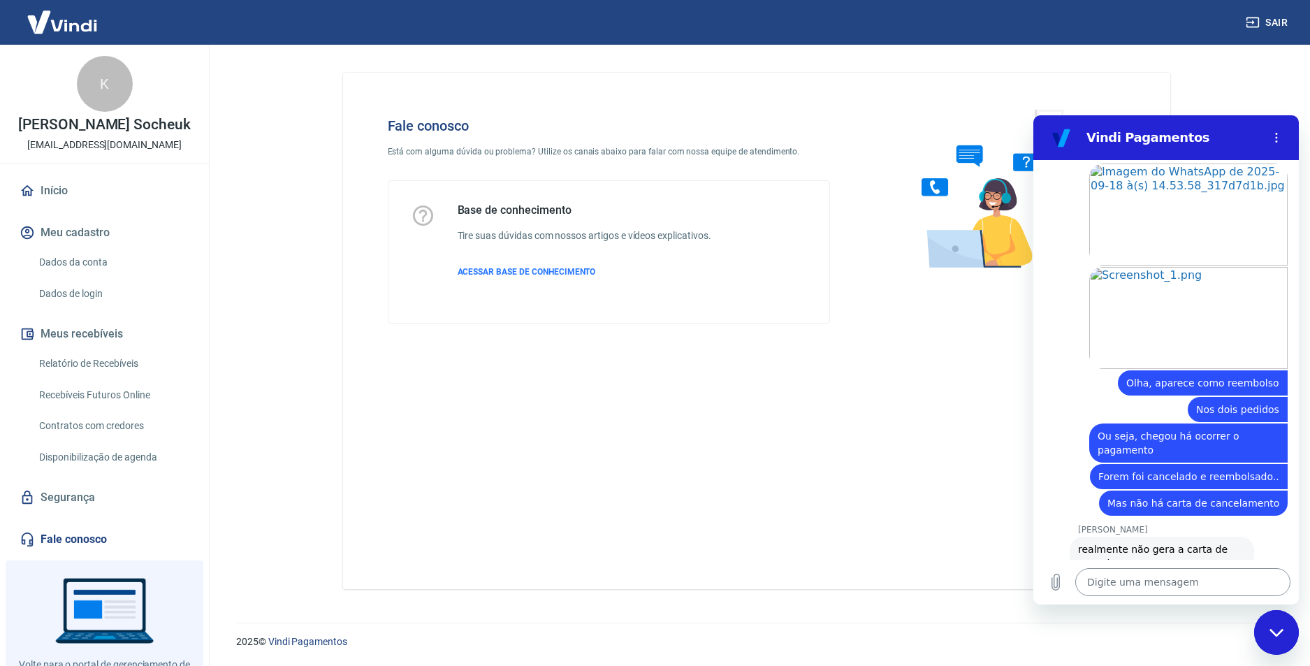
drag, startPoint x: 1120, startPoint y: 573, endPoint x: 1134, endPoint y: 569, distance: 15.3
click at [1120, 573] on textarea at bounding box center [1182, 582] width 215 height 28
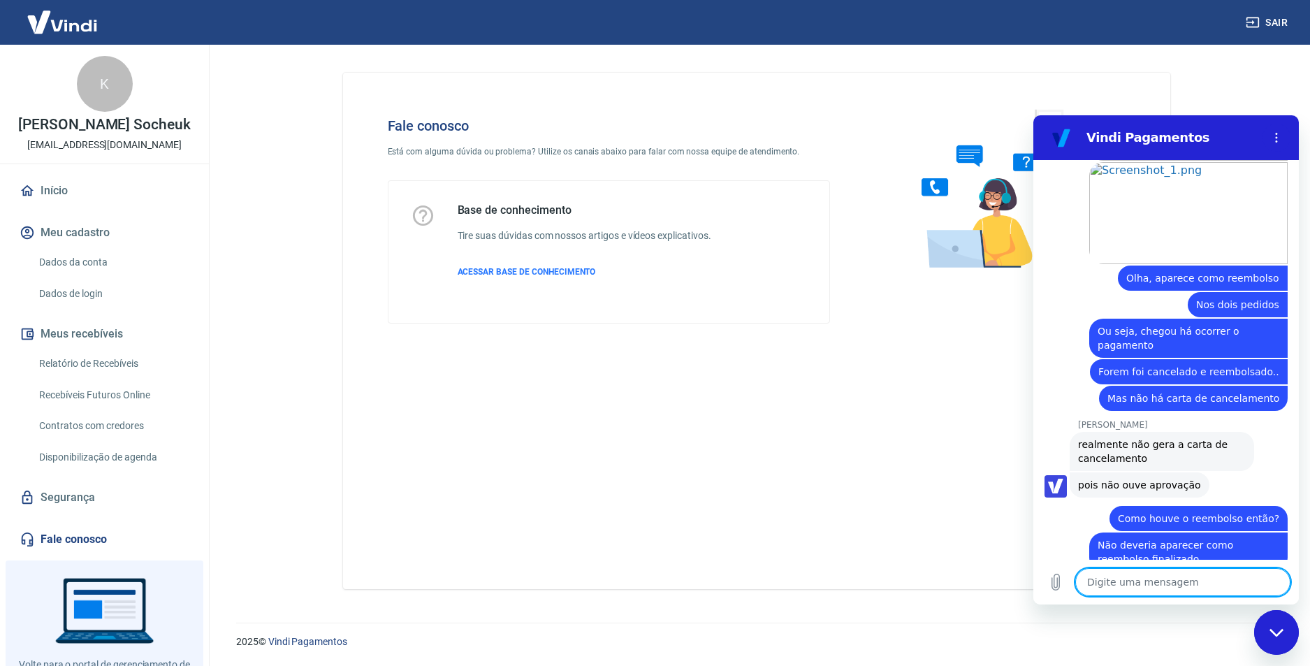
scroll to position [1866, 0]
click at [1135, 586] on textarea at bounding box center [1182, 582] width 215 height 28
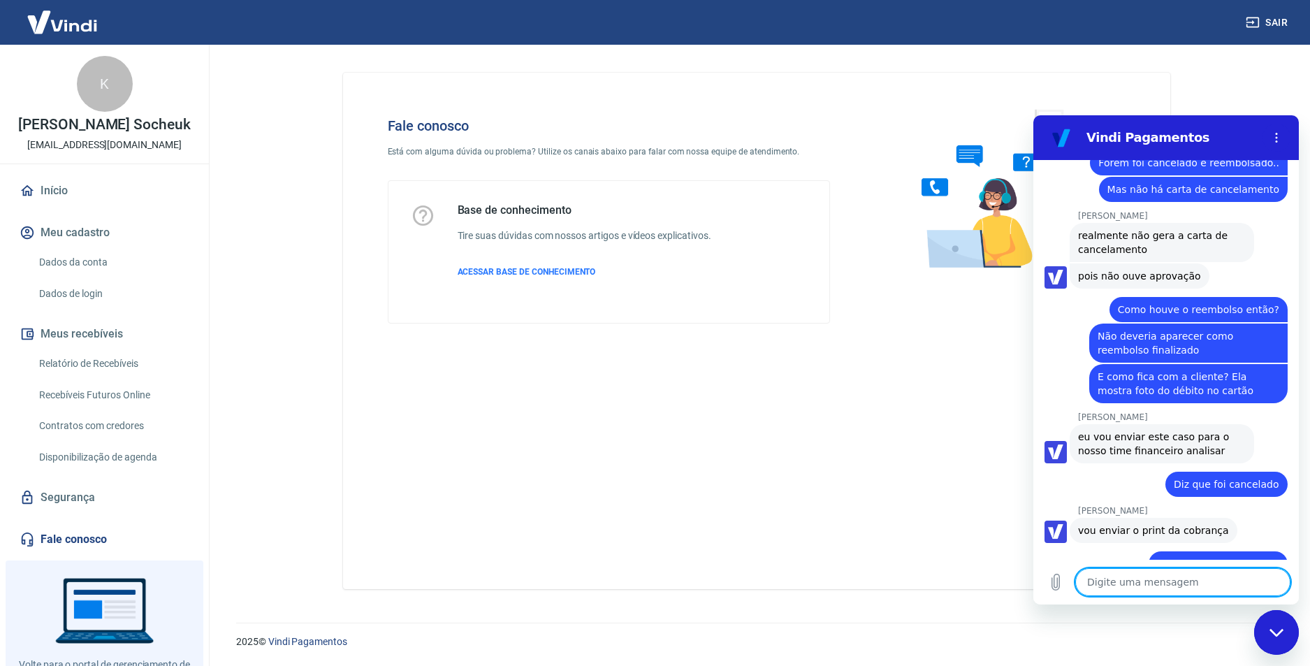
scroll to position [2085, 0]
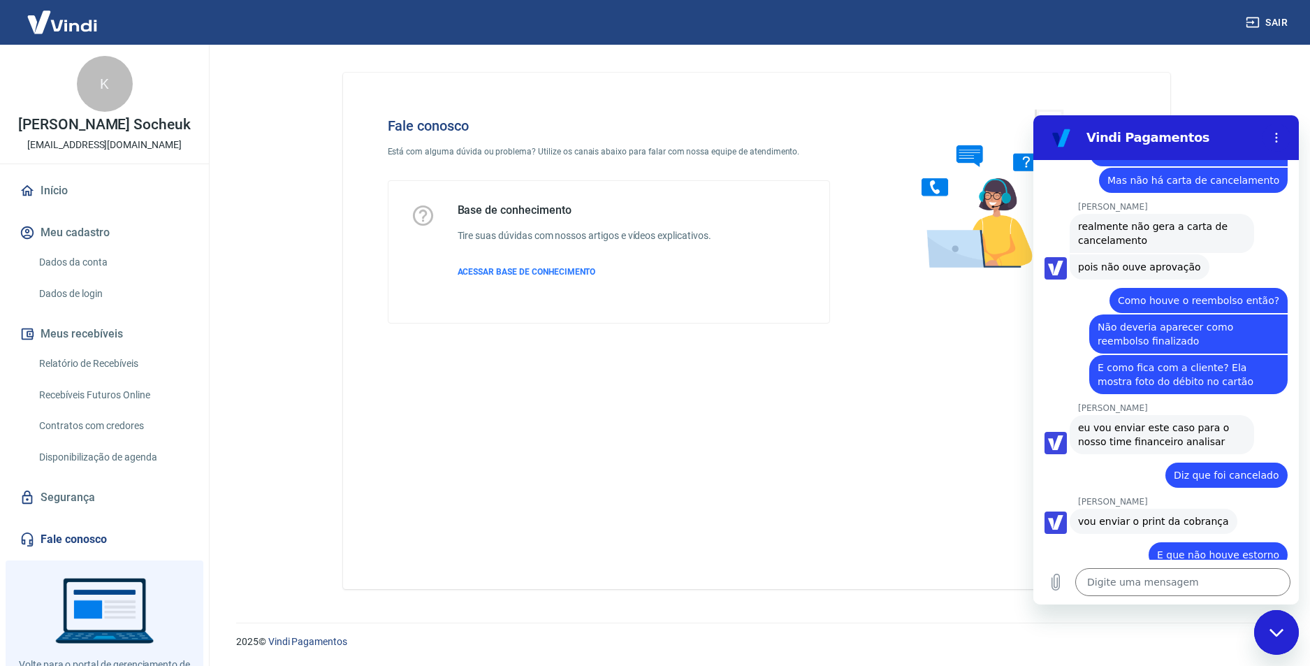
click at [1206, 587] on div "[PERSON_NAME] diz: que você me mandou" at bounding box center [1171, 600] width 254 height 27
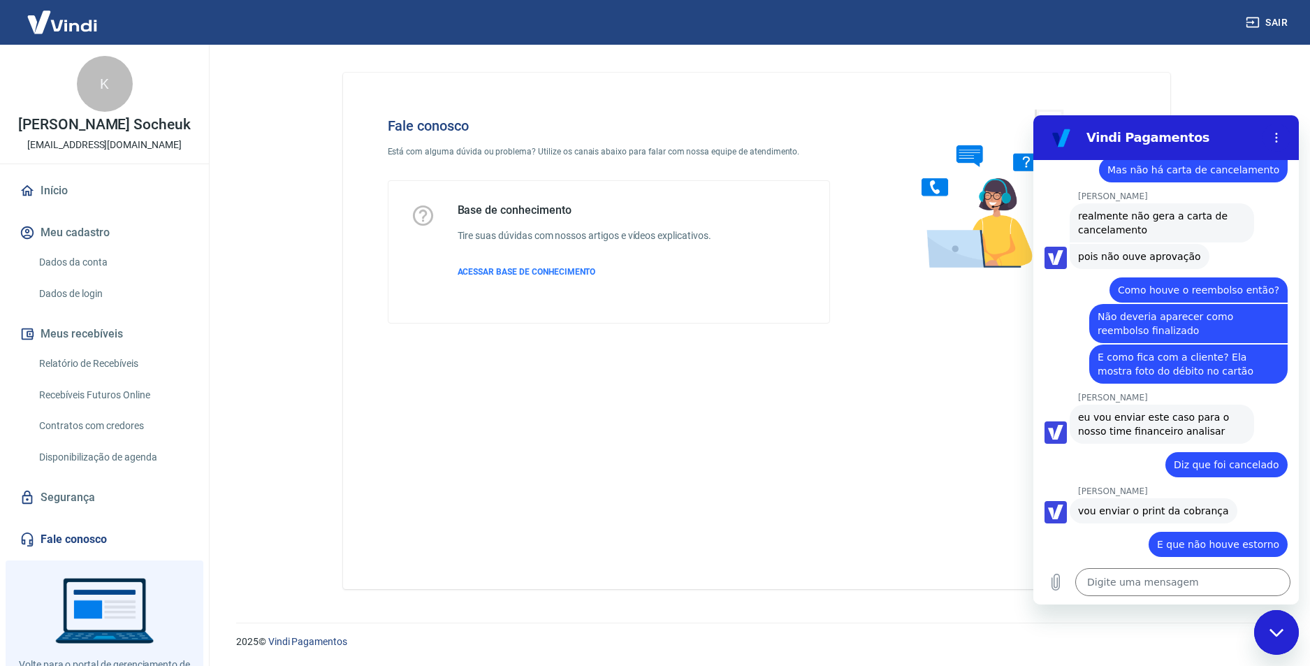
scroll to position [2099, 0]
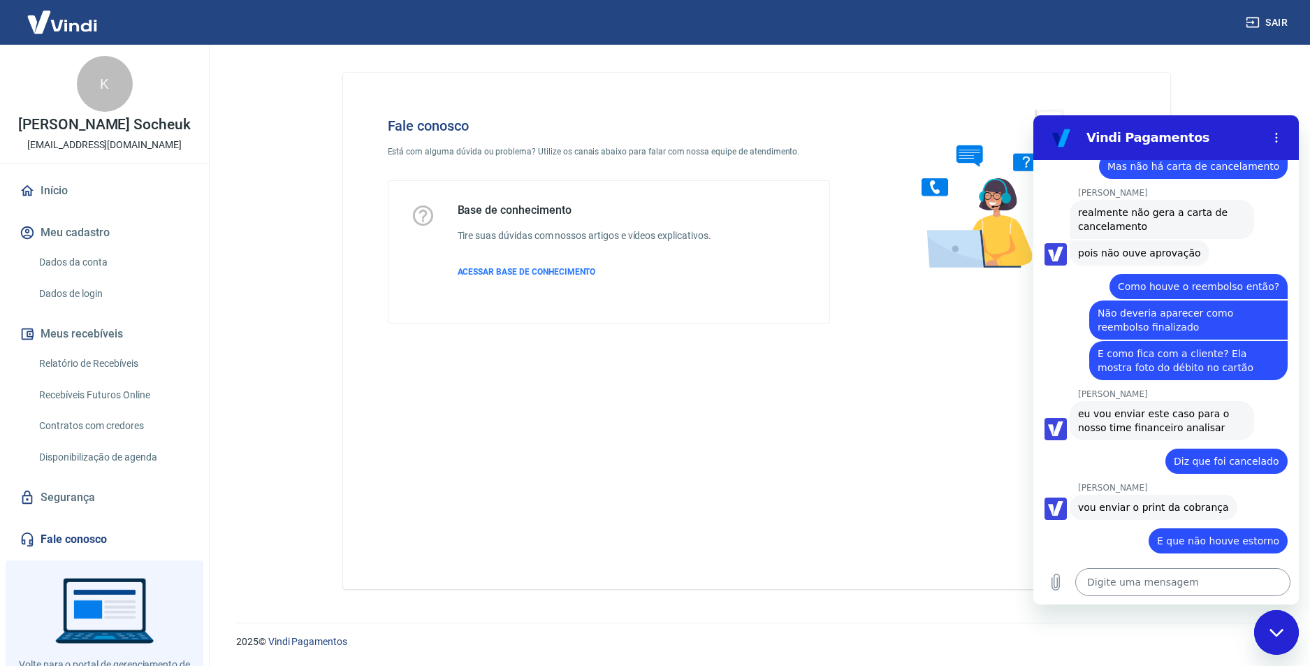
click at [1166, 590] on textarea at bounding box center [1182, 582] width 215 height 28
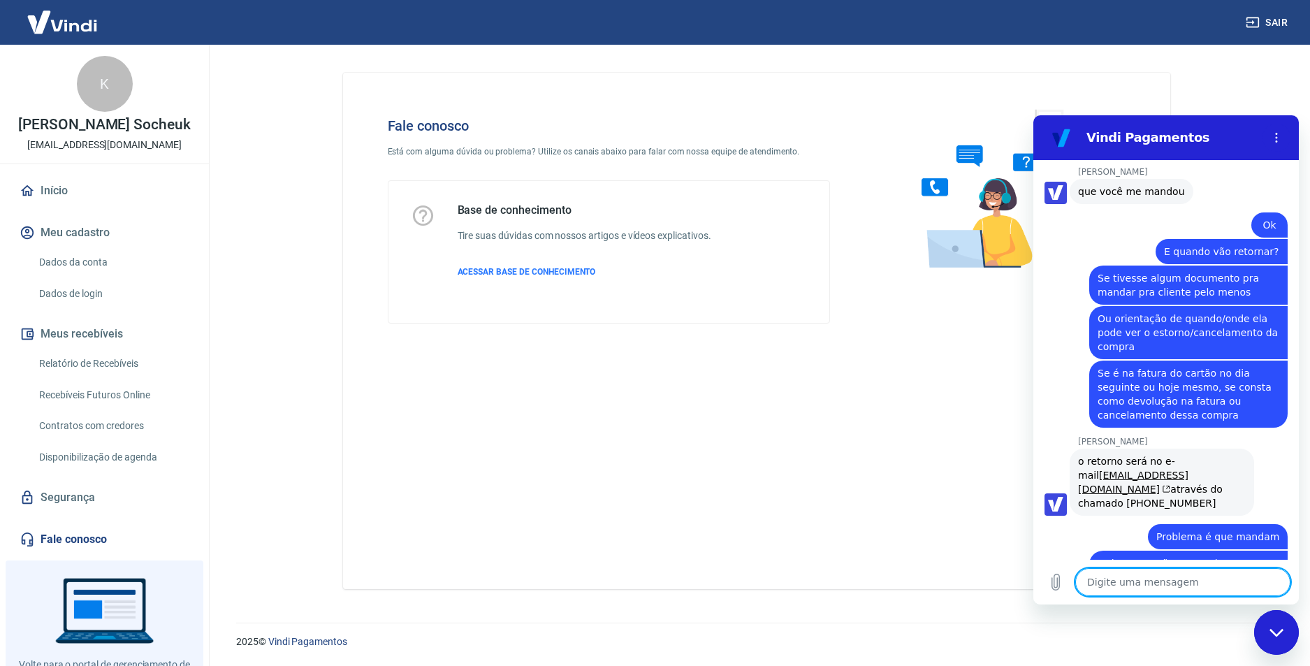
scroll to position [2497, 0]
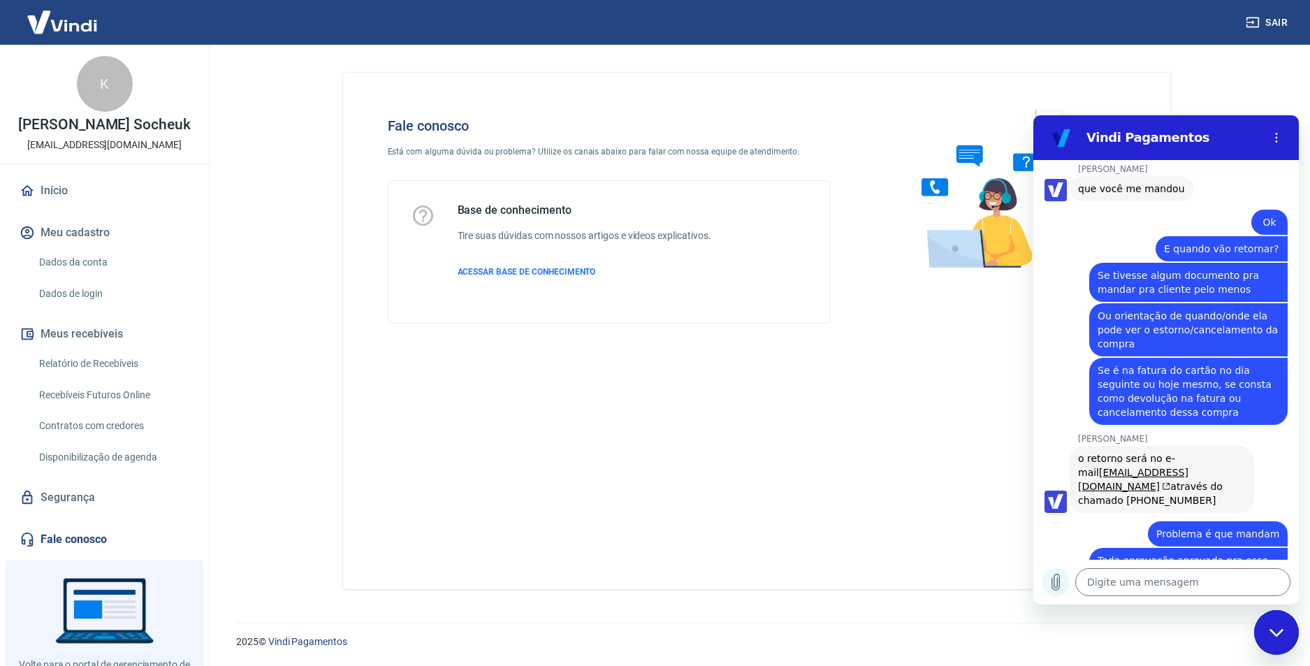
click at [1056, 585] on icon "Carregar arquivo" at bounding box center [1055, 581] width 17 height 17
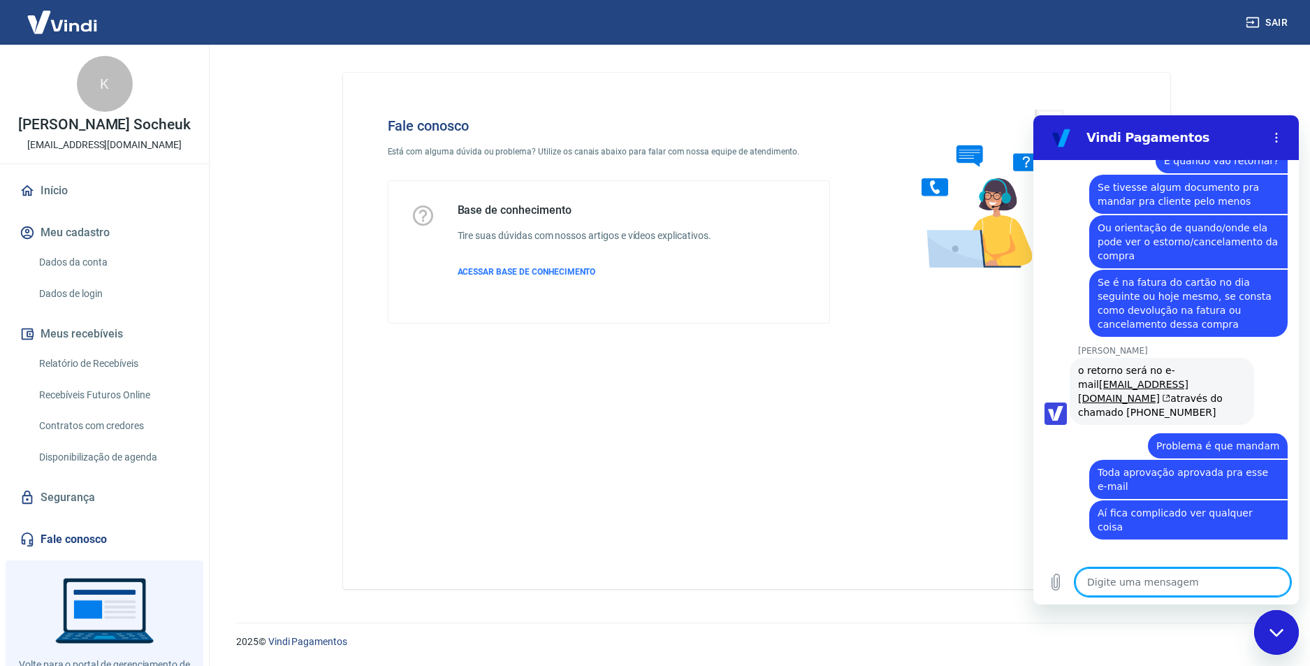
scroll to position [2584, 0]
click at [1185, 576] on textarea at bounding box center [1182, 582] width 215 height 28
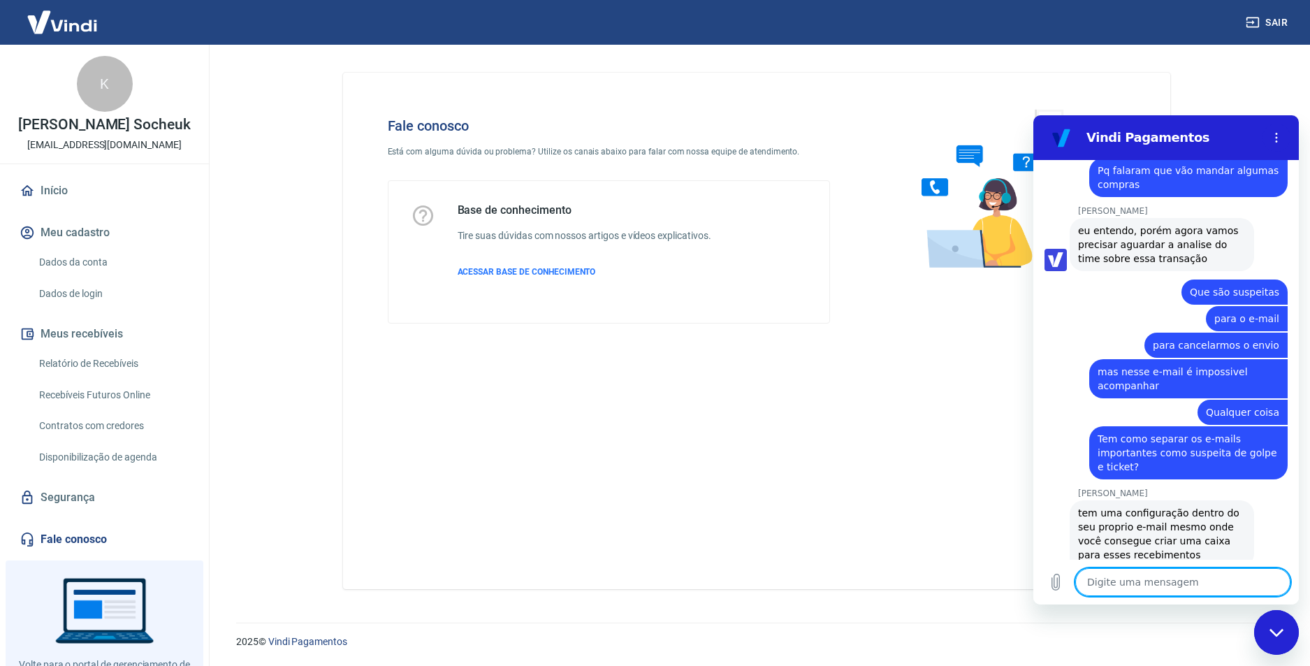
scroll to position [3145, 0]
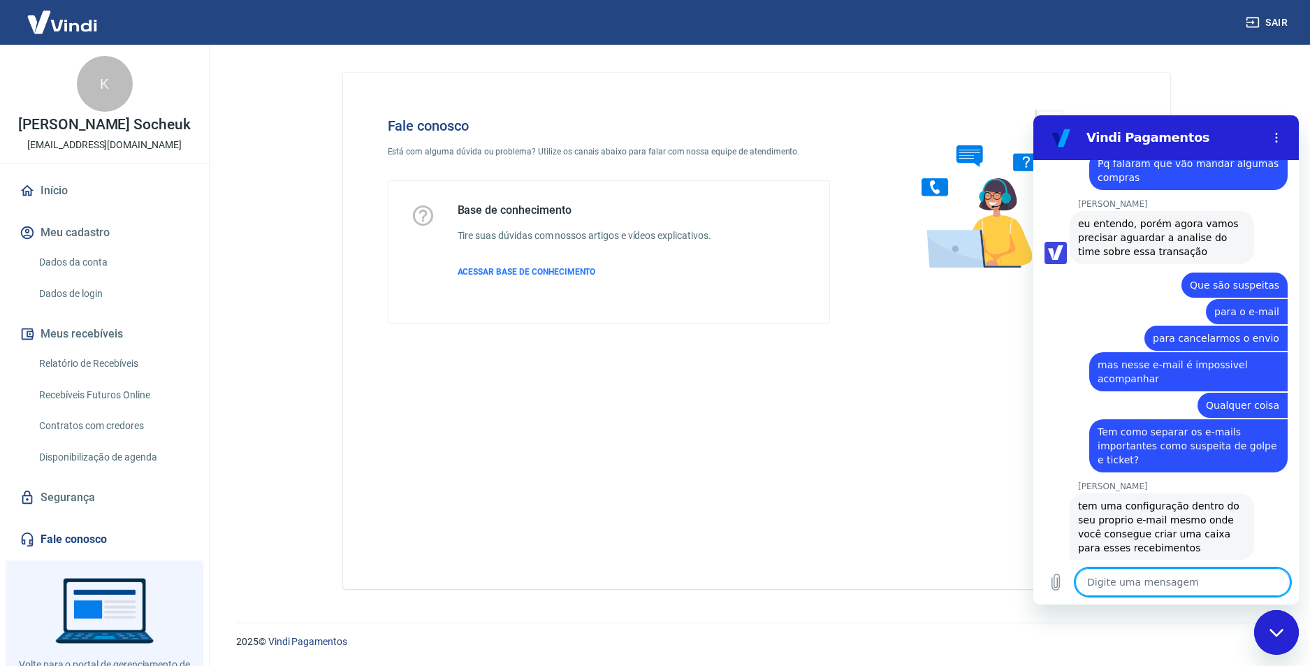
click at [1164, 588] on textarea at bounding box center [1182, 582] width 215 height 28
click at [1168, 591] on textarea at bounding box center [1182, 582] width 215 height 28
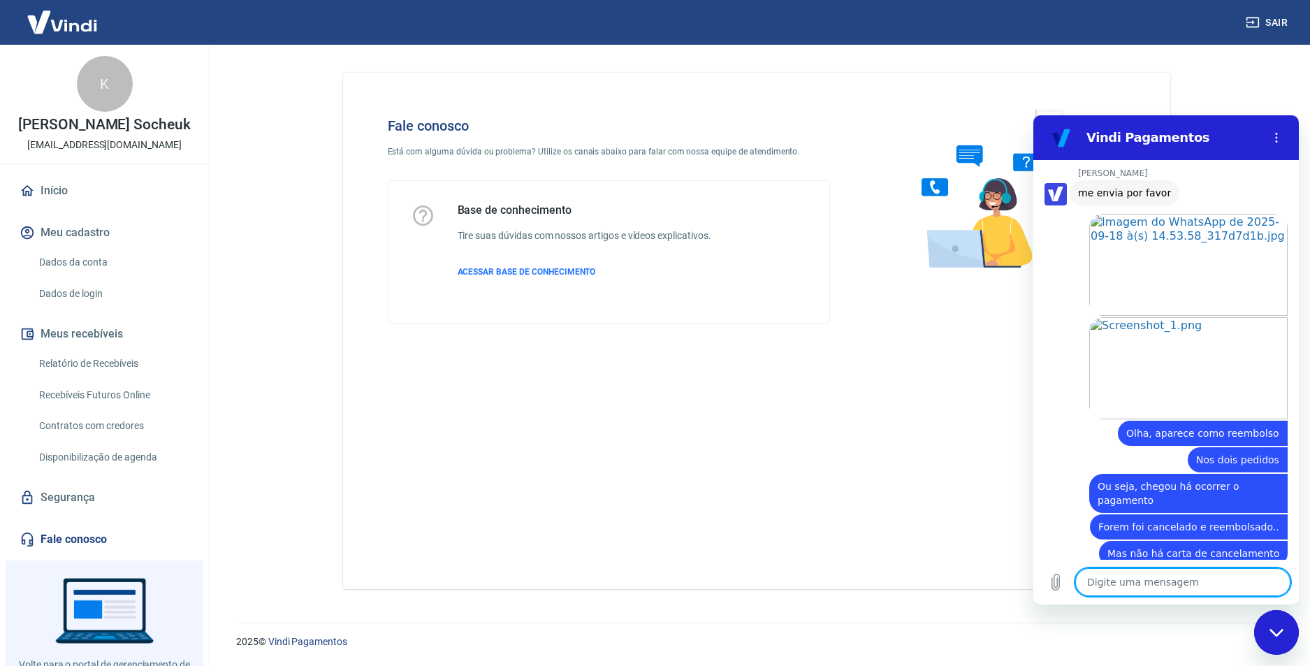
scroll to position [1922, 0]
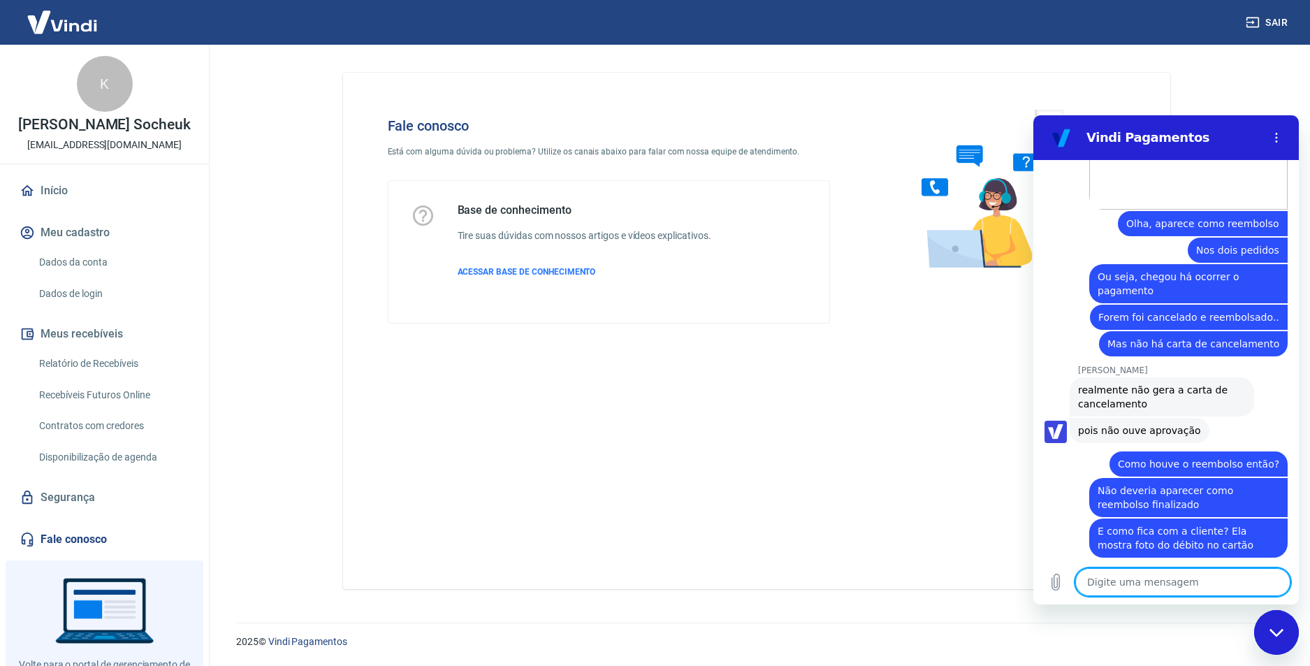
click at [1282, 625] on div "Fechar janela de mensagens" at bounding box center [1276, 632] width 42 height 42
